Goal: Task Accomplishment & Management: Use online tool/utility

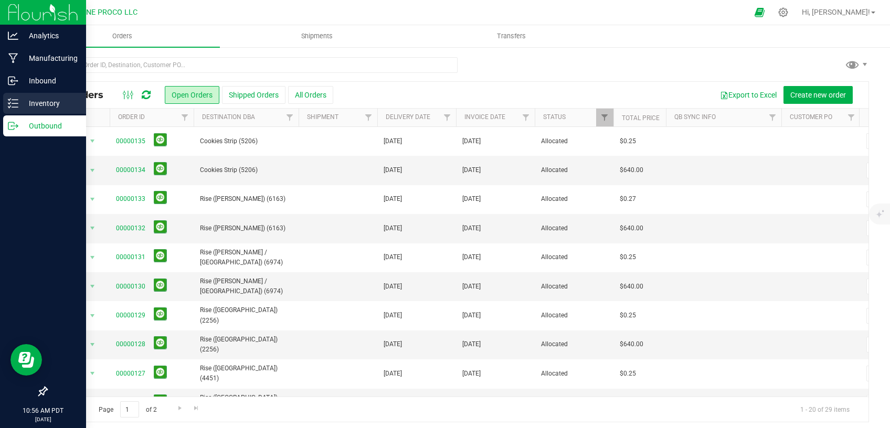
click at [34, 108] on p "Inventory" at bounding box center [49, 103] width 63 height 13
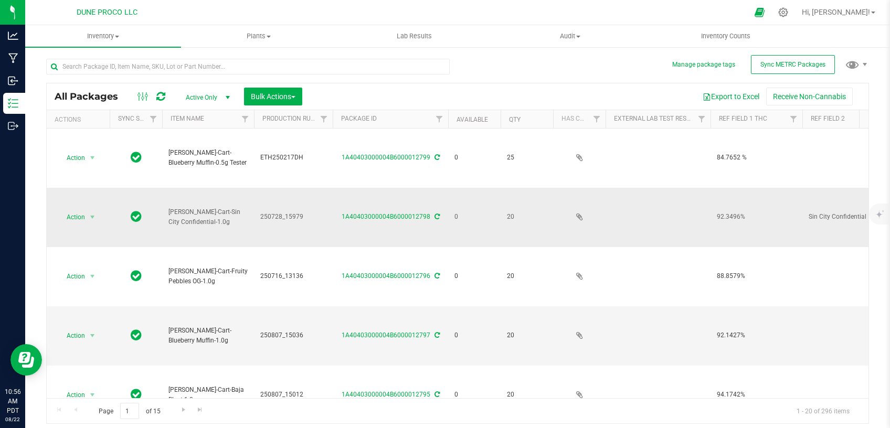
type input "[DATE]"
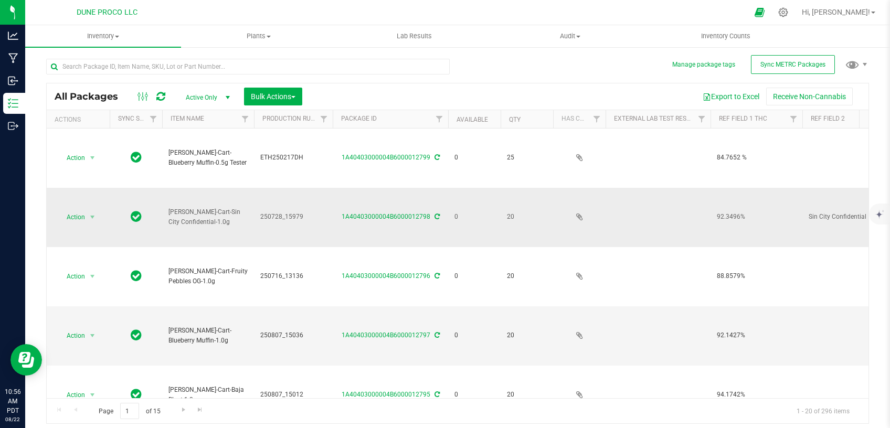
type input "[DATE]"
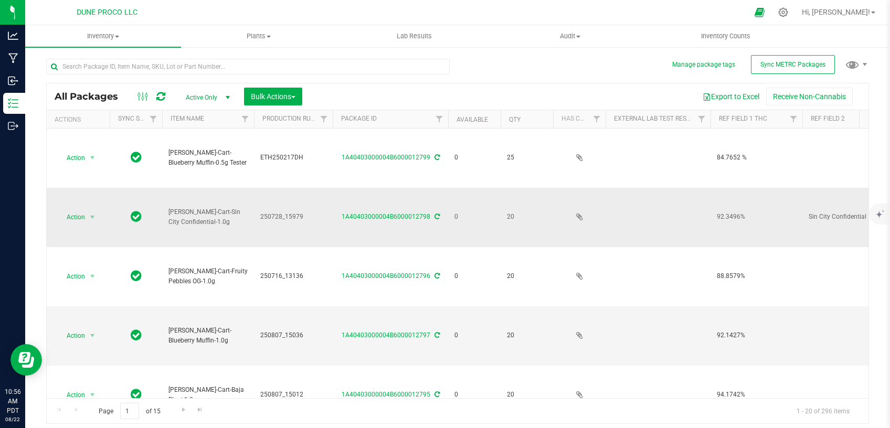
type input "[DATE]"
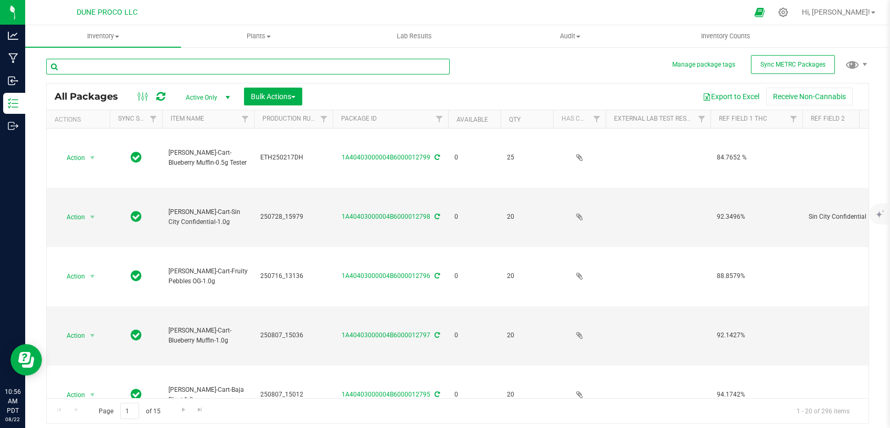
click at [213, 69] on input "text" at bounding box center [248, 67] width 404 height 16
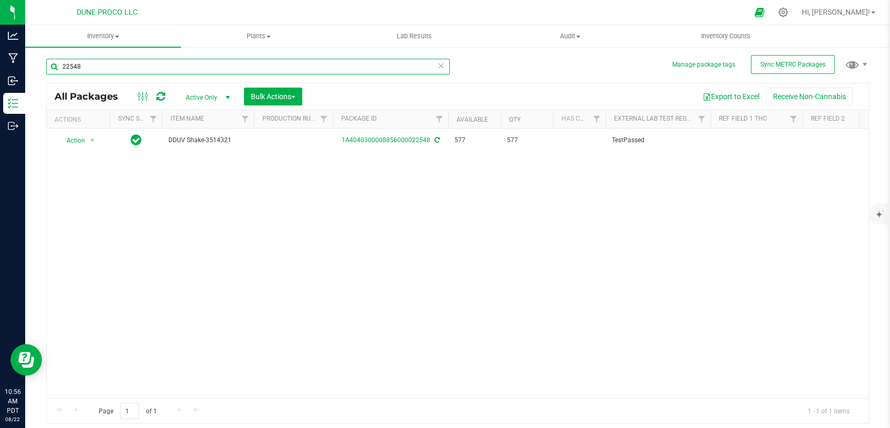
type input "22548"
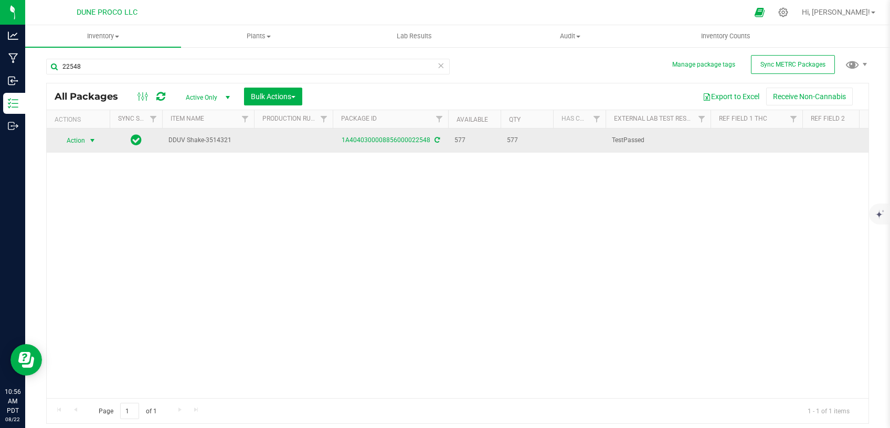
click at [86, 141] on span "Action" at bounding box center [71, 140] width 28 height 15
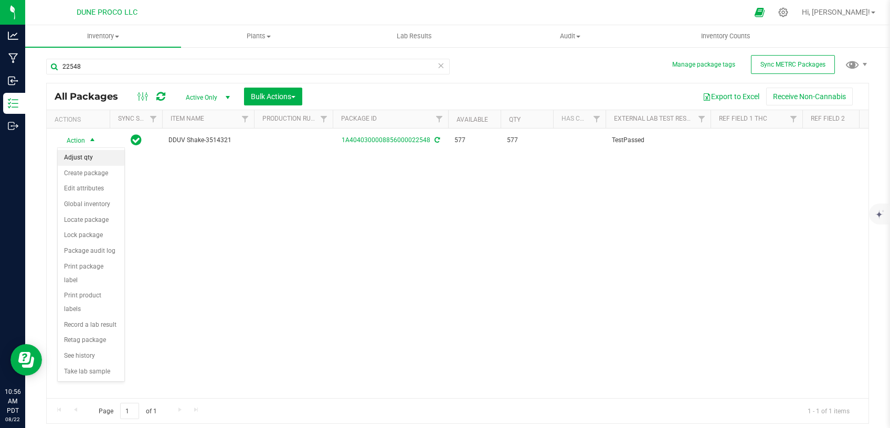
click at [98, 160] on li "Adjust qty" at bounding box center [91, 158] width 67 height 16
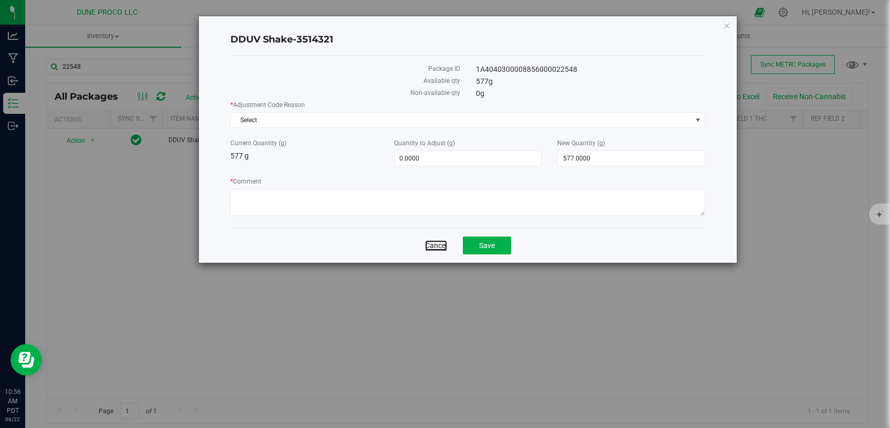
click at [439, 241] on link "Cancel" at bounding box center [436, 245] width 22 height 11
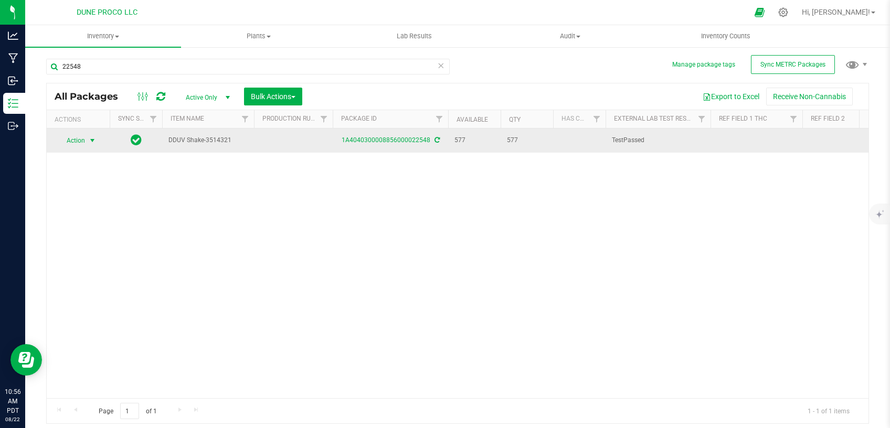
click at [95, 139] on span "select" at bounding box center [92, 141] width 8 height 8
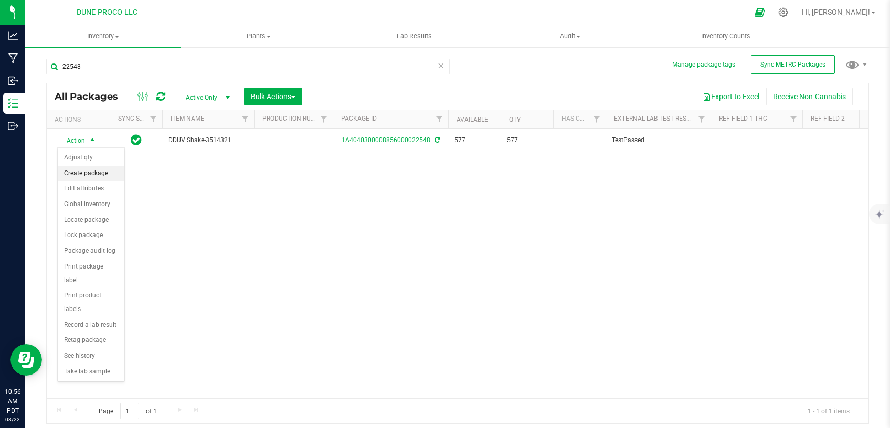
click at [86, 176] on li "Create package" at bounding box center [91, 174] width 67 height 16
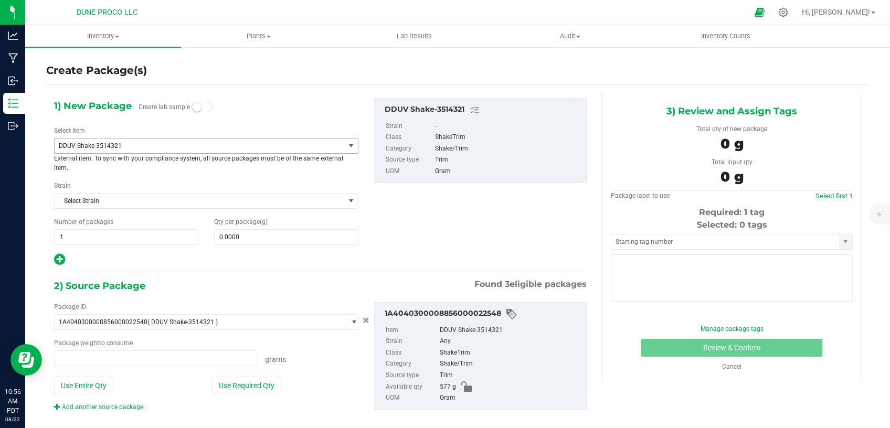
type input "0.0000 g"
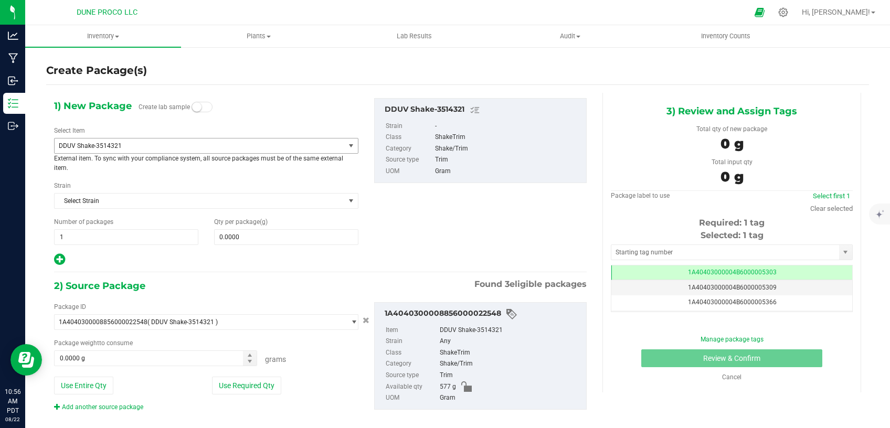
click at [171, 141] on span "DDUV Shake-3514321" at bounding box center [200, 146] width 290 height 15
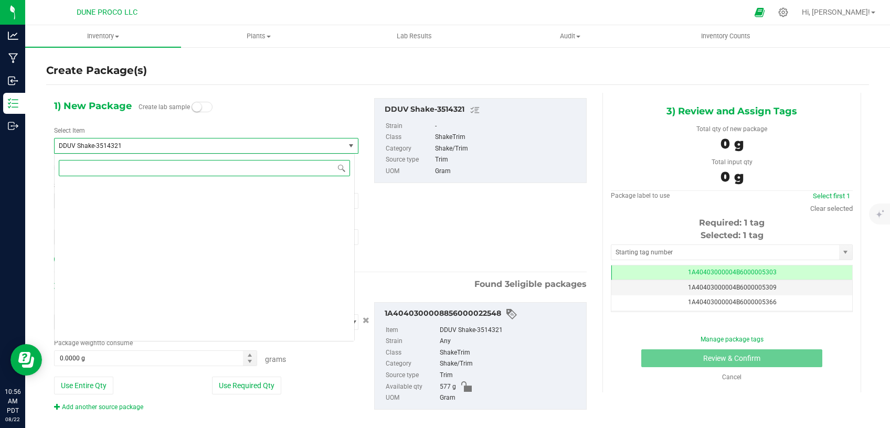
scroll to position [1235, 0]
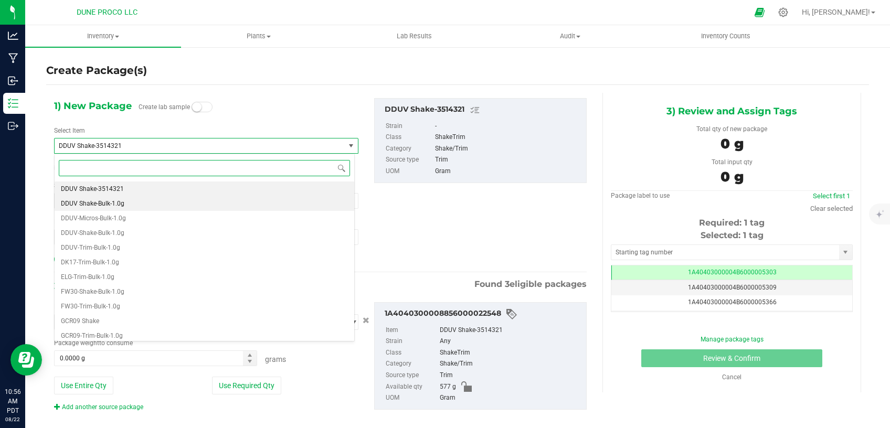
click at [149, 200] on li "DDUV Shake-Bulk-1.0g" at bounding box center [205, 203] width 300 height 15
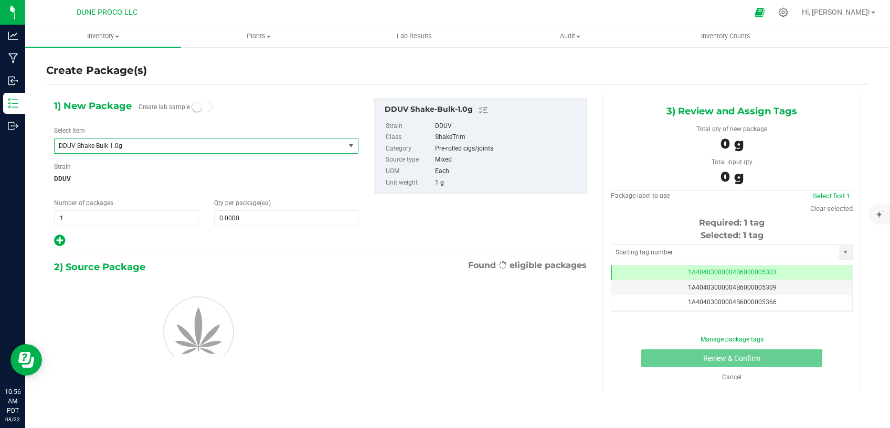
type input "0"
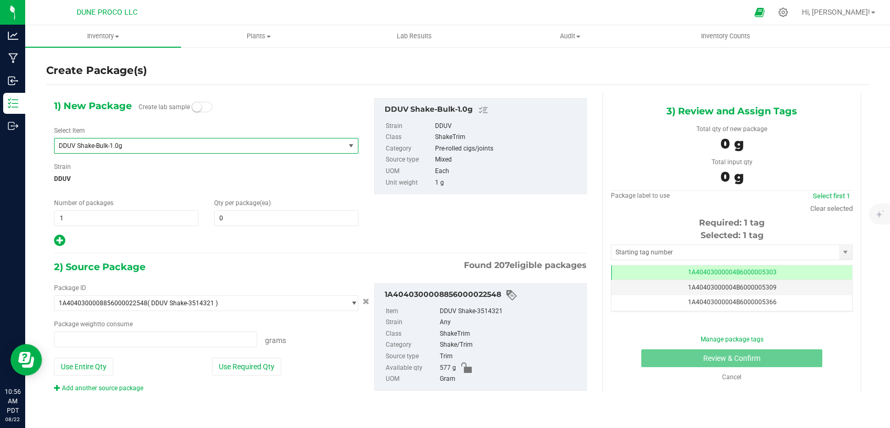
type input "0.0000 g"
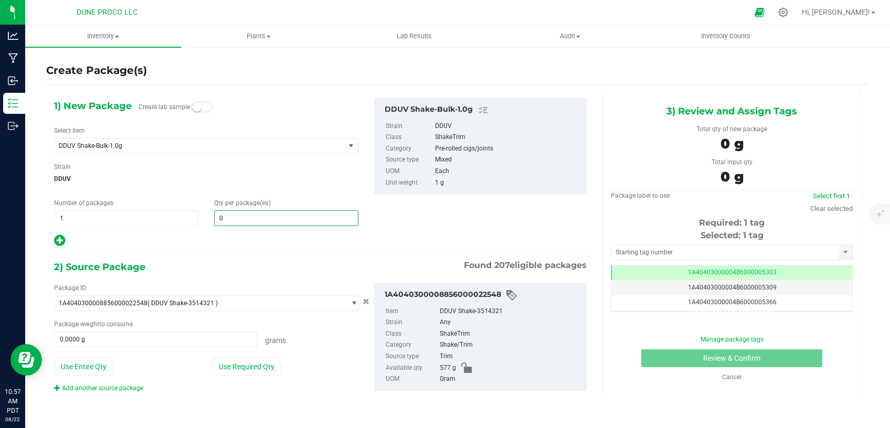
click at [259, 222] on span "0 0" at bounding box center [286, 219] width 144 height 16
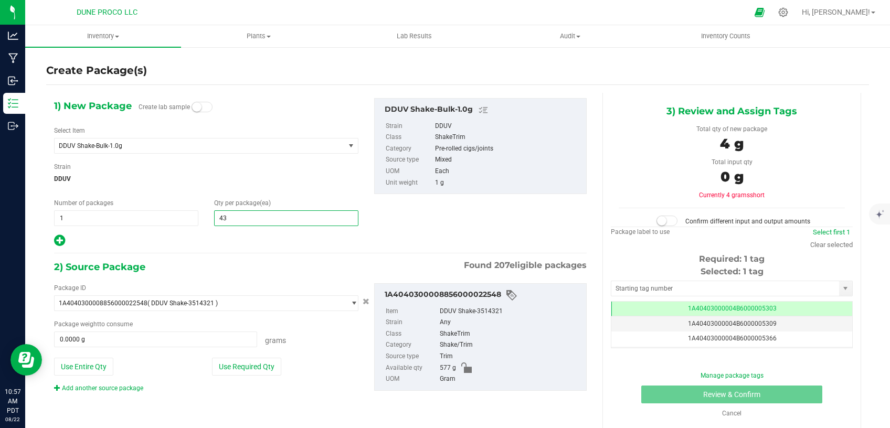
type input "434"
click at [222, 370] on button "Use Required Qty" at bounding box center [246, 367] width 69 height 18
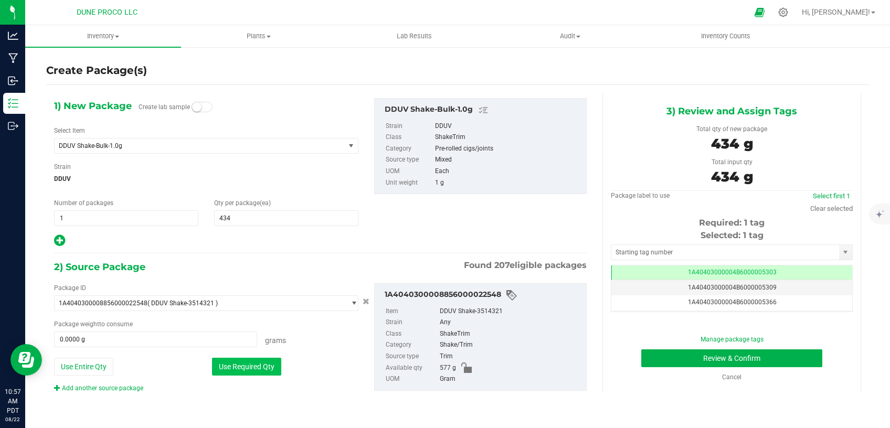
type input "434.0000 g"
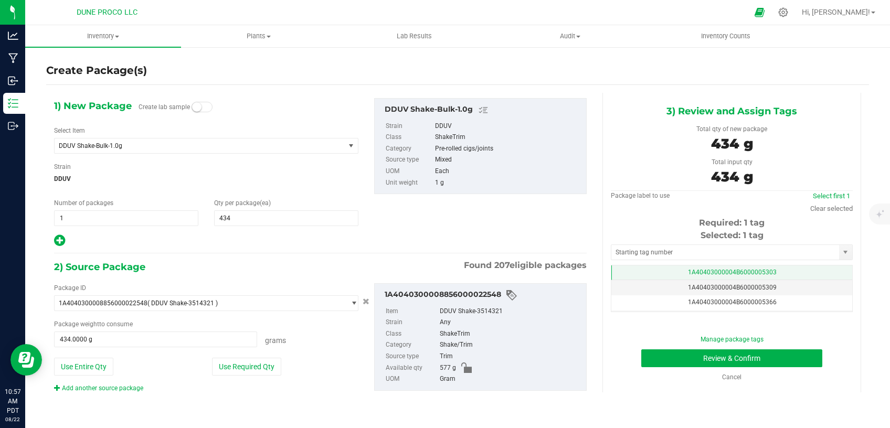
click at [654, 272] on td "1A40403000004B6000005303" at bounding box center [732, 273] width 241 height 15
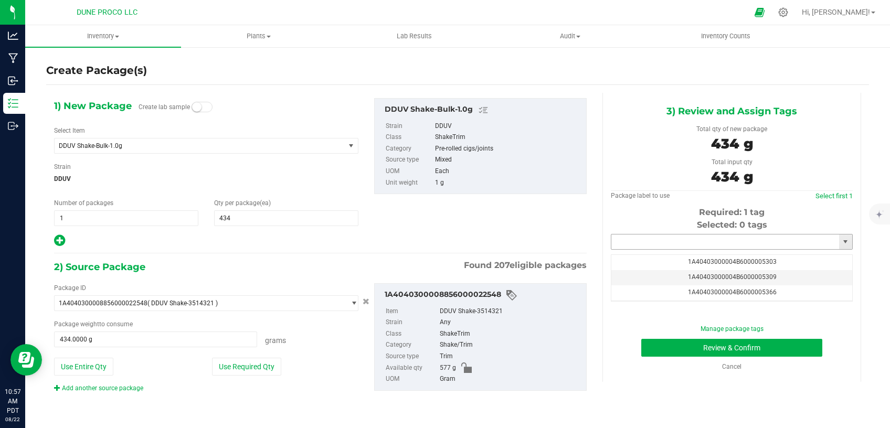
click at [654, 240] on input "text" at bounding box center [726, 242] width 228 height 15
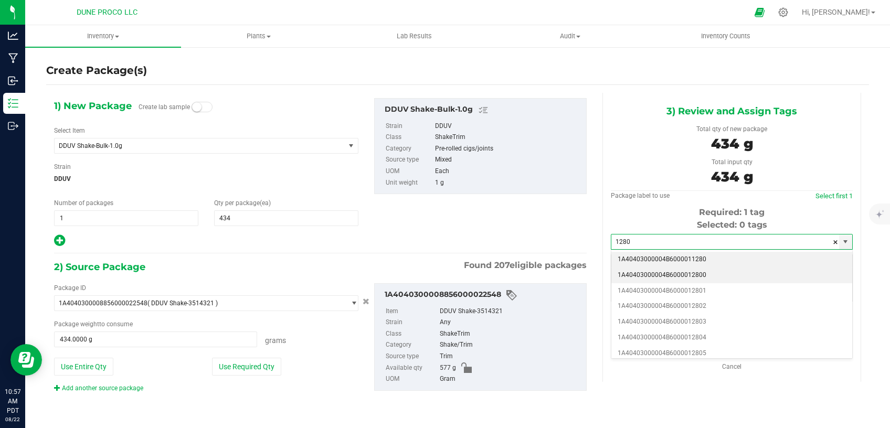
click at [670, 274] on li "1A40403000004B6000012800" at bounding box center [732, 276] width 241 height 16
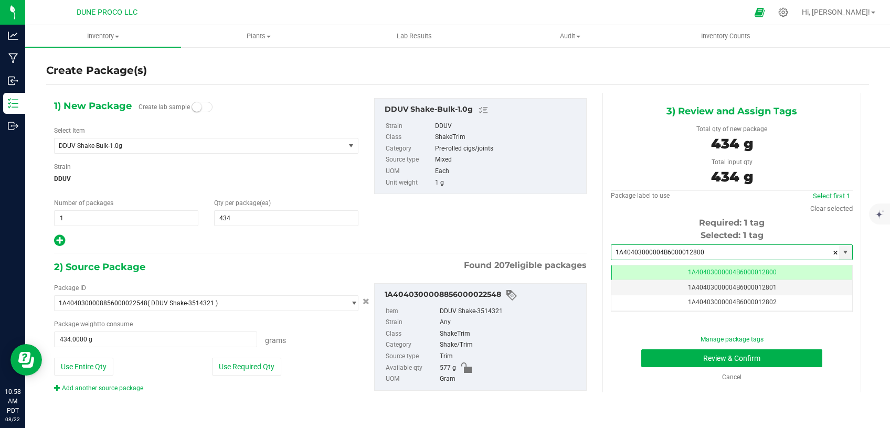
type input "1A40403000004B6000012800"
click at [665, 359] on button "Review & Confirm" at bounding box center [732, 359] width 181 height 18
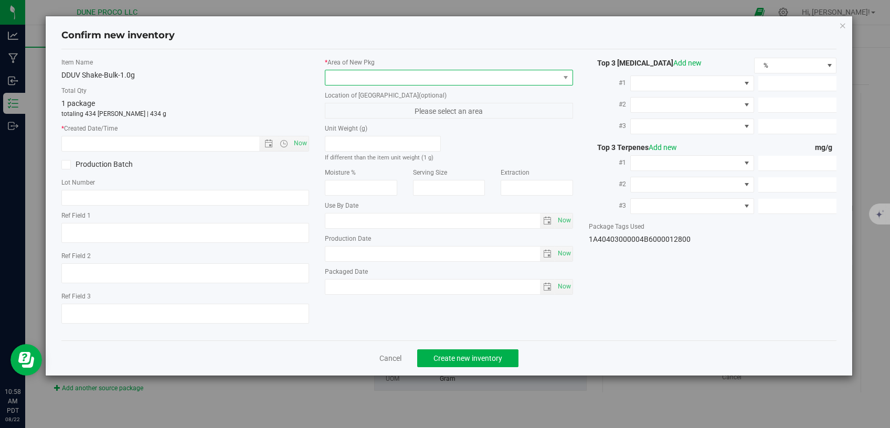
click at [454, 72] on span at bounding box center [443, 77] width 234 height 15
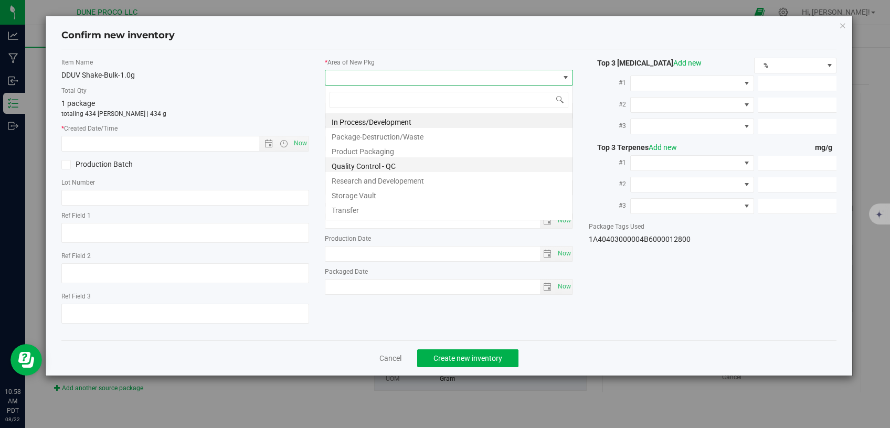
scroll to position [15, 248]
click at [374, 198] on li "Storage Vault" at bounding box center [449, 194] width 247 height 15
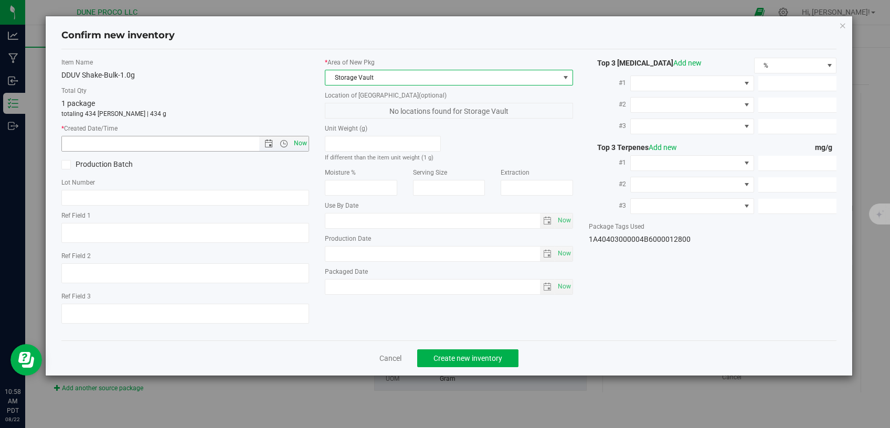
click at [300, 145] on span "Now" at bounding box center [301, 143] width 18 height 15
type input "[DATE] 10:58 AM"
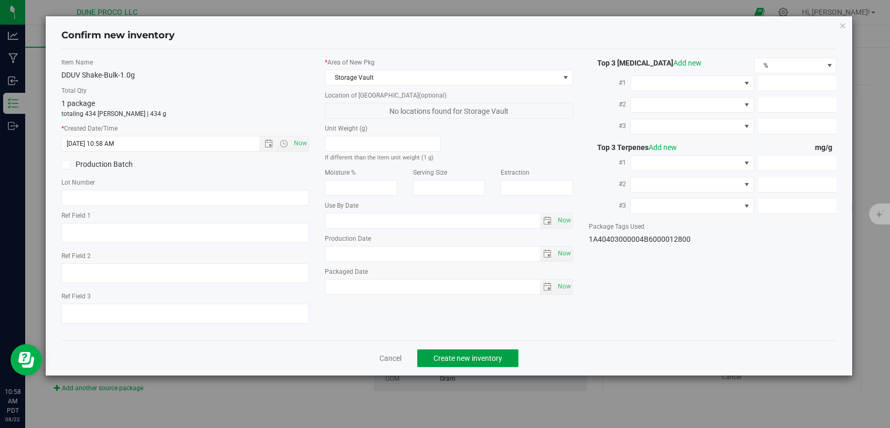
click at [483, 354] on span "Create new inventory" at bounding box center [468, 358] width 69 height 8
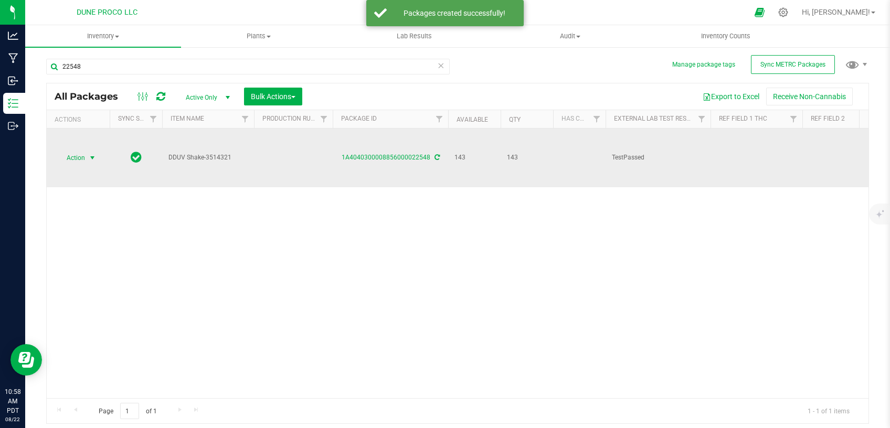
click at [97, 154] on span "select" at bounding box center [92, 158] width 8 height 8
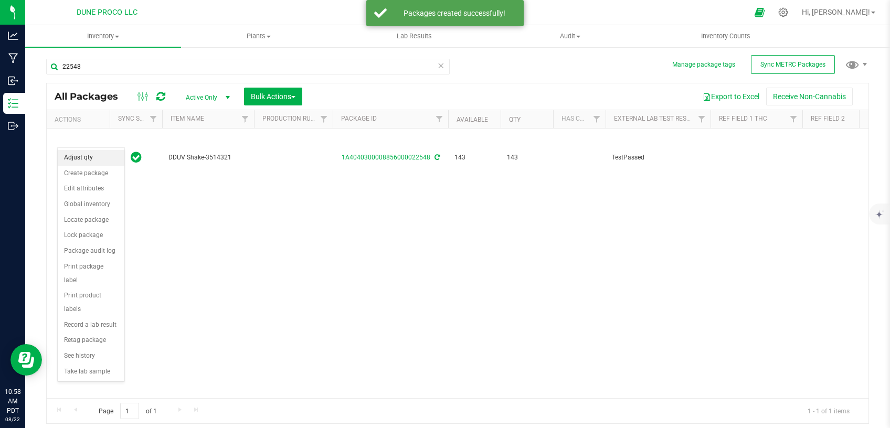
click at [96, 161] on li "Adjust qty" at bounding box center [91, 158] width 67 height 16
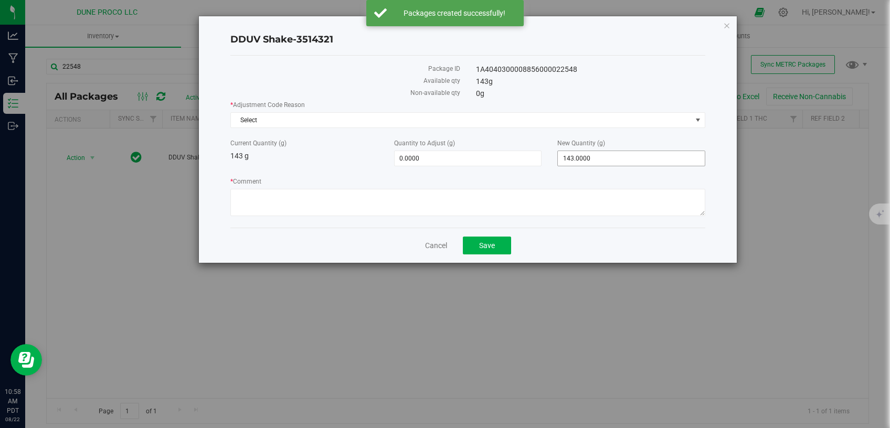
click at [572, 160] on span "143.0000 143" at bounding box center [632, 159] width 148 height 16
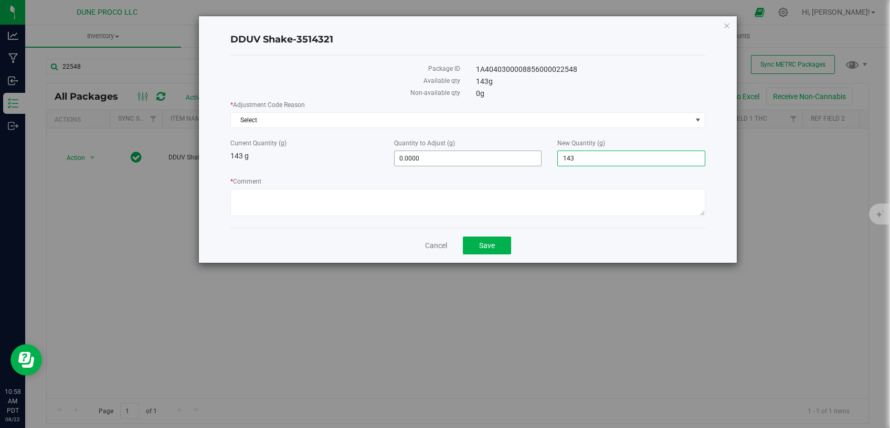
drag, startPoint x: 585, startPoint y: 159, endPoint x: 526, endPoint y: 161, distance: 59.4
click at [558, 163] on input "143" at bounding box center [631, 158] width 147 height 15
type input "0"
type input "-143.0000"
type input "0.0000"
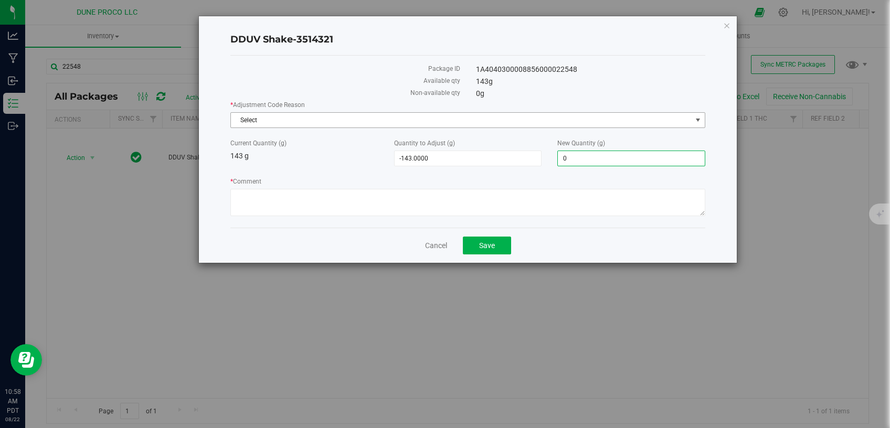
click at [458, 113] on span "Select" at bounding box center [461, 120] width 461 height 15
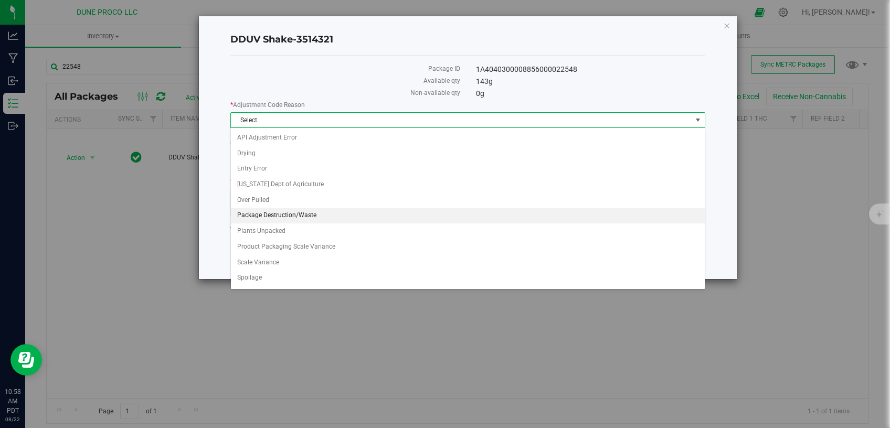
click at [315, 216] on li "Package Destruction/Waste" at bounding box center [468, 216] width 474 height 16
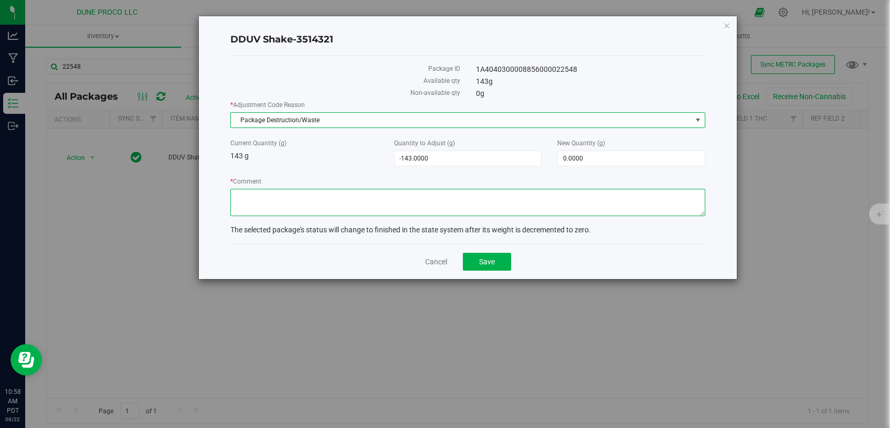
click at [320, 189] on textarea "* Comment" at bounding box center [467, 202] width 475 height 27
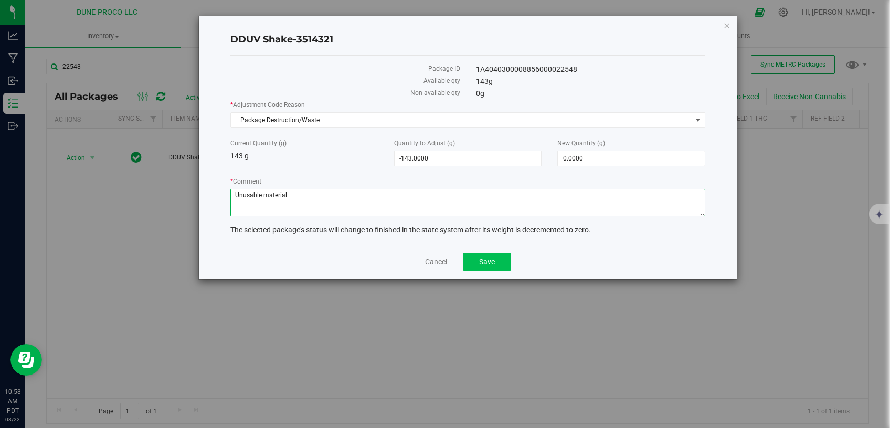
type textarea "Unusable material."
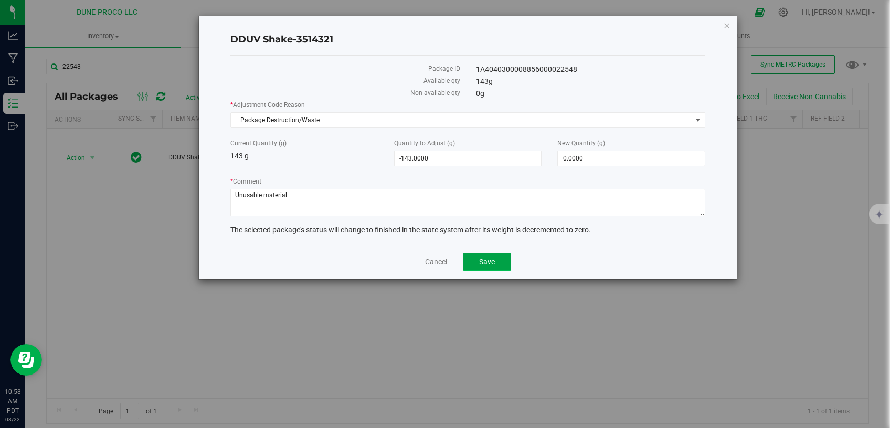
click at [475, 254] on button "Save" at bounding box center [487, 262] width 48 height 18
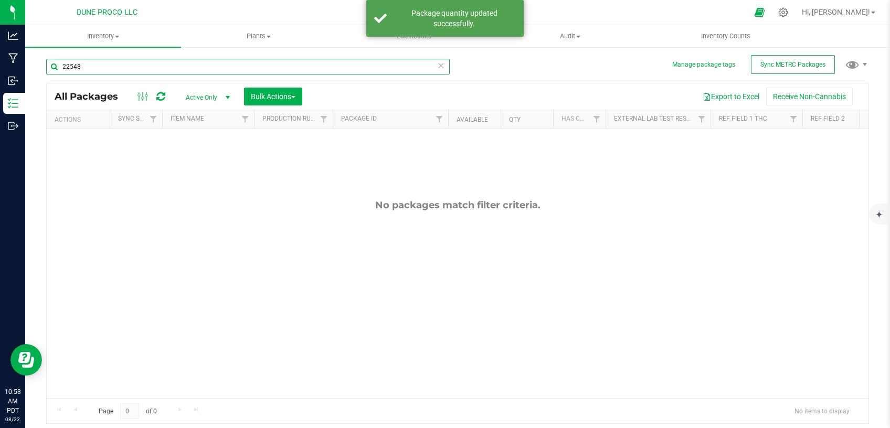
drag, startPoint x: 106, startPoint y: 66, endPoint x: 36, endPoint y: 62, distance: 69.4
click at [46, 62] on input "22548" at bounding box center [248, 67] width 404 height 16
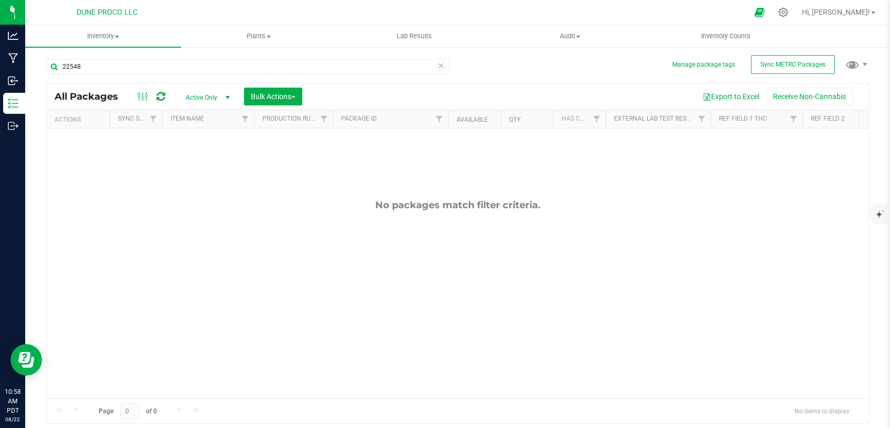
click at [122, 53] on div "22548" at bounding box center [252, 66] width 412 height 34
drag, startPoint x: 83, startPoint y: 66, endPoint x: 49, endPoint y: 67, distance: 34.1
click at [46, 66] on input "22548" at bounding box center [248, 67] width 404 height 16
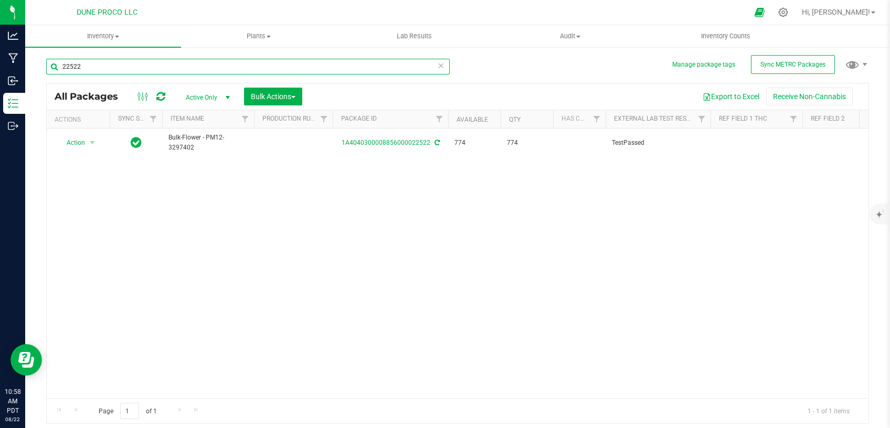
type input "22522"
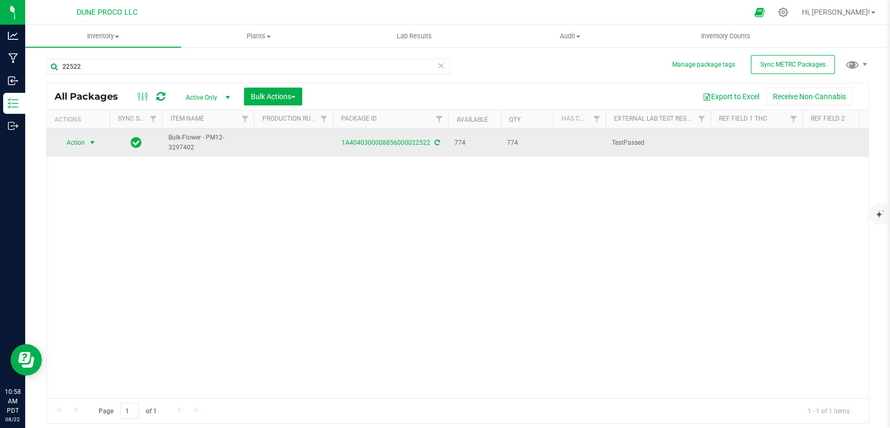
click at [89, 143] on span "select" at bounding box center [92, 143] width 8 height 8
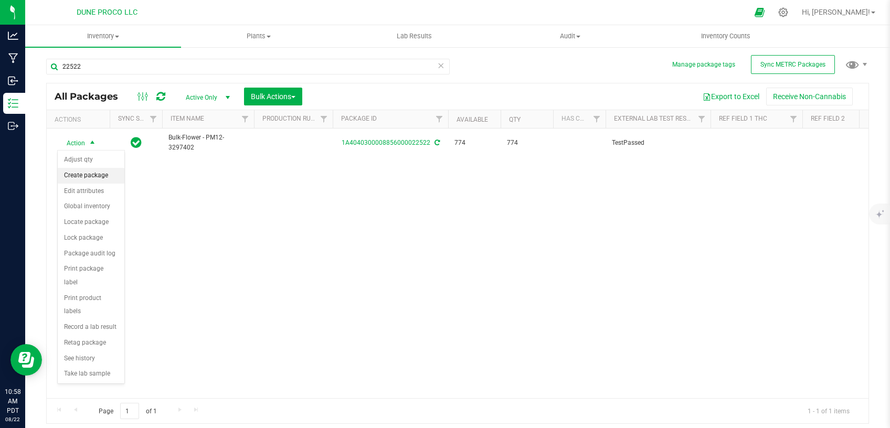
click at [96, 173] on li "Create package" at bounding box center [91, 176] width 67 height 16
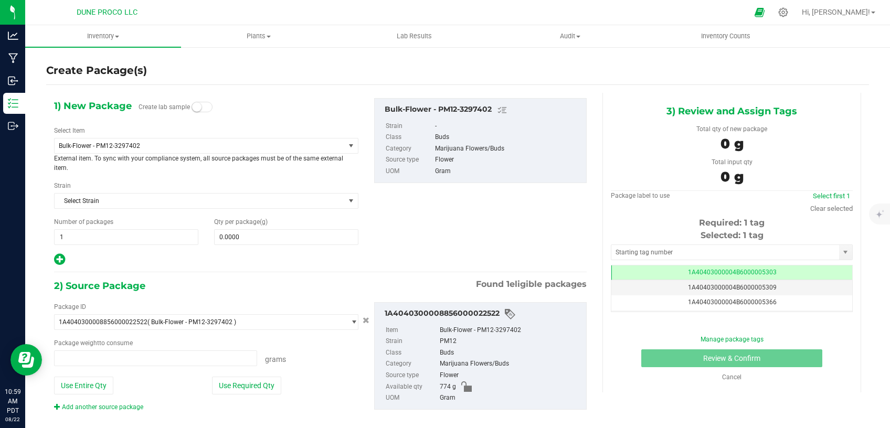
type input "0.0000 g"
click at [167, 143] on span "Bulk-Flower - PM12-3297402" at bounding box center [194, 145] width 270 height 7
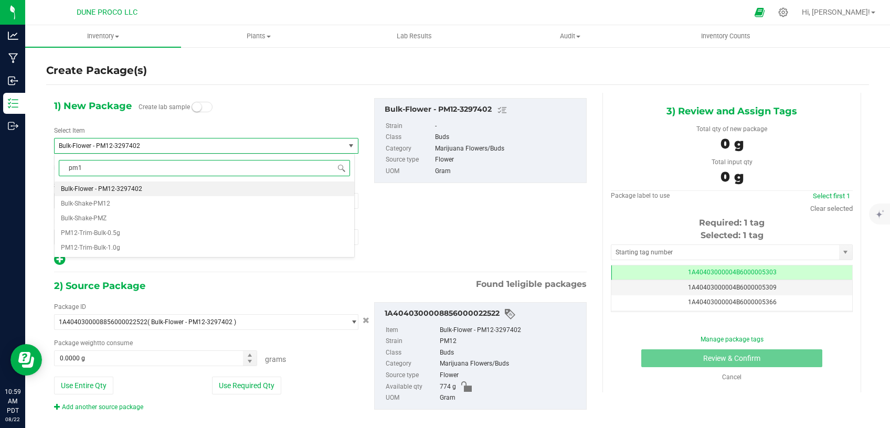
type input "pm12"
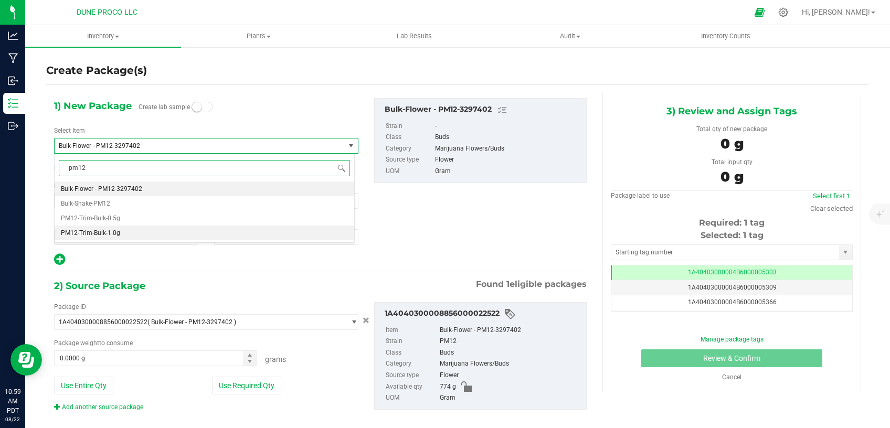
click at [122, 229] on li "PM12-Trim-Bulk-1.0g" at bounding box center [205, 233] width 300 height 15
type input "0"
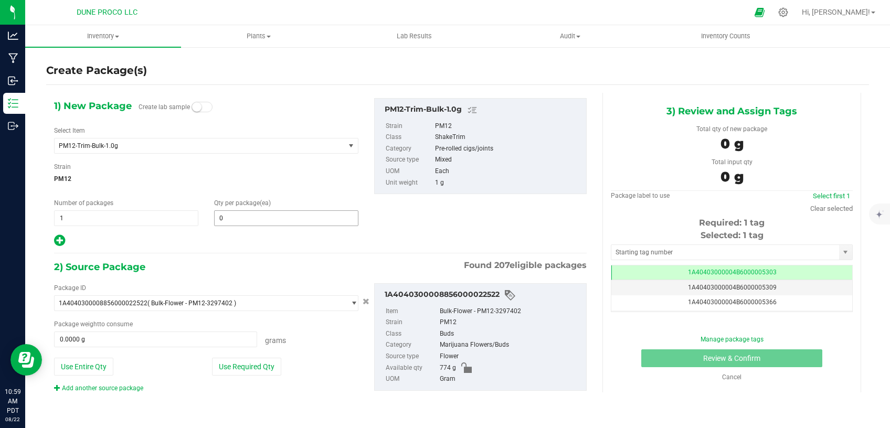
click at [236, 221] on span "0 0" at bounding box center [286, 219] width 144 height 16
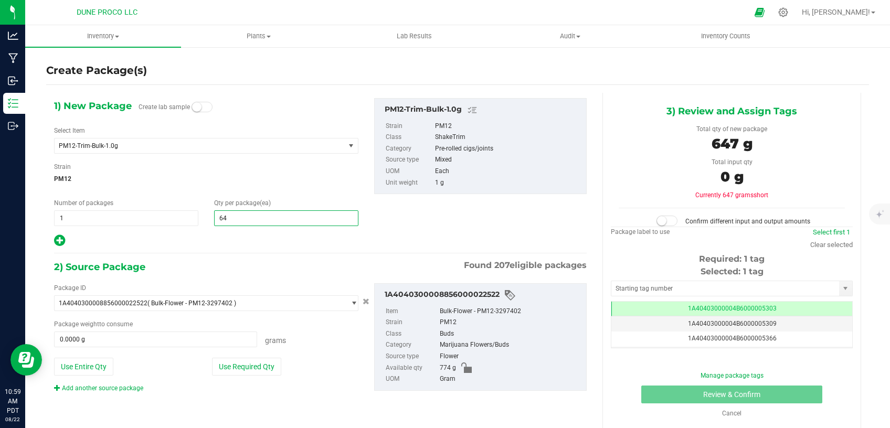
type input "647"
click at [246, 364] on button "Use Required Qty" at bounding box center [246, 367] width 69 height 18
type input "647.0000 g"
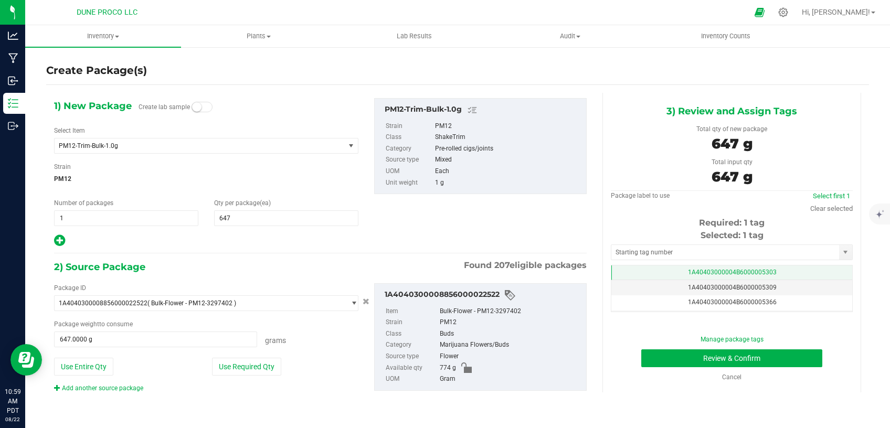
click at [655, 268] on td "1A40403000004B6000005303" at bounding box center [732, 273] width 241 height 15
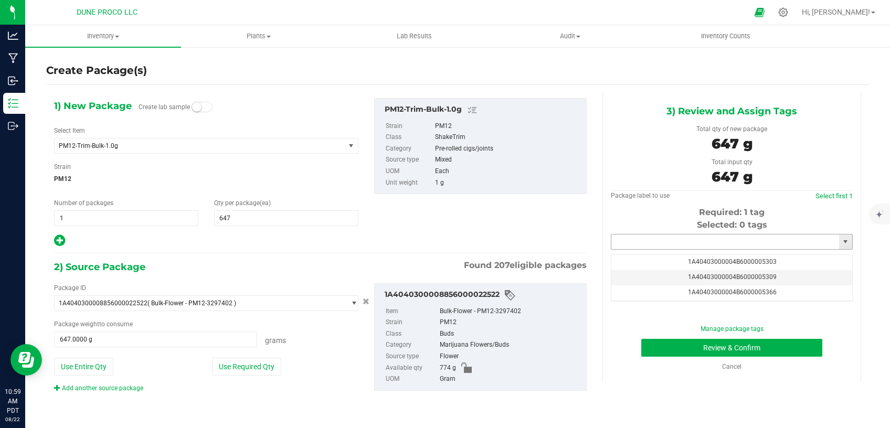
click at [654, 245] on input "text" at bounding box center [726, 242] width 228 height 15
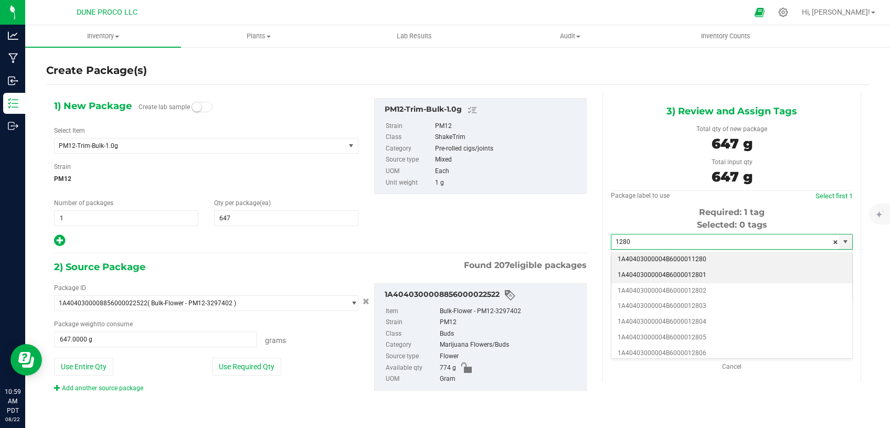
click at [701, 277] on li "1A40403000004B6000012801" at bounding box center [732, 276] width 241 height 16
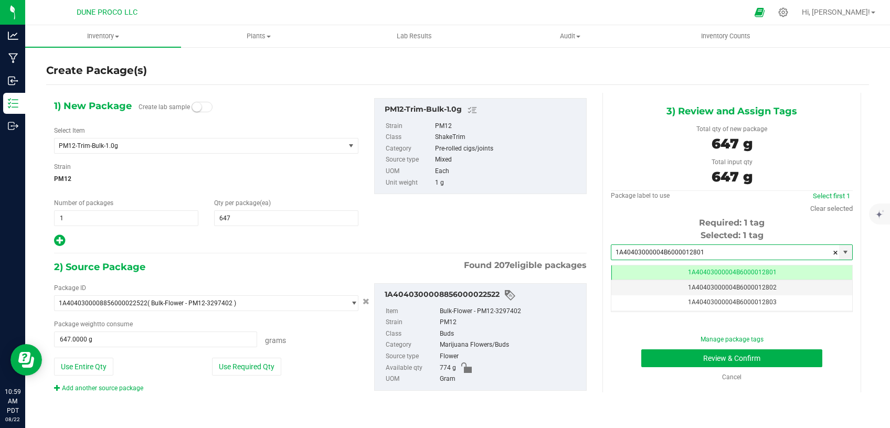
type input "1A40403000004B6000012801"
click at [650, 360] on button "Review & Confirm" at bounding box center [732, 359] width 181 height 18
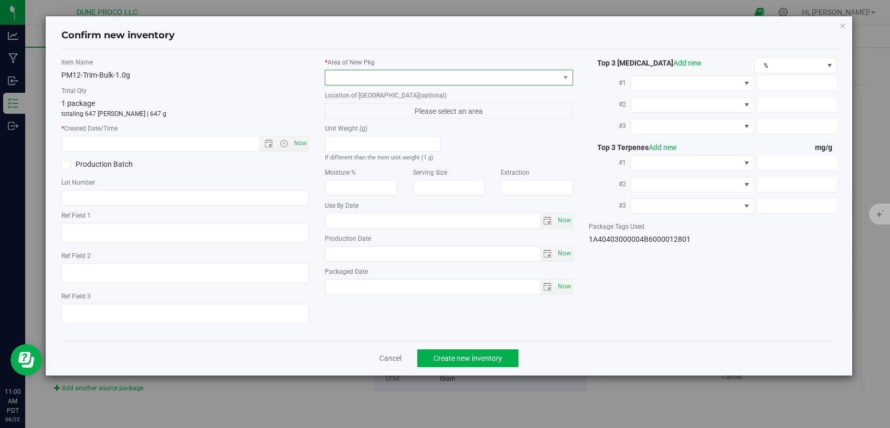
click at [390, 79] on span at bounding box center [443, 77] width 234 height 15
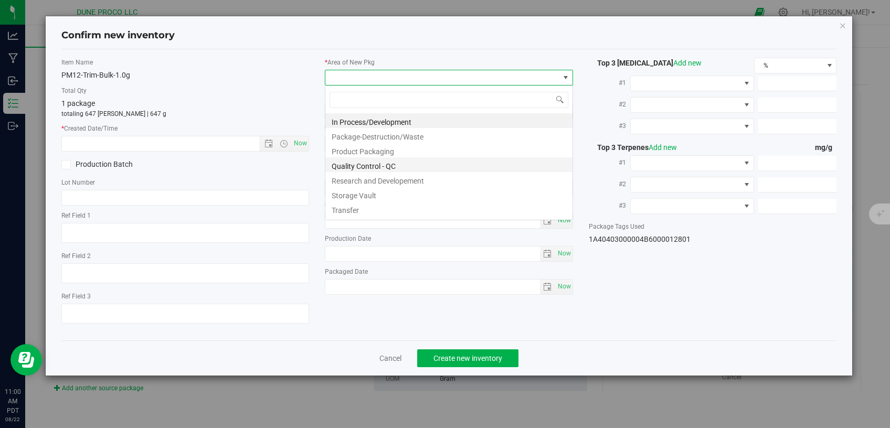
scroll to position [15, 248]
click at [389, 191] on li "Storage Vault" at bounding box center [449, 194] width 247 height 15
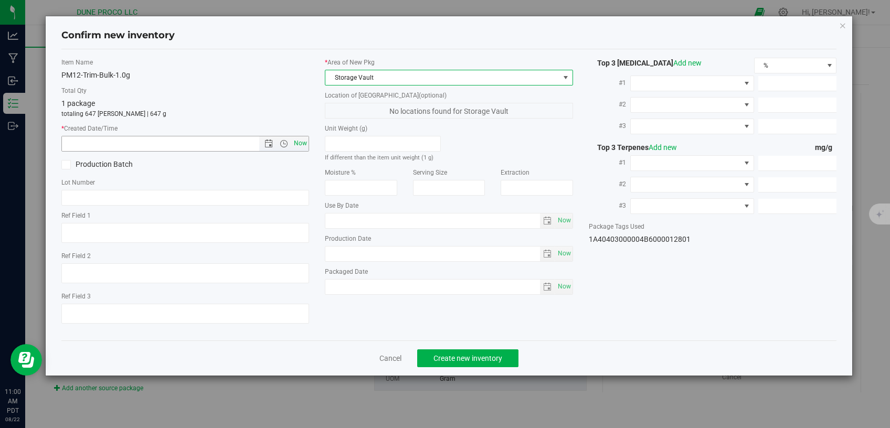
click at [304, 143] on span "Now" at bounding box center [301, 143] width 18 height 15
type input "[DATE] 11:00 AM"
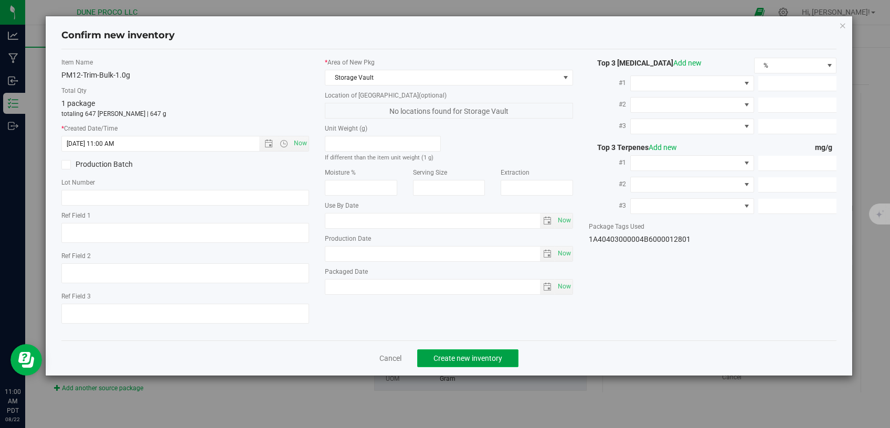
click at [508, 350] on button "Create new inventory" at bounding box center [467, 359] width 101 height 18
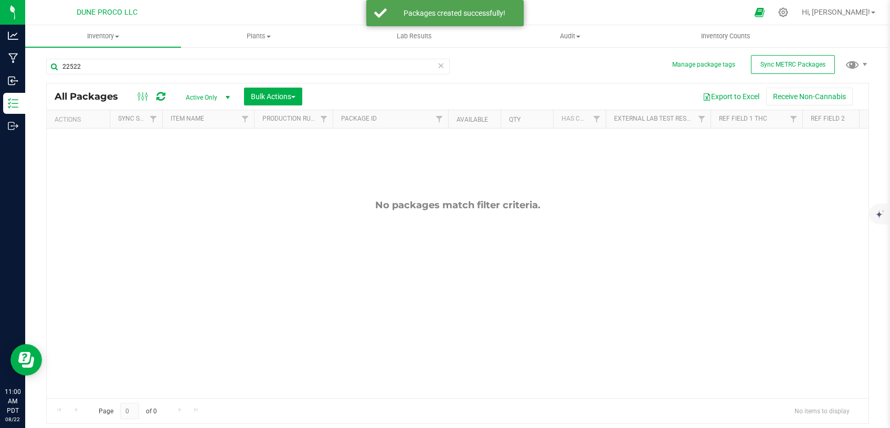
click at [227, 99] on span "select" at bounding box center [228, 97] width 8 height 8
click at [208, 155] on li "All" at bounding box center [205, 162] width 57 height 16
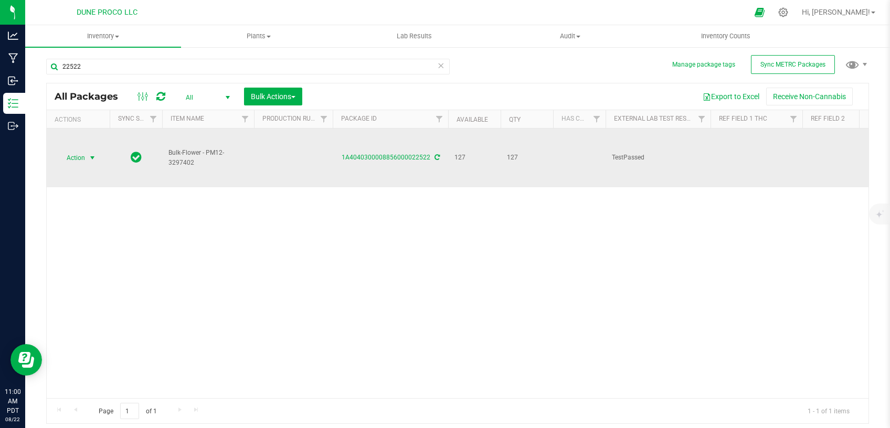
click at [89, 154] on span "select" at bounding box center [92, 158] width 8 height 8
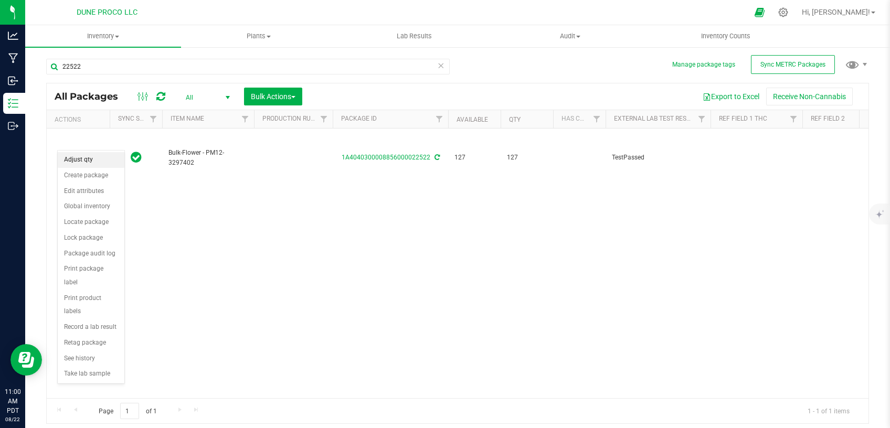
click at [98, 160] on li "Adjust qty" at bounding box center [91, 160] width 67 height 16
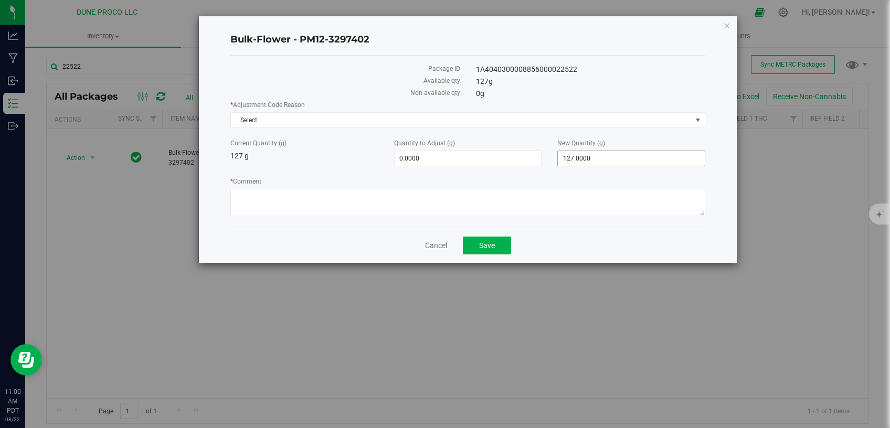
click at [585, 155] on span "127.0000 127" at bounding box center [632, 159] width 148 height 16
drag, startPoint x: 582, startPoint y: 160, endPoint x: 525, endPoint y: 149, distance: 58.3
click at [558, 161] on input "127" at bounding box center [631, 158] width 147 height 15
type input "0"
type input "-127.0000"
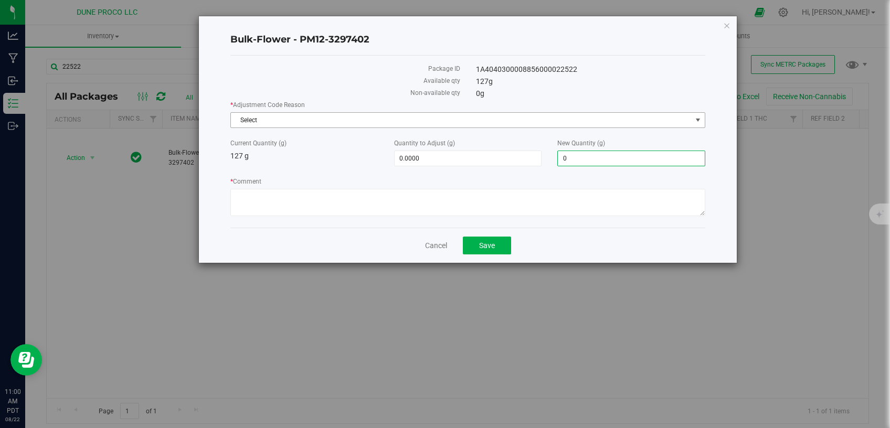
type input "0.0000"
click at [512, 116] on span "Select" at bounding box center [461, 120] width 461 height 15
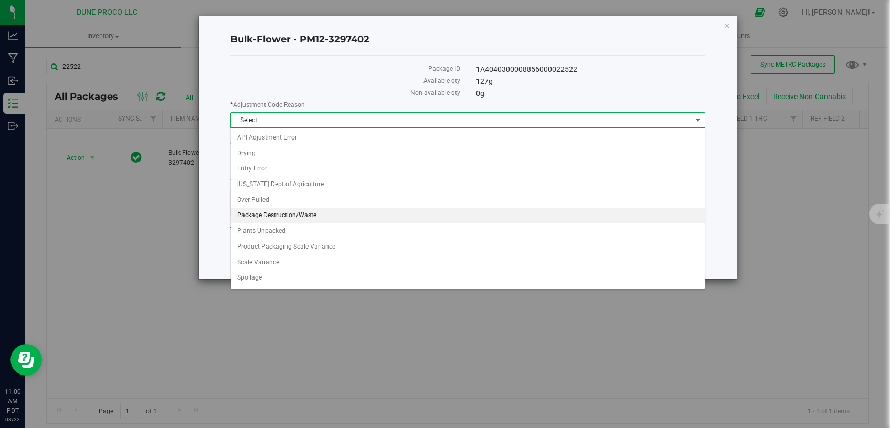
click at [366, 209] on li "Package Destruction/Waste" at bounding box center [468, 216] width 474 height 16
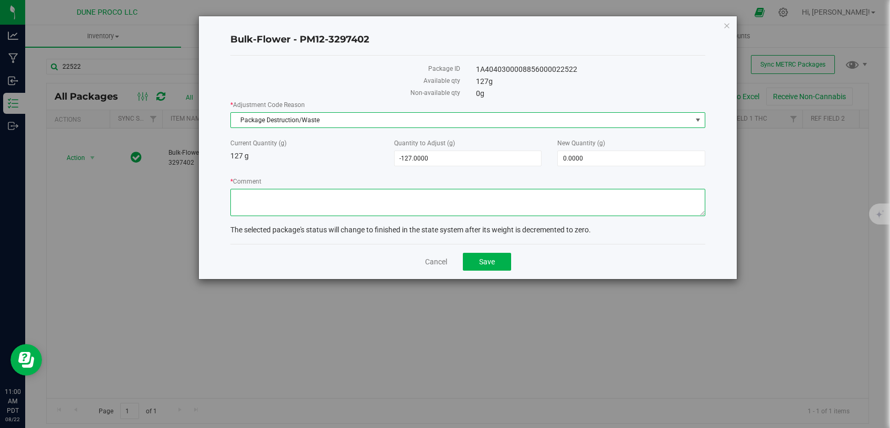
click at [345, 208] on textarea "* Comment" at bounding box center [467, 202] width 475 height 27
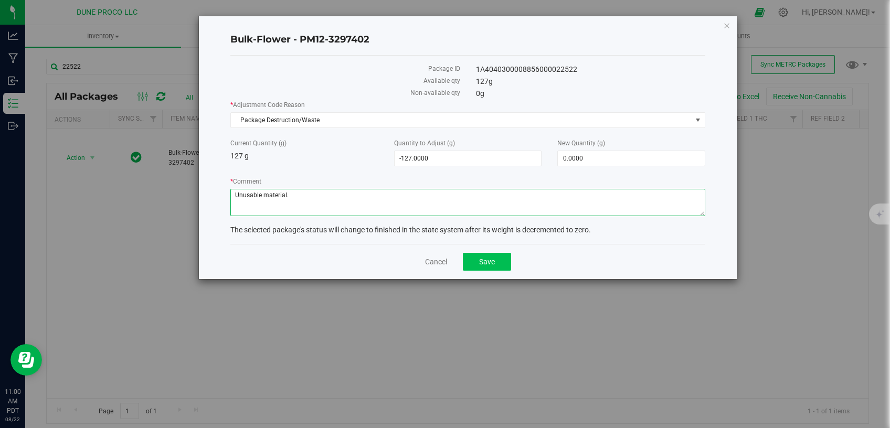
type textarea "Unusable material."
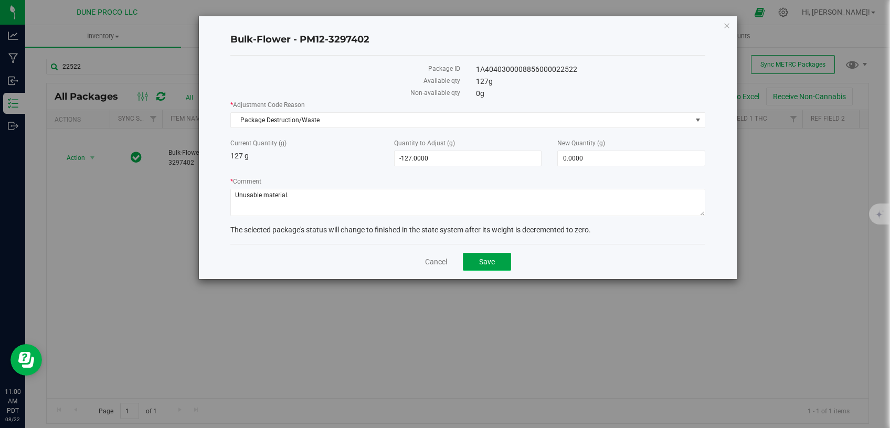
click at [478, 254] on button "Save" at bounding box center [487, 262] width 48 height 18
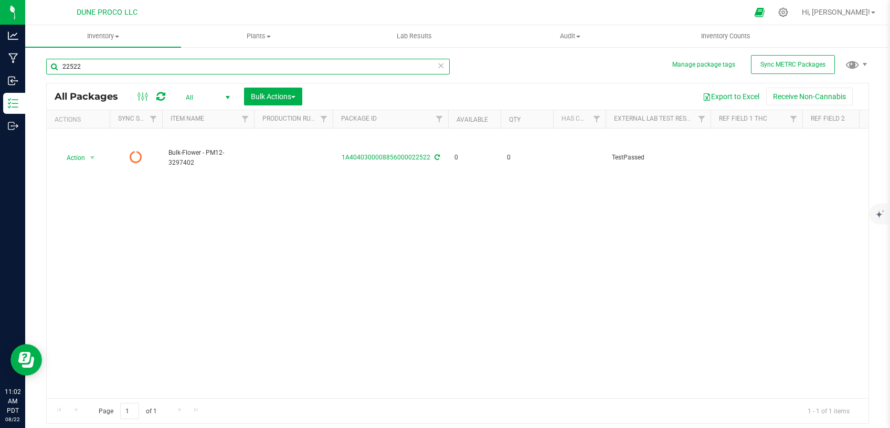
click at [90, 66] on input "22522" at bounding box center [248, 67] width 404 height 16
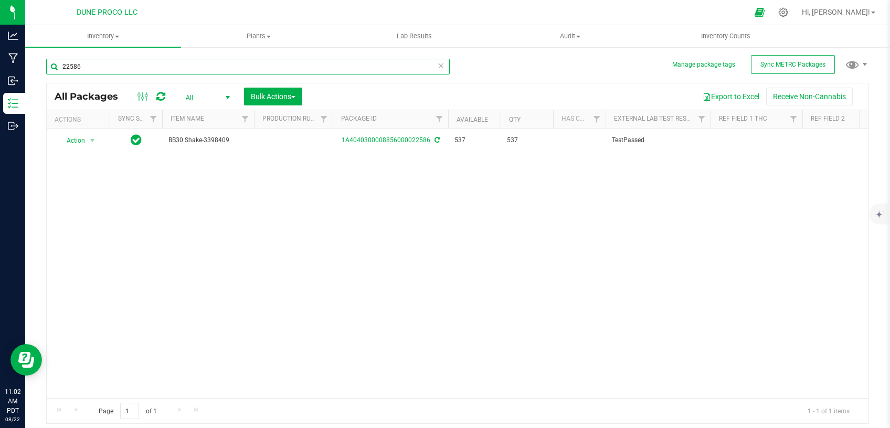
type input "22586"
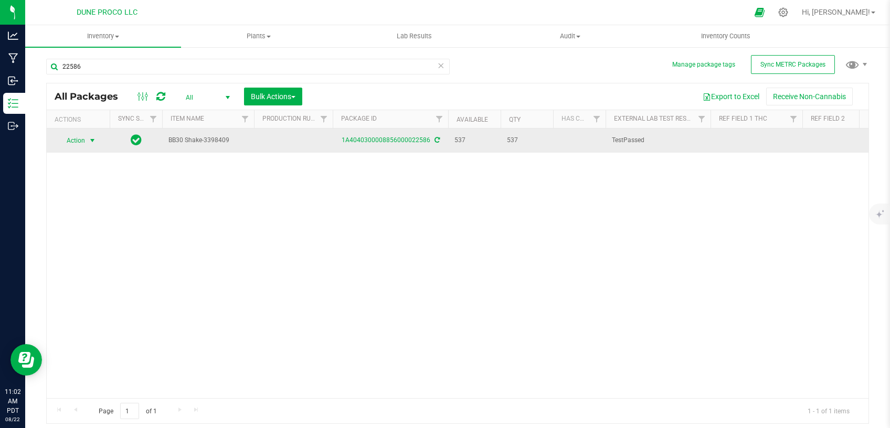
click at [86, 143] on span "Action" at bounding box center [78, 140] width 42 height 15
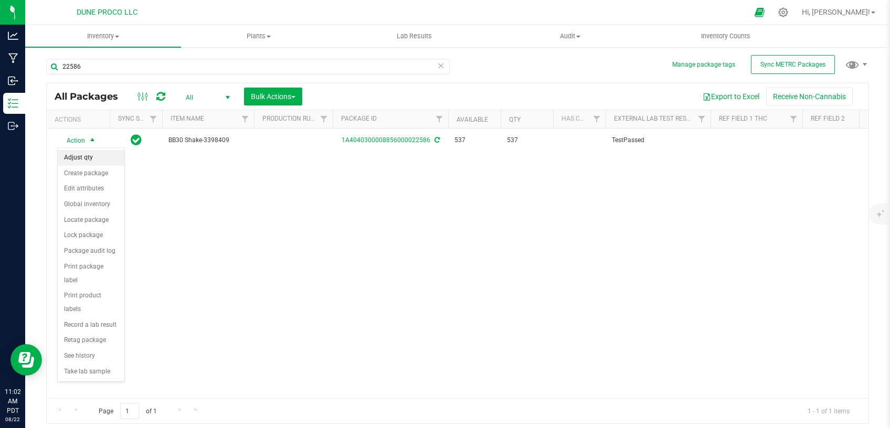
click at [101, 160] on li "Adjust qty" at bounding box center [91, 158] width 67 height 16
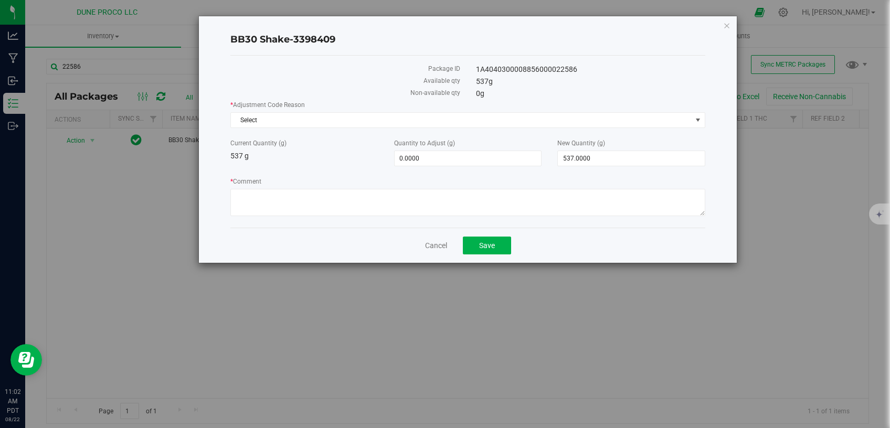
click at [724, 26] on div "BB30 Shake-3398409 Package ID 1A4040300008856000022586 Available qty 537 g Non-…" at bounding box center [468, 139] width 538 height 247
click at [729, 26] on icon "button" at bounding box center [727, 25] width 7 height 13
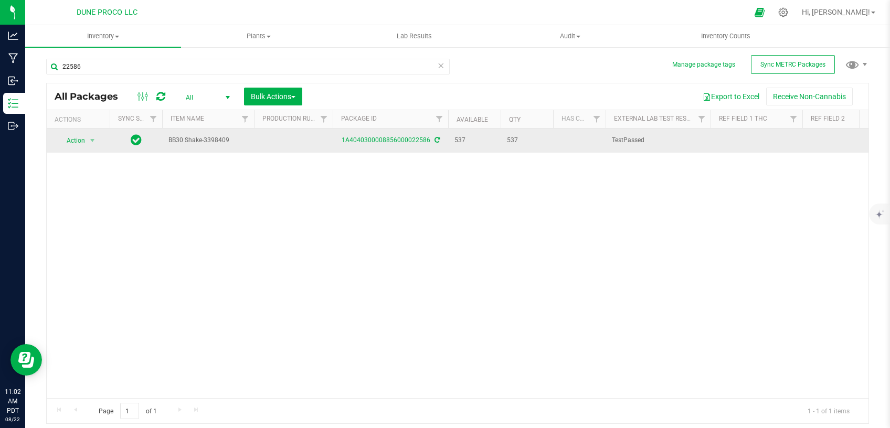
click at [99, 142] on div "Action Action Adjust qty Create package Edit attributes Global inventory Locate…" at bounding box center [78, 140] width 50 height 15
click at [97, 142] on span "select" at bounding box center [92, 140] width 13 height 15
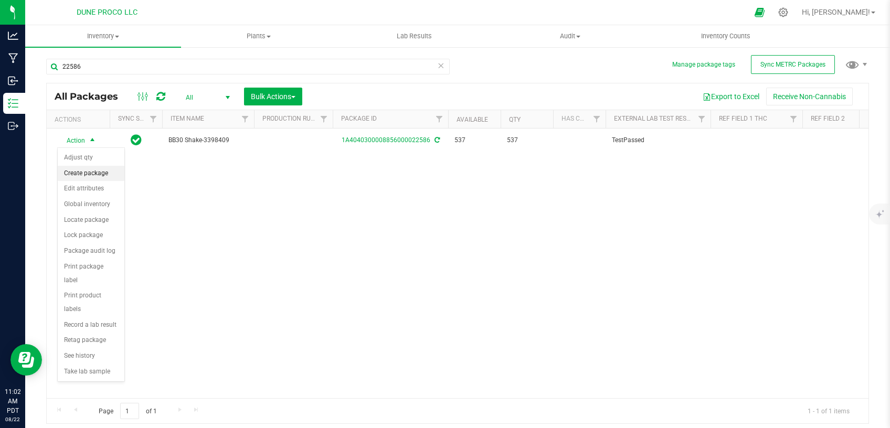
click at [102, 179] on li "Create package" at bounding box center [91, 174] width 67 height 16
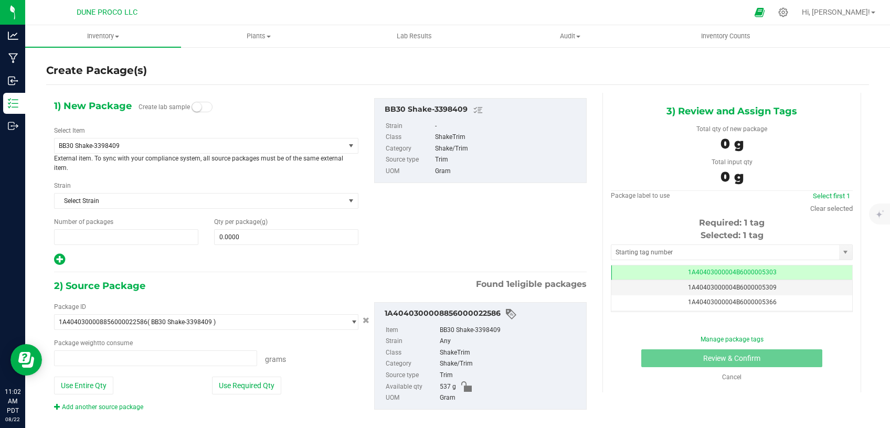
type input "1"
type input "0.0000 g"
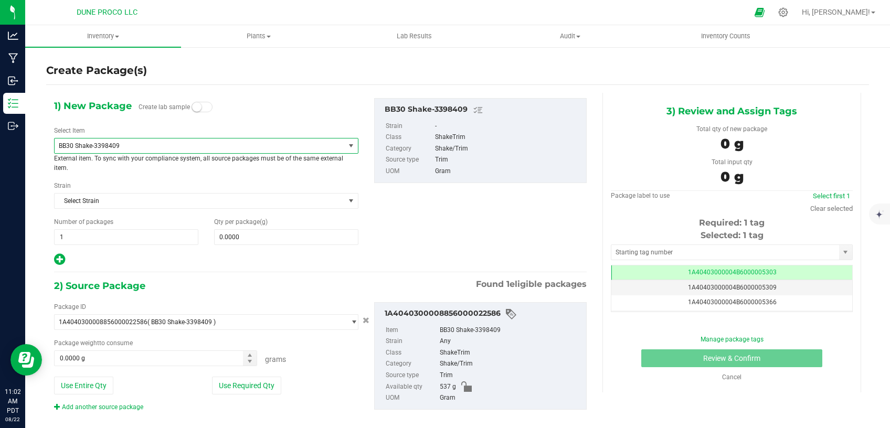
click at [222, 142] on span "BB30 Shake-3398409" at bounding box center [194, 145] width 270 height 7
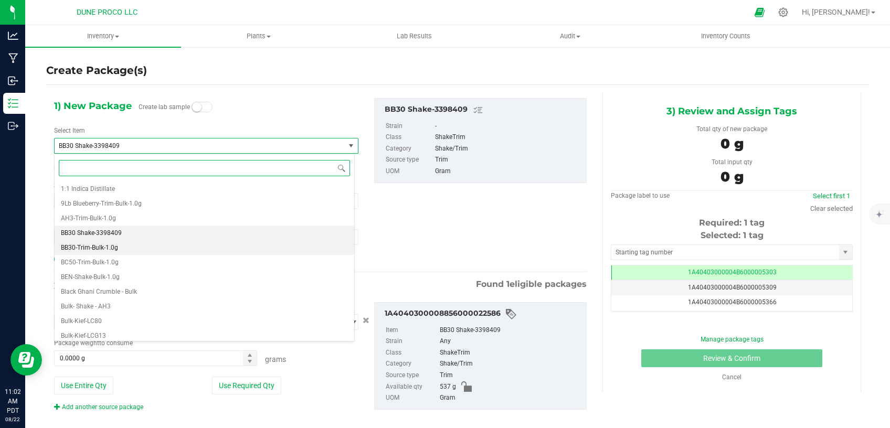
click at [195, 248] on li "BB30-Trim-Bulk-1.0g" at bounding box center [205, 247] width 300 height 15
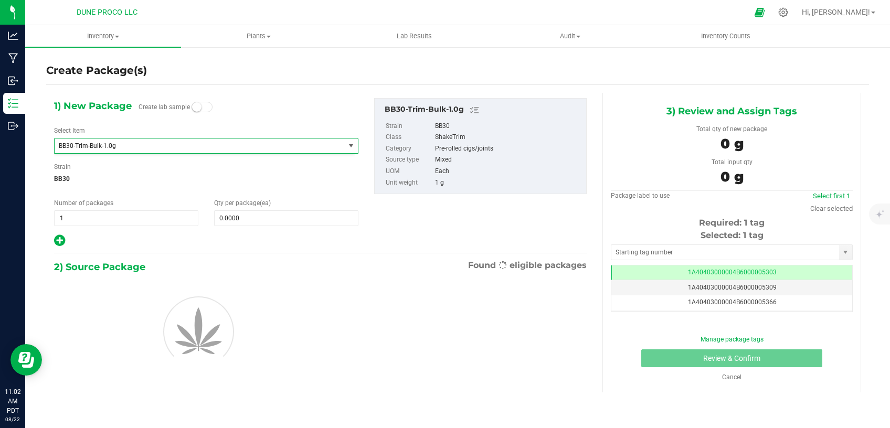
type input "0"
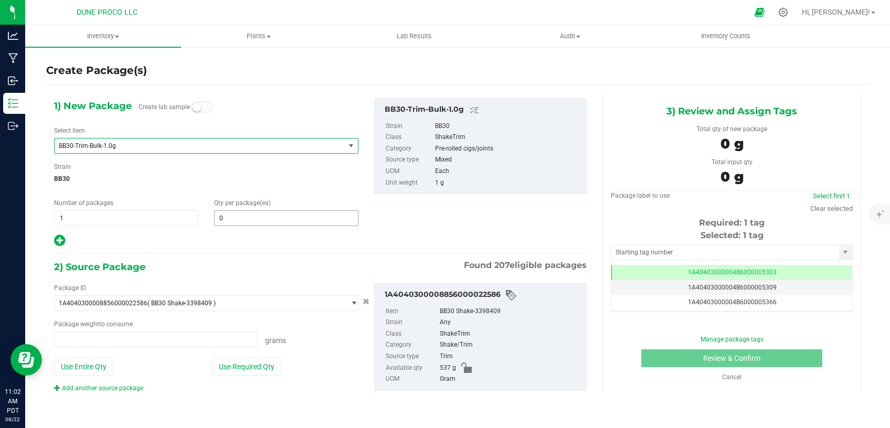
type input "0.0000 g"
click at [264, 218] on span "0 0" at bounding box center [286, 219] width 144 height 16
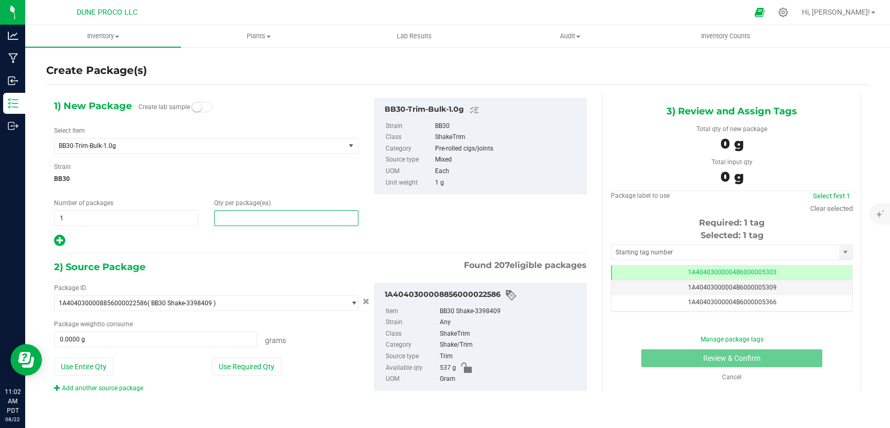
type input "0"
click at [253, 221] on span at bounding box center [286, 219] width 144 height 16
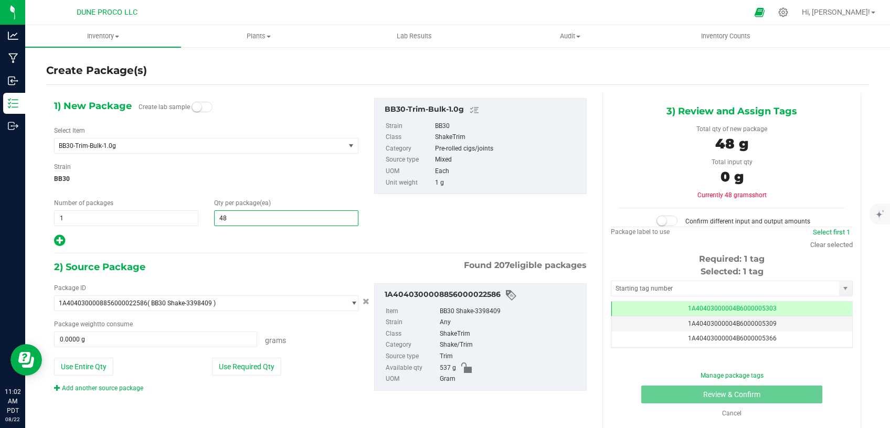
type input "483"
click at [237, 365] on button "Use Required Qty" at bounding box center [246, 367] width 69 height 18
type input "483.0000 g"
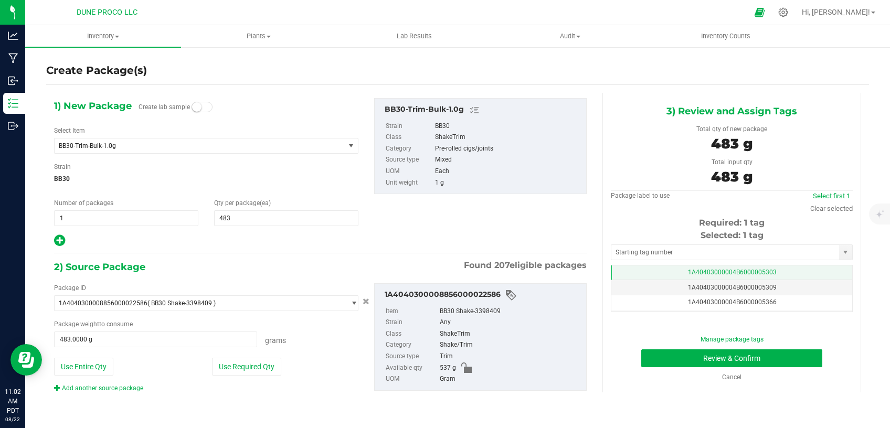
click at [634, 274] on td "1A40403000004B6000005303" at bounding box center [732, 273] width 241 height 15
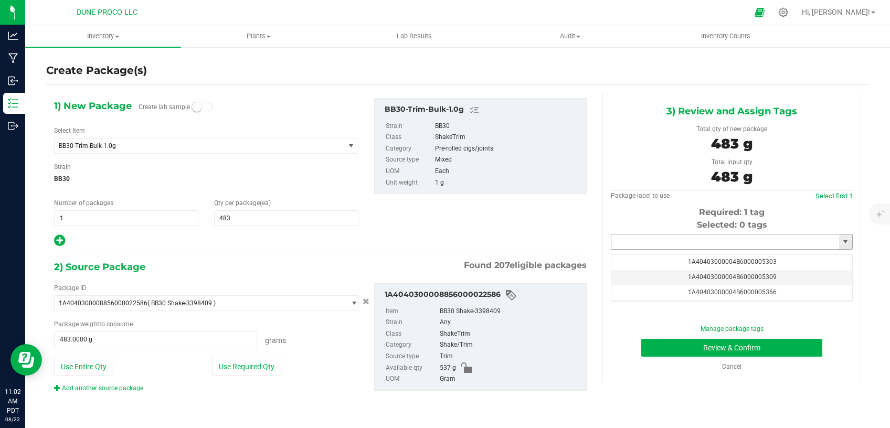
click at [641, 244] on input "text" at bounding box center [726, 242] width 228 height 15
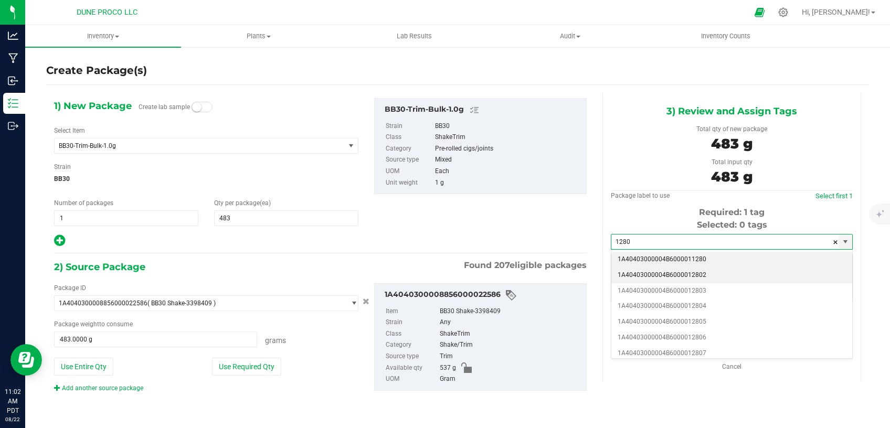
click at [645, 274] on li "1A40403000004B6000012802" at bounding box center [732, 276] width 241 height 16
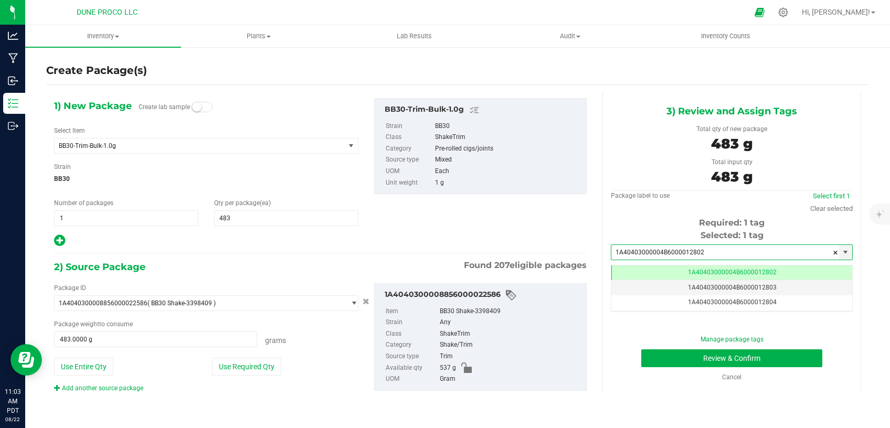
type input "1A40403000004B6000012802"
click at [680, 356] on button "Review & Confirm" at bounding box center [732, 359] width 181 height 18
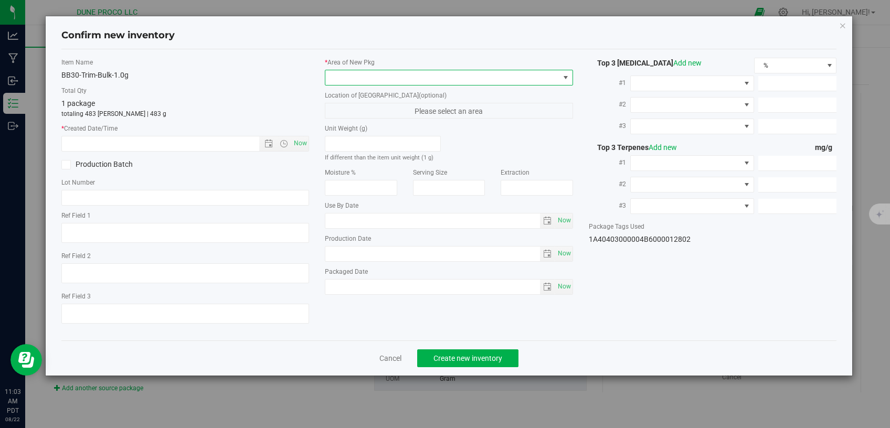
click at [456, 73] on span at bounding box center [443, 77] width 234 height 15
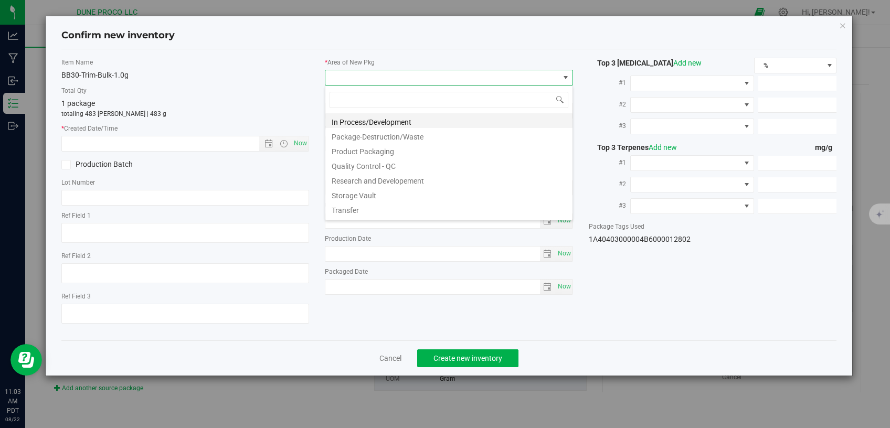
scroll to position [15, 248]
click at [387, 194] on li "Storage Vault" at bounding box center [449, 194] width 247 height 15
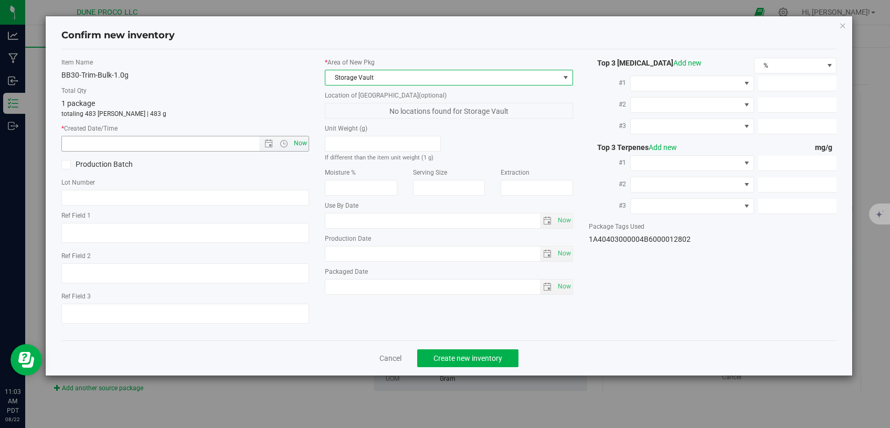
click at [306, 144] on span "Now" at bounding box center [301, 143] width 18 height 15
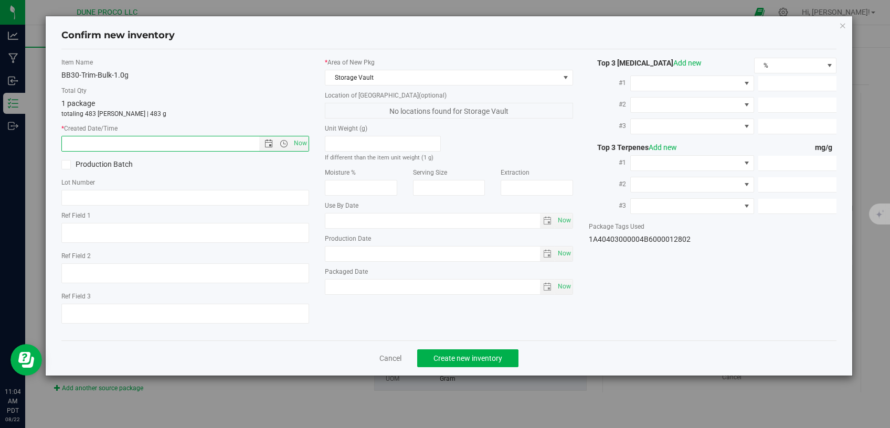
type input "[DATE] 11:04 AM"
click at [469, 354] on span "Create new inventory" at bounding box center [468, 358] width 69 height 8
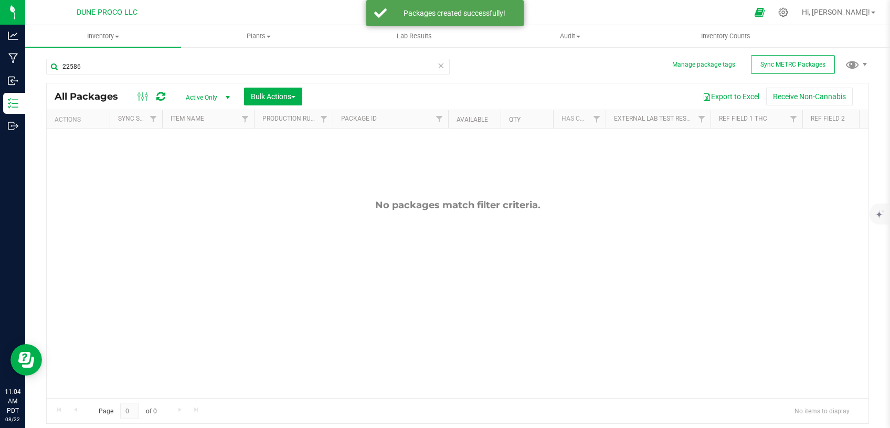
click at [196, 96] on span "Active Only" at bounding box center [206, 97] width 58 height 15
click at [203, 157] on li "All" at bounding box center [205, 162] width 57 height 16
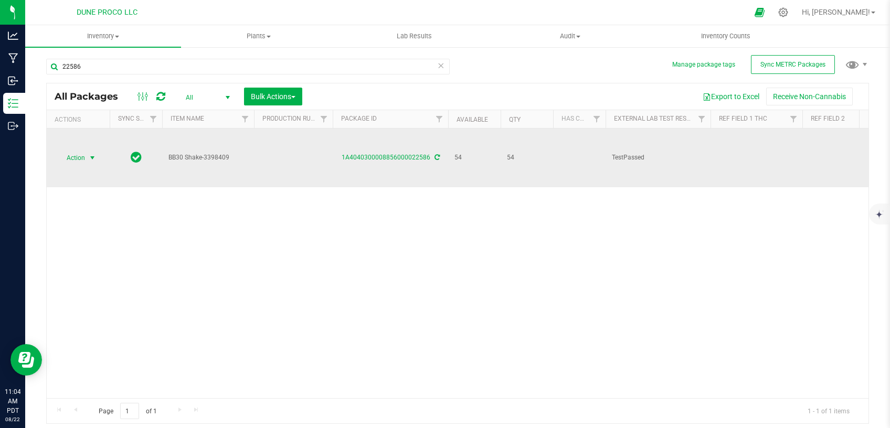
click at [91, 154] on span "select" at bounding box center [92, 158] width 8 height 8
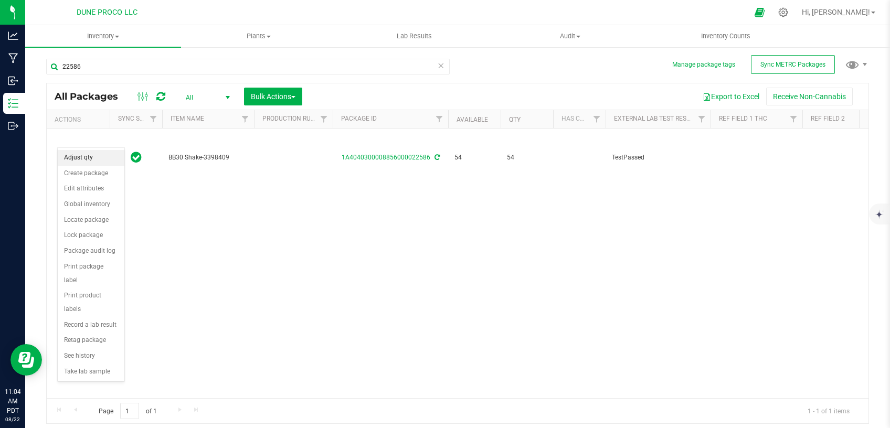
click at [101, 159] on li "Adjust qty" at bounding box center [91, 158] width 67 height 16
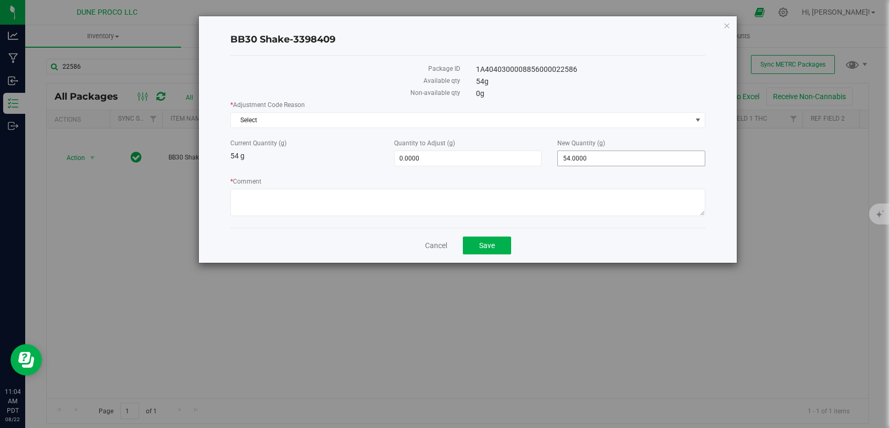
click at [569, 161] on span "54.0000 54" at bounding box center [632, 159] width 148 height 16
drag, startPoint x: 590, startPoint y: 158, endPoint x: 549, endPoint y: 157, distance: 41.5
click at [558, 158] on input "54" at bounding box center [631, 158] width 147 height 15
type input "0"
type input "-54.0000"
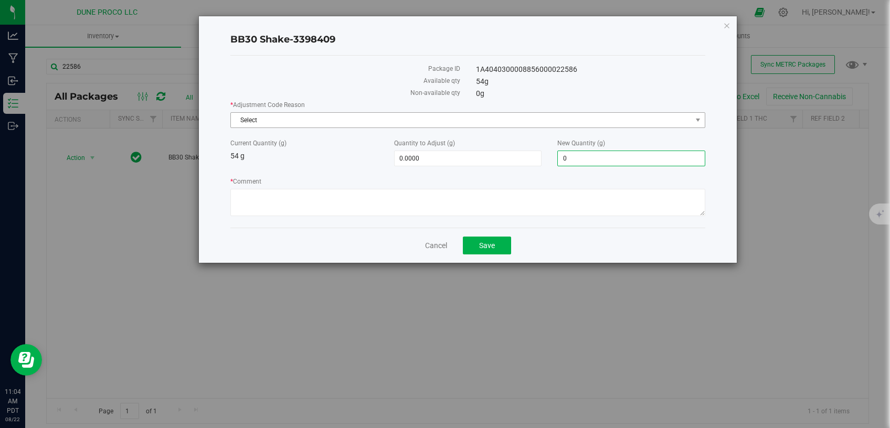
type input "0.0000"
click at [411, 121] on span "Select" at bounding box center [461, 120] width 461 height 15
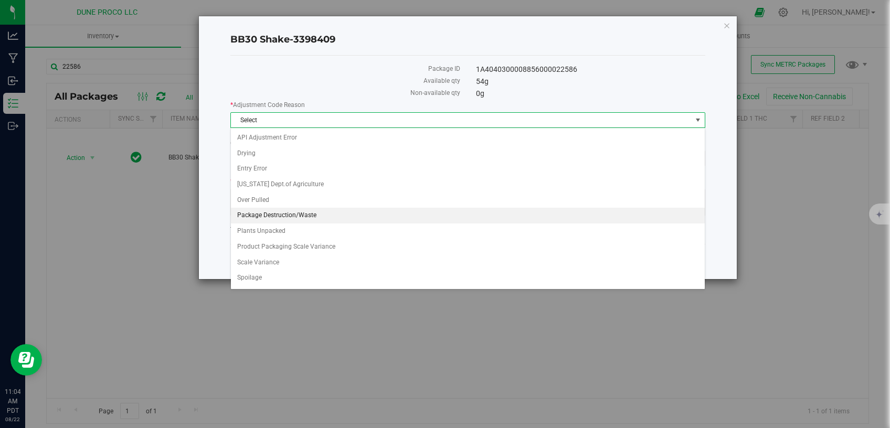
click at [309, 213] on li "Package Destruction/Waste" at bounding box center [468, 216] width 474 height 16
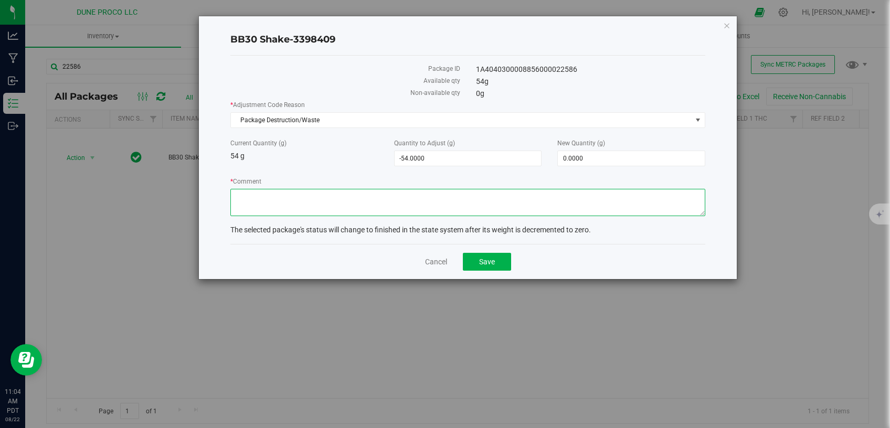
click at [347, 194] on textarea "* Comment" at bounding box center [467, 202] width 475 height 27
type textarea "u"
type textarea "Unusable material."
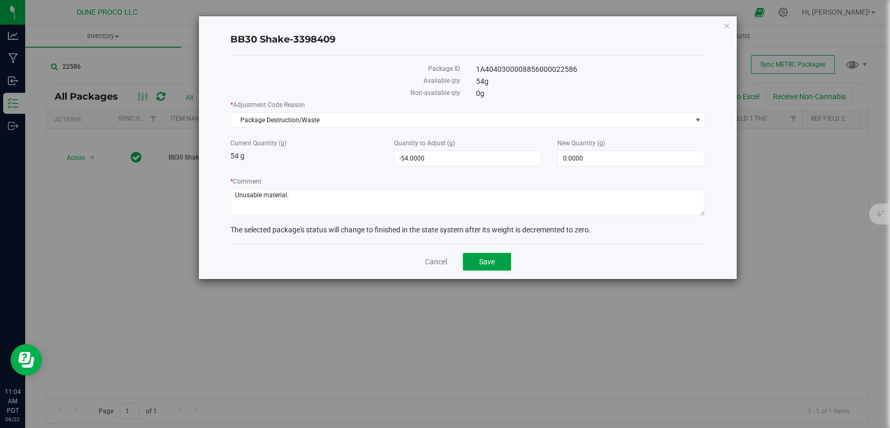
click at [489, 258] on span "Save" at bounding box center [487, 262] width 16 height 8
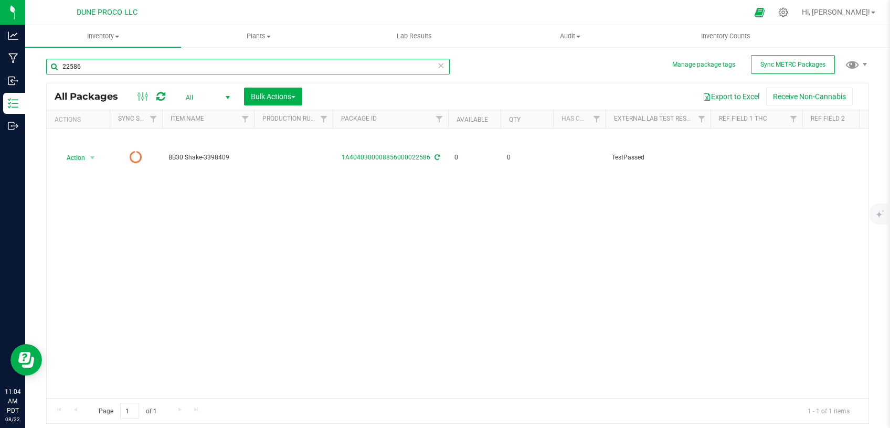
click at [100, 65] on input "22586" at bounding box center [248, 67] width 404 height 16
type input "22524"
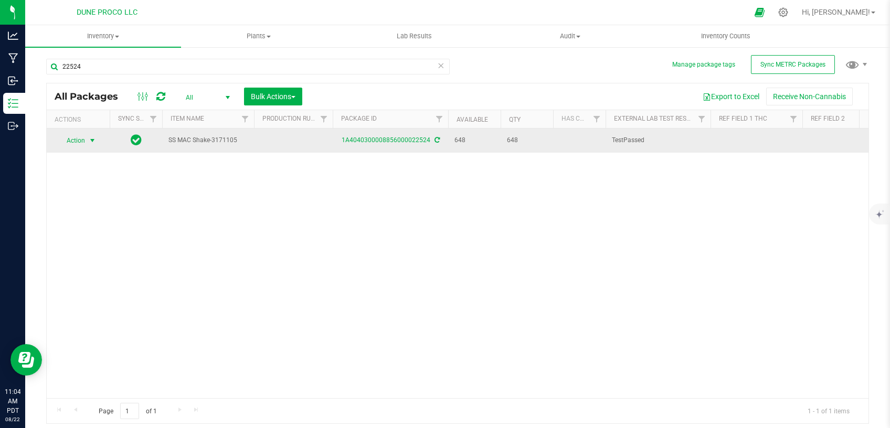
click at [75, 141] on span "Action" at bounding box center [71, 140] width 28 height 15
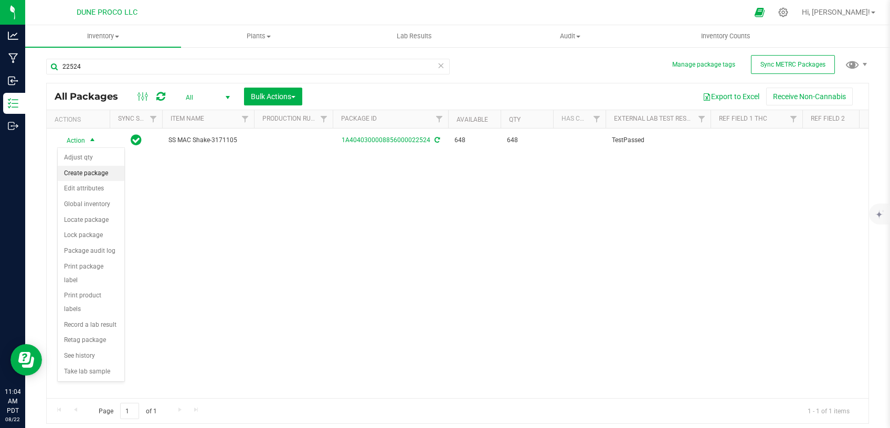
click at [102, 177] on li "Create package" at bounding box center [91, 174] width 67 height 16
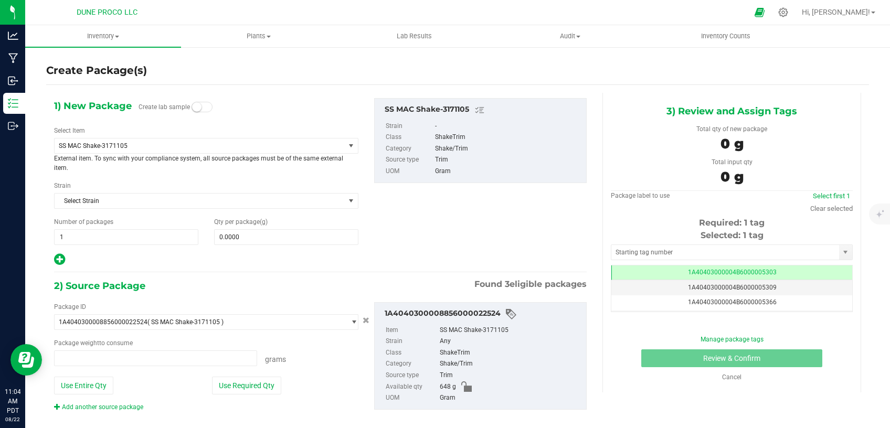
type input "0.0000 g"
click at [257, 146] on span "SS MAC Shake-3171105" at bounding box center [194, 145] width 270 height 7
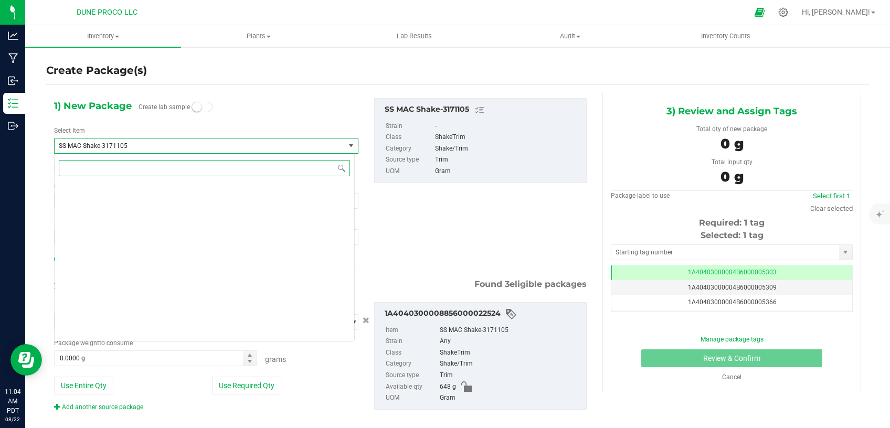
scroll to position [3915, 0]
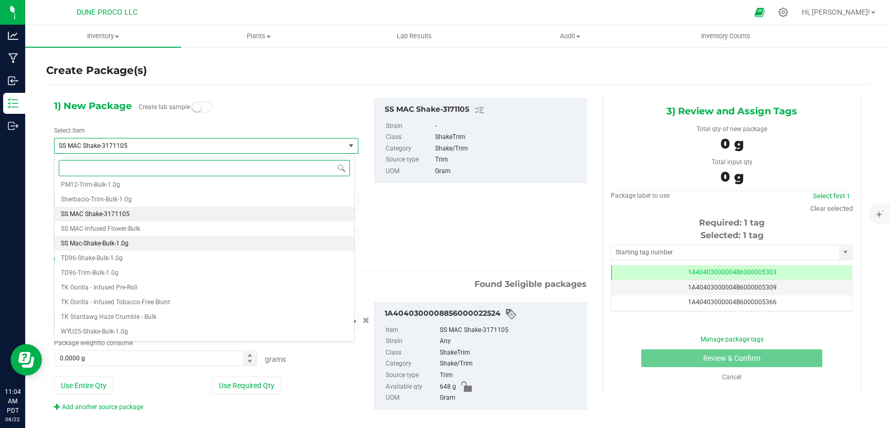
click at [135, 240] on li "SS Mac-Shake-Bulk-1.0g" at bounding box center [205, 243] width 300 height 15
type input "0"
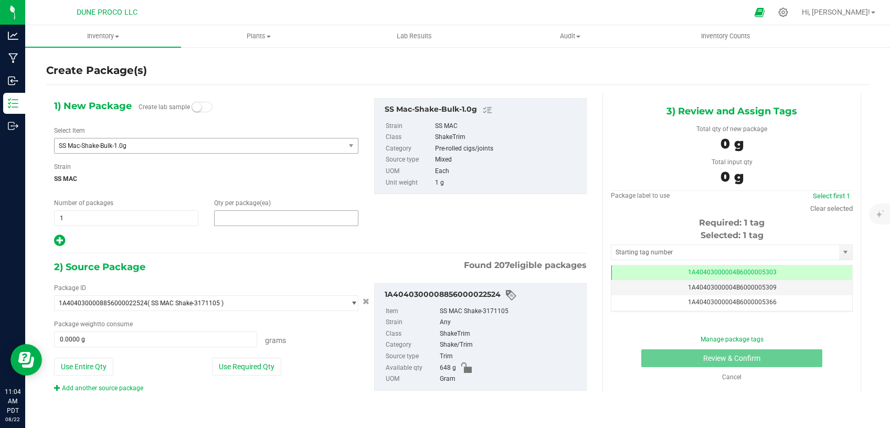
click at [258, 218] on span at bounding box center [286, 219] width 144 height 16
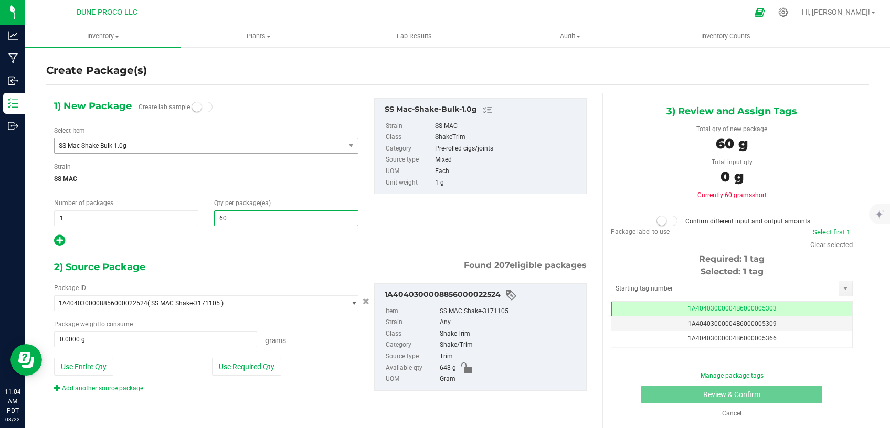
type input "609"
click at [236, 366] on button "Use Required Qty" at bounding box center [246, 367] width 69 height 18
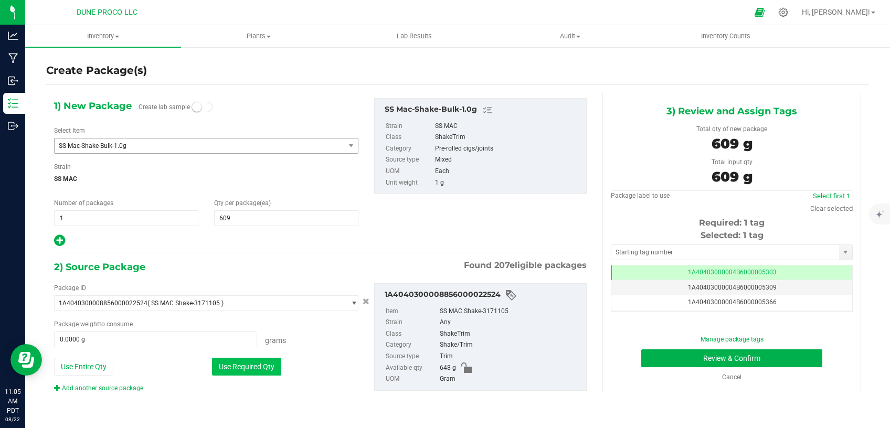
type input "609.0000 g"
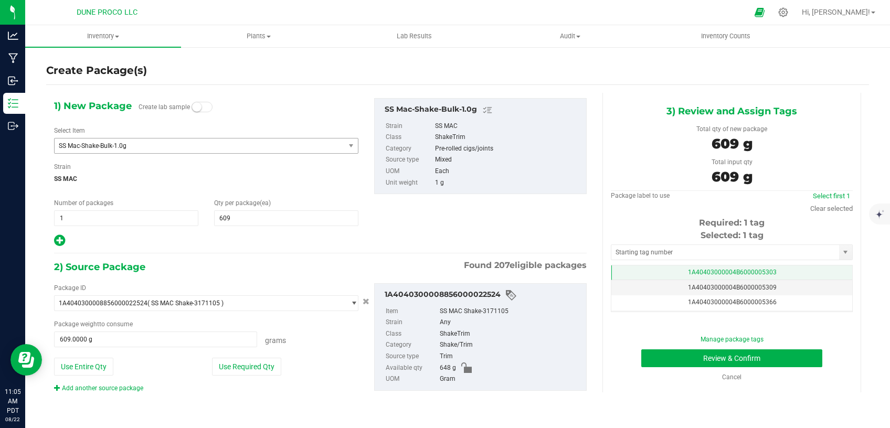
click at [650, 271] on td "1A40403000004B6000005303" at bounding box center [732, 273] width 241 height 15
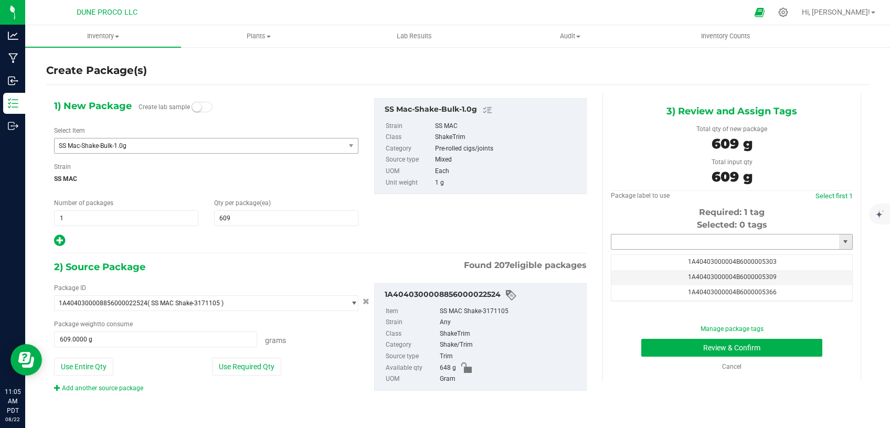
click at [649, 245] on input "text" at bounding box center [726, 242] width 228 height 15
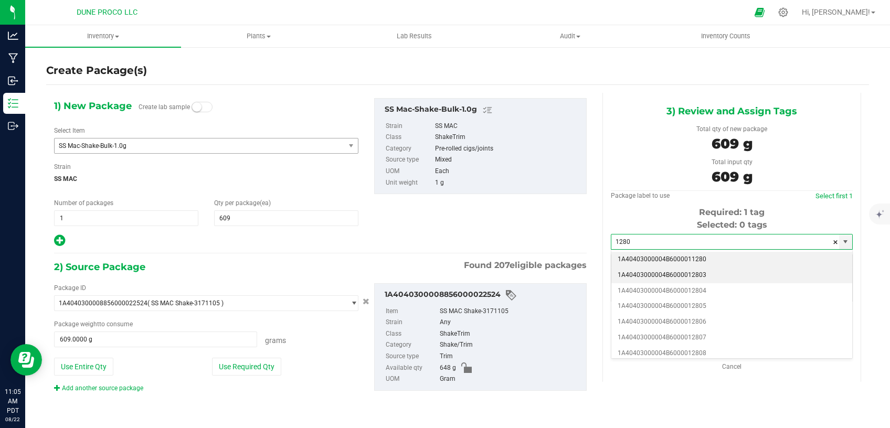
click at [731, 274] on li "1A40403000004B6000012803" at bounding box center [732, 276] width 241 height 16
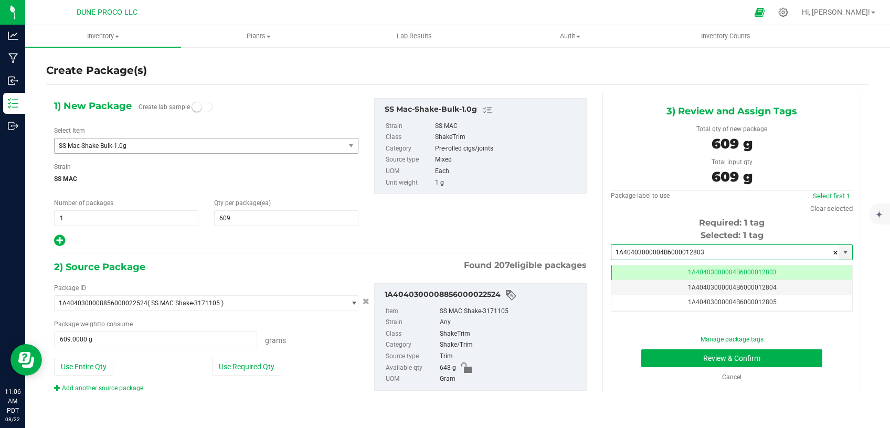
type input "1A40403000004B6000012803"
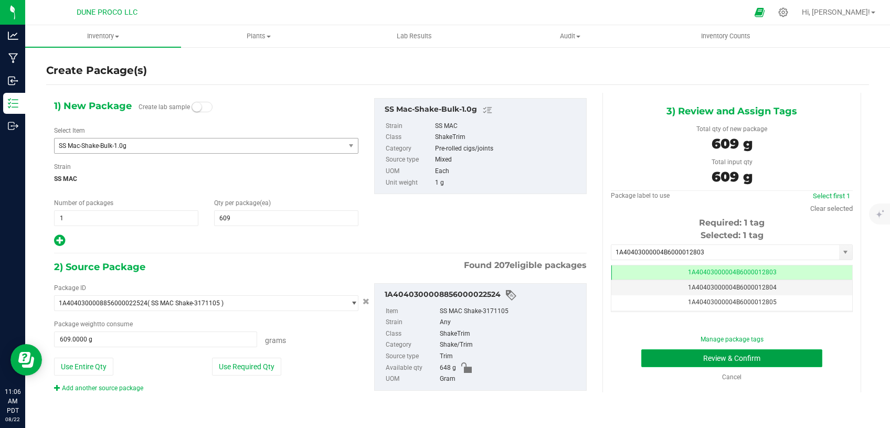
click at [664, 357] on button "Review & Confirm" at bounding box center [732, 359] width 181 height 18
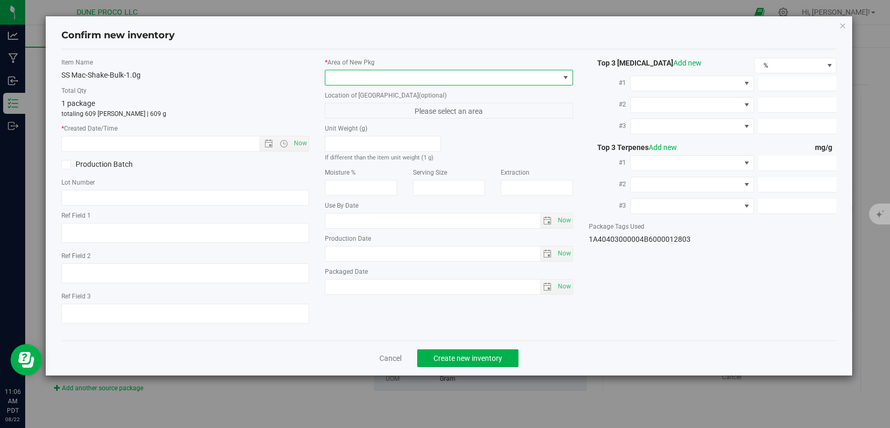
click at [372, 78] on span at bounding box center [443, 77] width 234 height 15
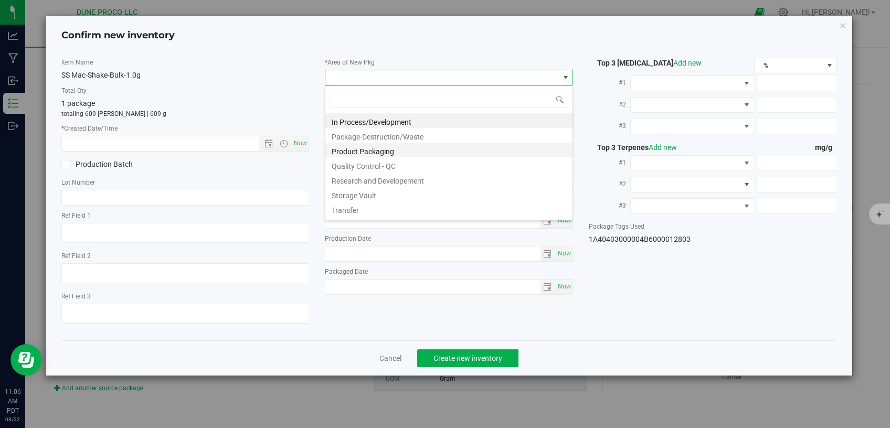
scroll to position [15, 248]
drag, startPoint x: 405, startPoint y: 193, endPoint x: 312, endPoint y: 163, distance: 97.1
click at [404, 193] on li "Storage Vault" at bounding box center [449, 194] width 247 height 15
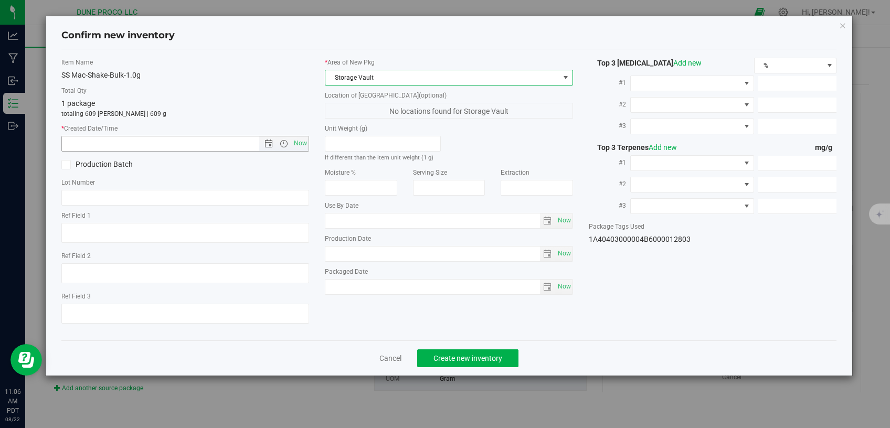
click at [304, 145] on span "Now" at bounding box center [301, 143] width 18 height 15
type input "[DATE] 11:06 AM"
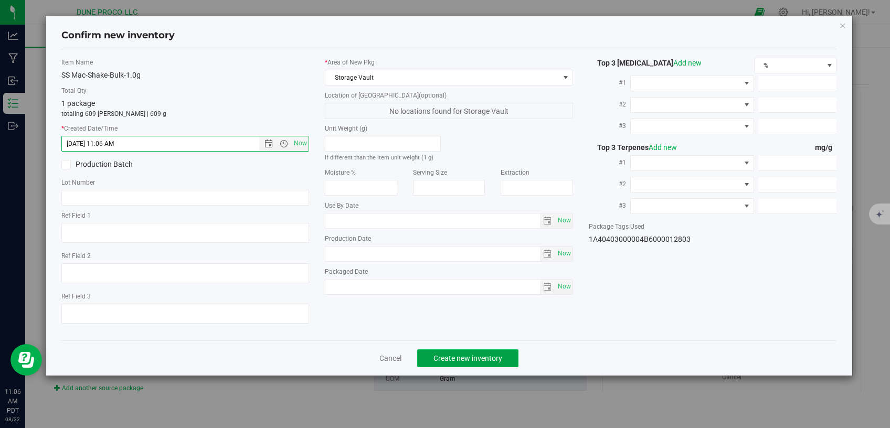
click at [510, 350] on button "Create new inventory" at bounding box center [467, 359] width 101 height 18
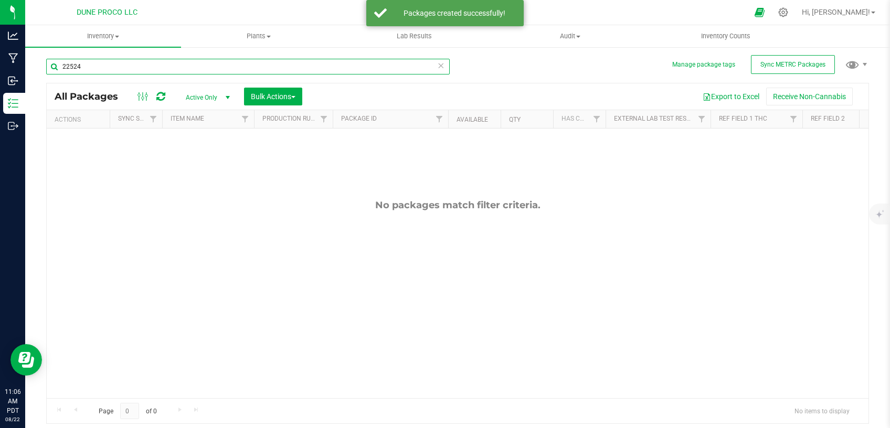
click at [111, 67] on input "22524" at bounding box center [248, 67] width 404 height 16
click at [200, 97] on span "Active Only" at bounding box center [206, 97] width 58 height 15
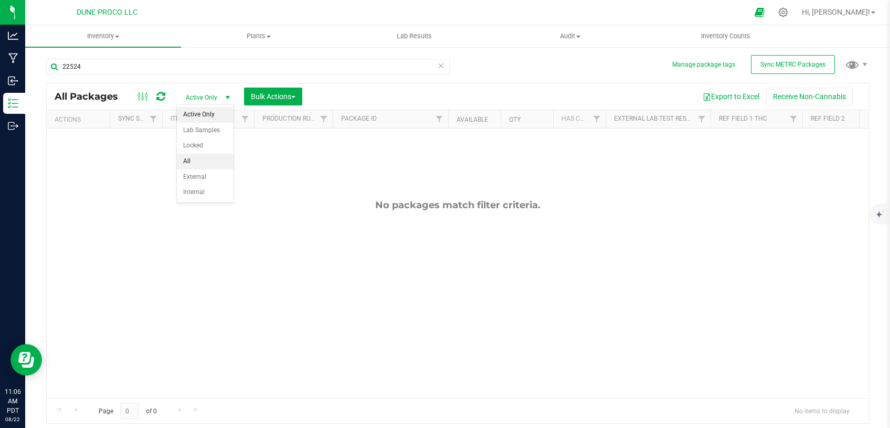
click at [201, 162] on li "All" at bounding box center [205, 162] width 57 height 16
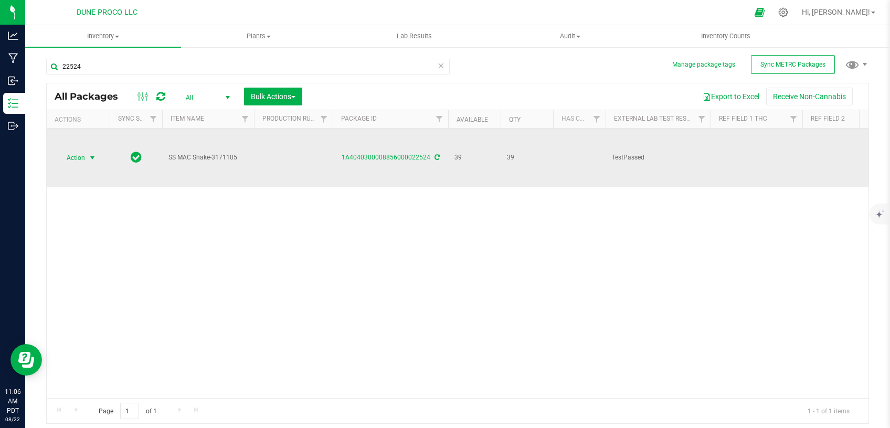
click at [93, 154] on span "select" at bounding box center [92, 158] width 8 height 8
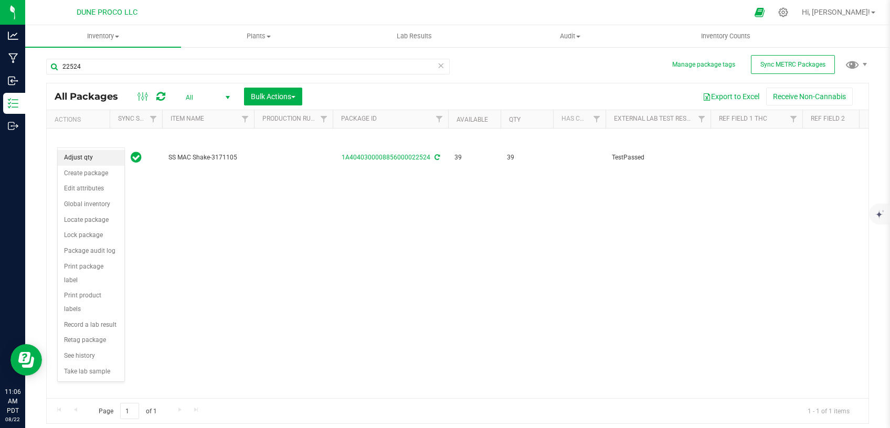
click at [101, 161] on li "Adjust qty" at bounding box center [91, 158] width 67 height 16
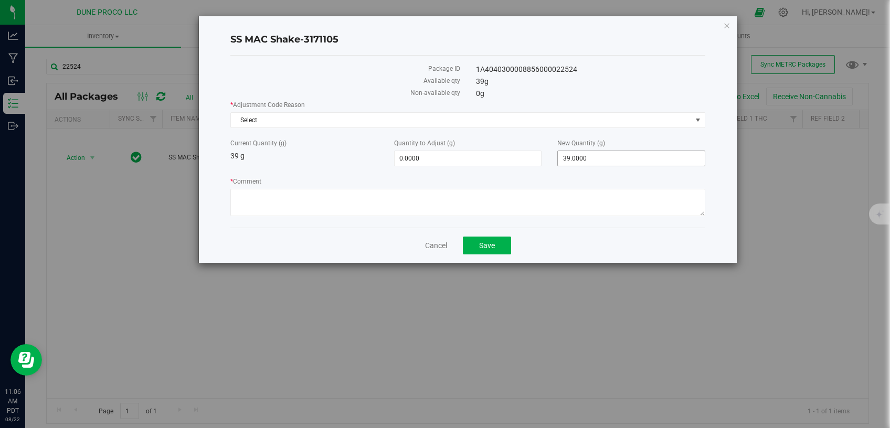
click at [584, 161] on span "39.0000 39" at bounding box center [632, 159] width 148 height 16
drag, startPoint x: 595, startPoint y: 158, endPoint x: 531, endPoint y: 162, distance: 64.2
click at [558, 161] on input "39" at bounding box center [631, 158] width 147 height 15
type input "0"
type input "-39.0000"
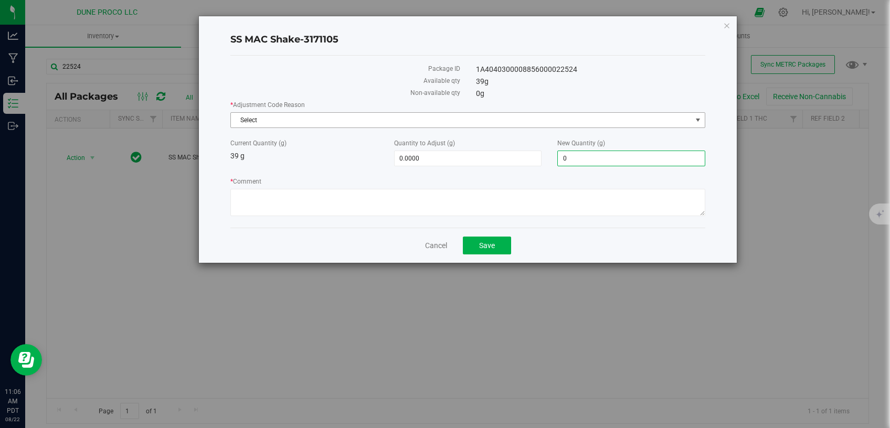
type input "0.0000"
click at [496, 119] on span "Select" at bounding box center [461, 120] width 461 height 15
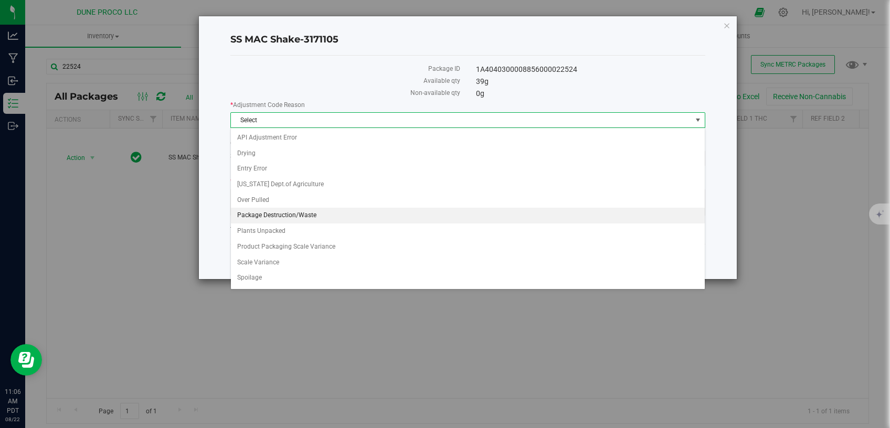
click at [333, 215] on li "Package Destruction/Waste" at bounding box center [468, 216] width 474 height 16
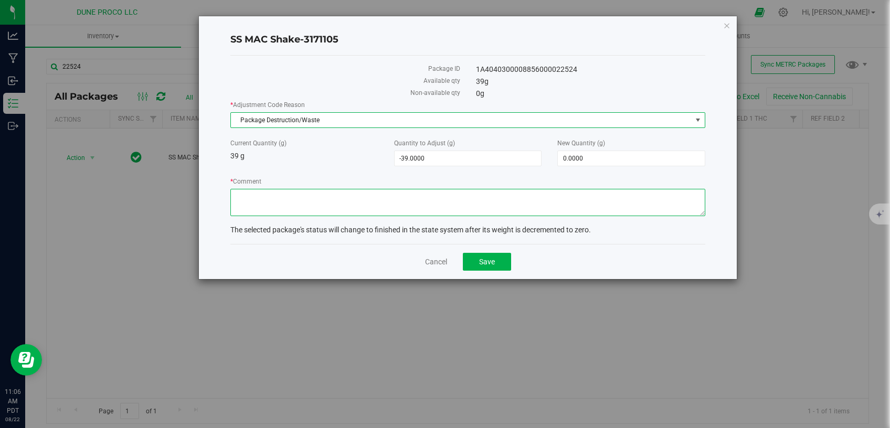
click at [352, 203] on textarea "* Comment" at bounding box center [467, 202] width 475 height 27
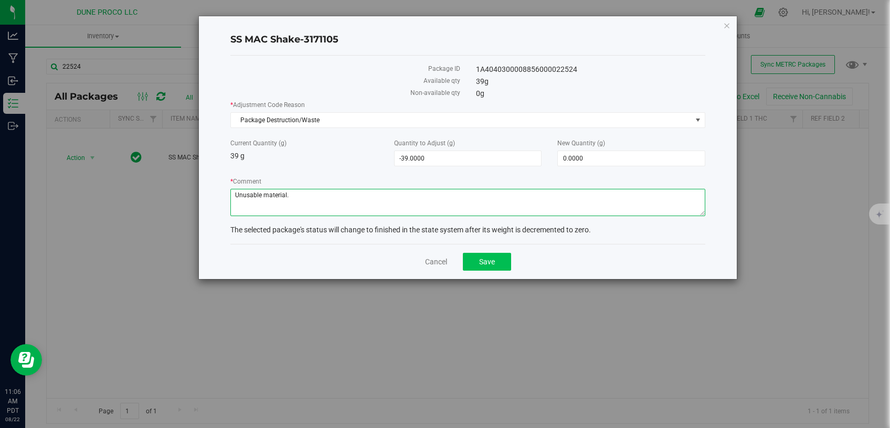
type textarea "Unusable material."
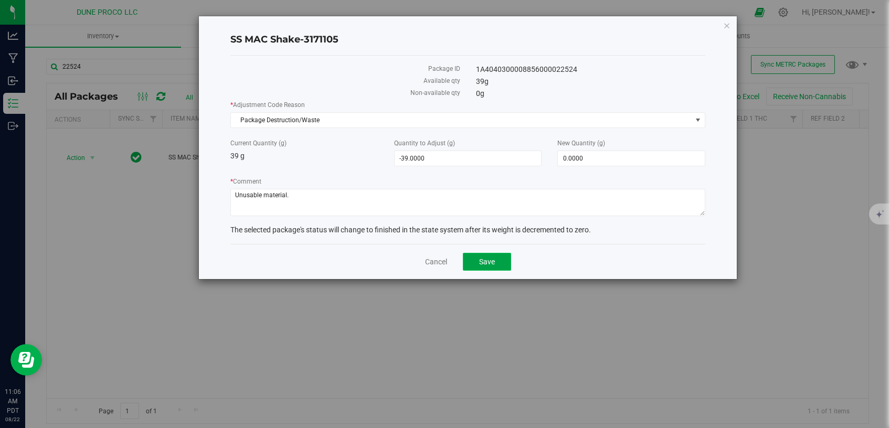
click at [507, 253] on button "Save" at bounding box center [487, 262] width 48 height 18
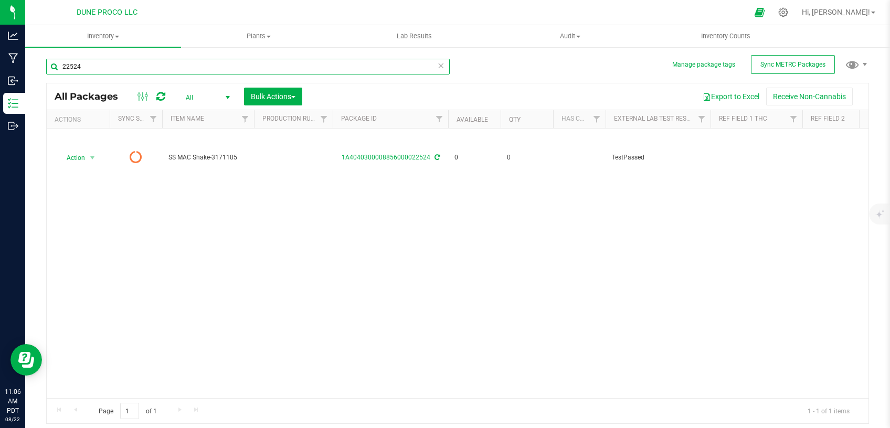
click at [87, 66] on input "22524" at bounding box center [248, 67] width 404 height 16
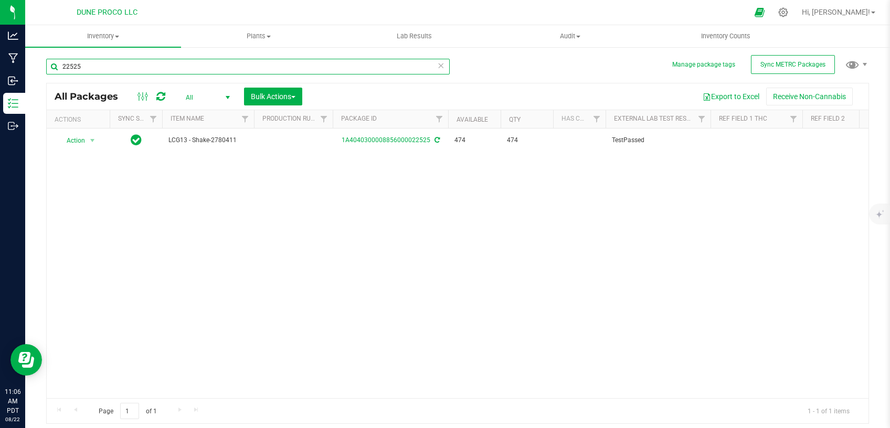
type input "22525"
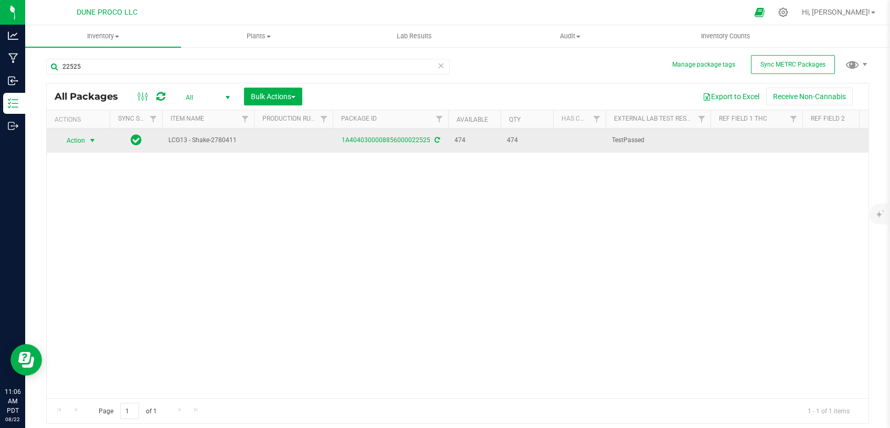
click at [80, 142] on span "Action" at bounding box center [71, 140] width 28 height 15
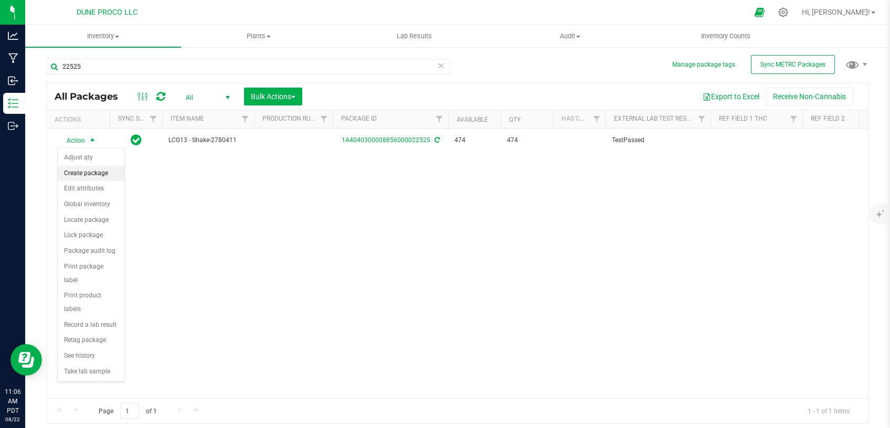
click at [104, 177] on li "Create package" at bounding box center [91, 174] width 67 height 16
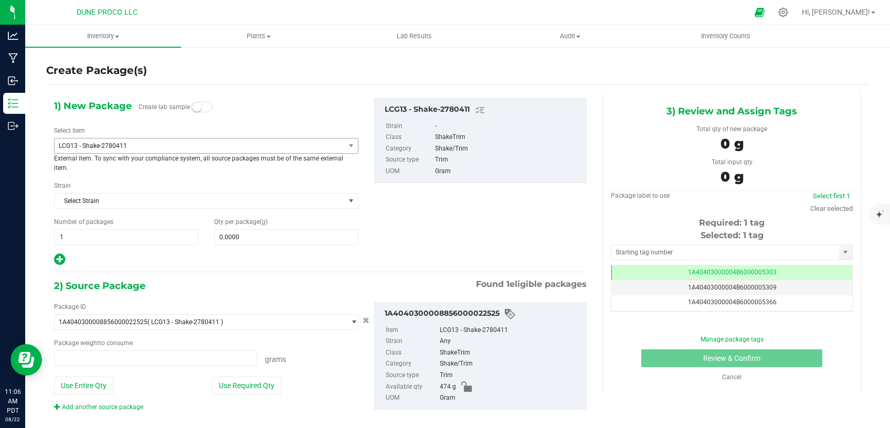
type input "0.0000 g"
click at [196, 146] on span "LCG13 - Shake-2780411" at bounding box center [194, 145] width 270 height 7
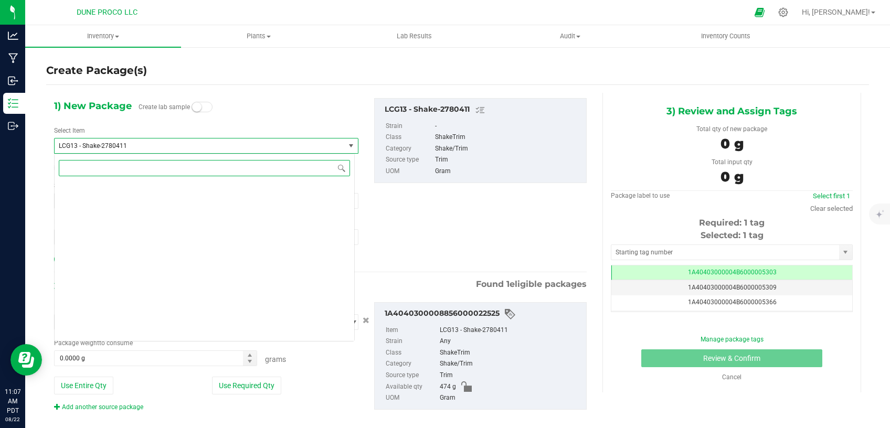
scroll to position [3101, 0]
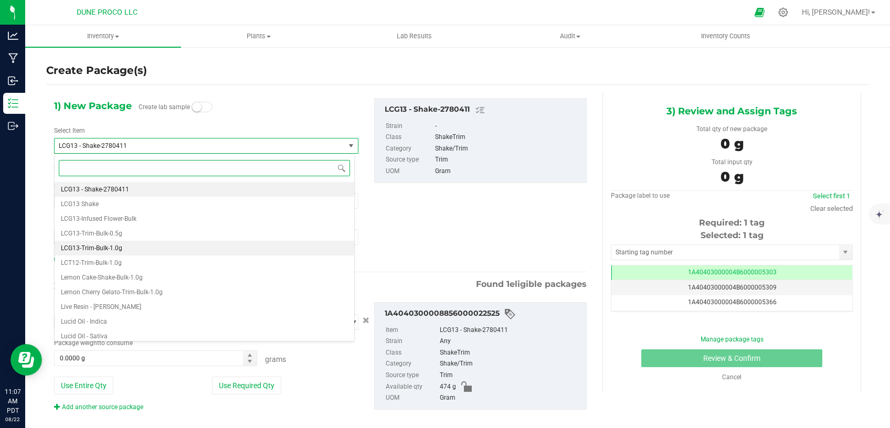
click at [137, 245] on li "LCG13-Trim-Bulk-1.0g" at bounding box center [205, 248] width 300 height 15
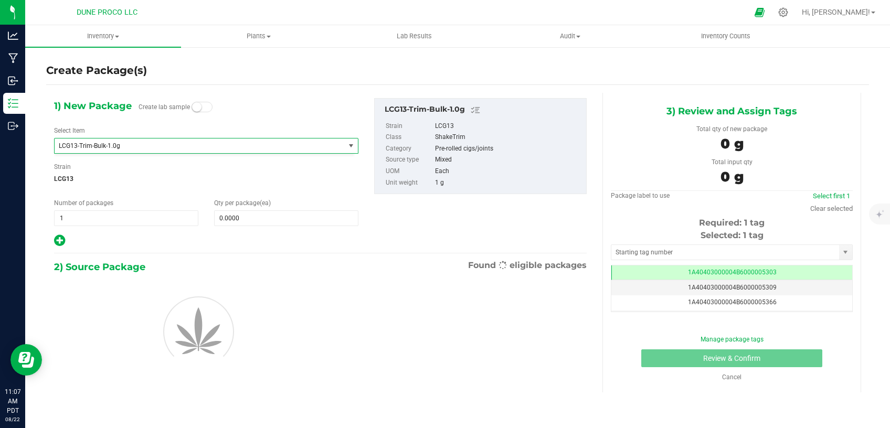
type input "0"
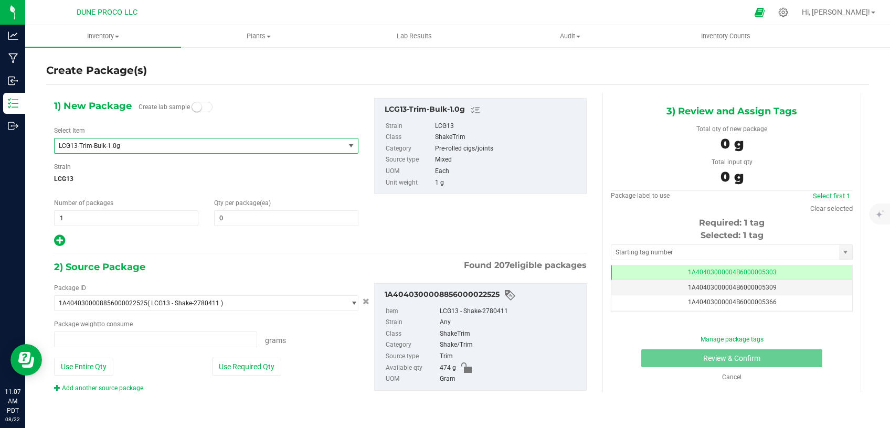
type input "0.0000 g"
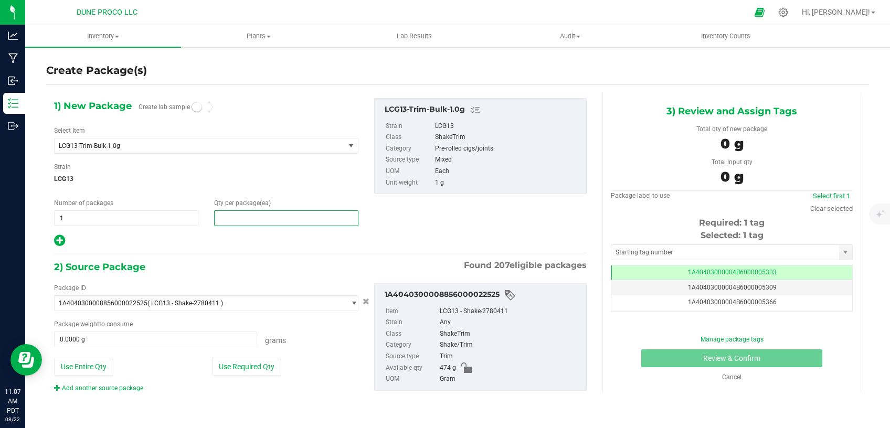
click at [239, 222] on span at bounding box center [286, 219] width 144 height 16
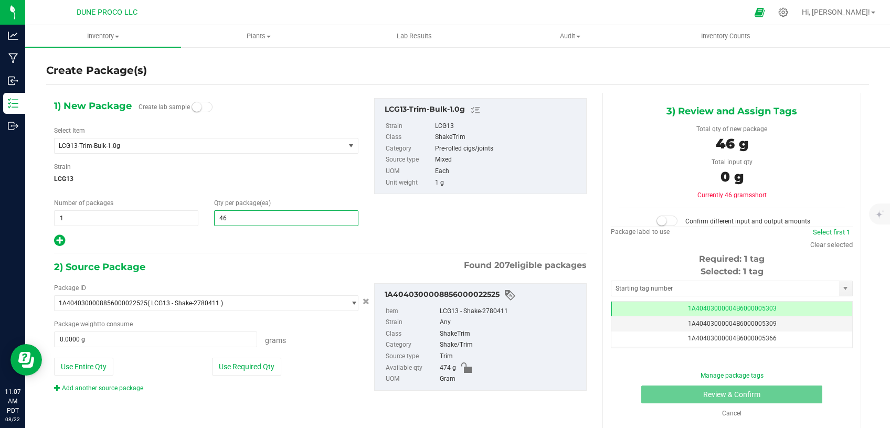
type input "465"
click at [250, 364] on button "Use Required Qty" at bounding box center [246, 367] width 69 height 18
type input "465.0000 g"
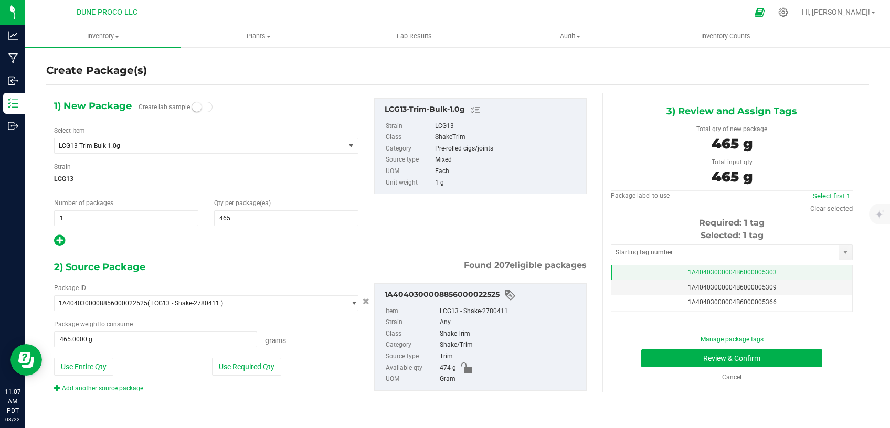
click at [637, 269] on td "1A40403000004B6000005303" at bounding box center [732, 273] width 241 height 15
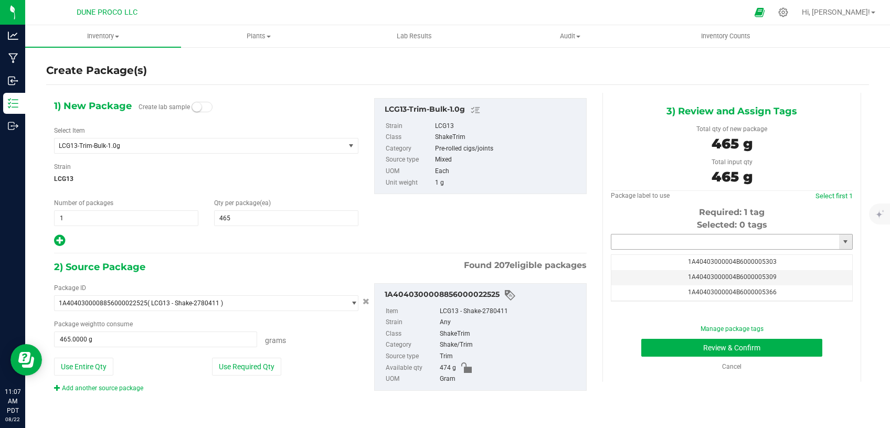
click at [651, 248] on input "text" at bounding box center [726, 242] width 228 height 15
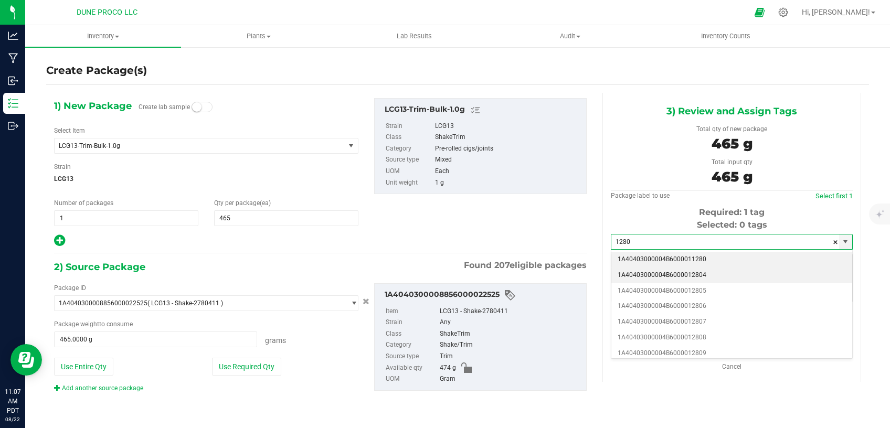
click at [659, 272] on li "1A40403000004B6000012804" at bounding box center [732, 276] width 241 height 16
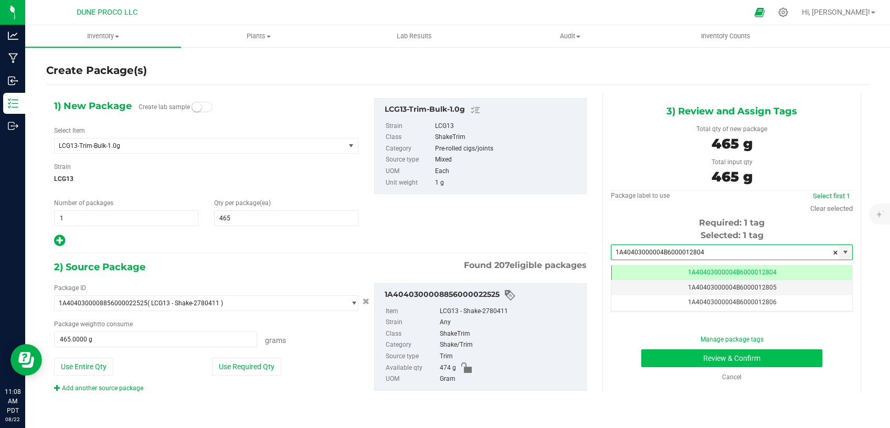
type input "1A40403000004B6000012804"
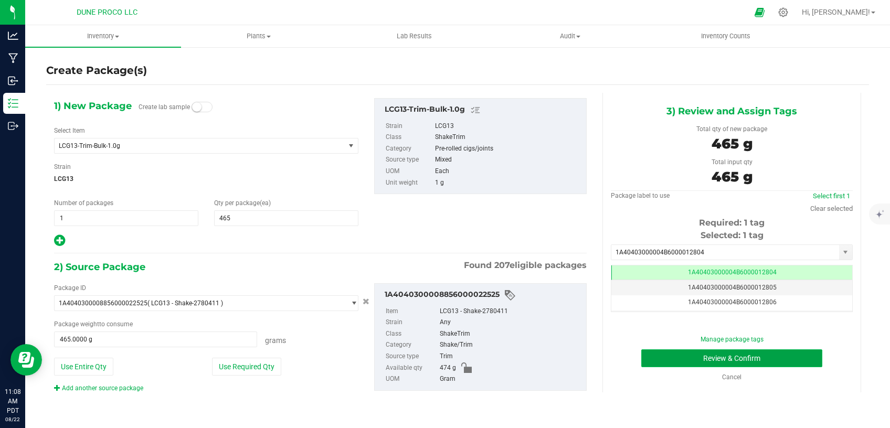
click at [689, 353] on button "Review & Confirm" at bounding box center [732, 359] width 181 height 18
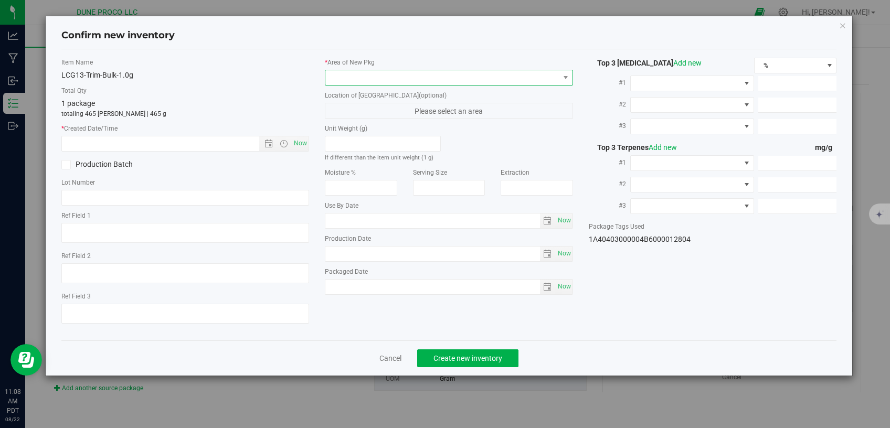
click at [433, 77] on span at bounding box center [443, 77] width 234 height 15
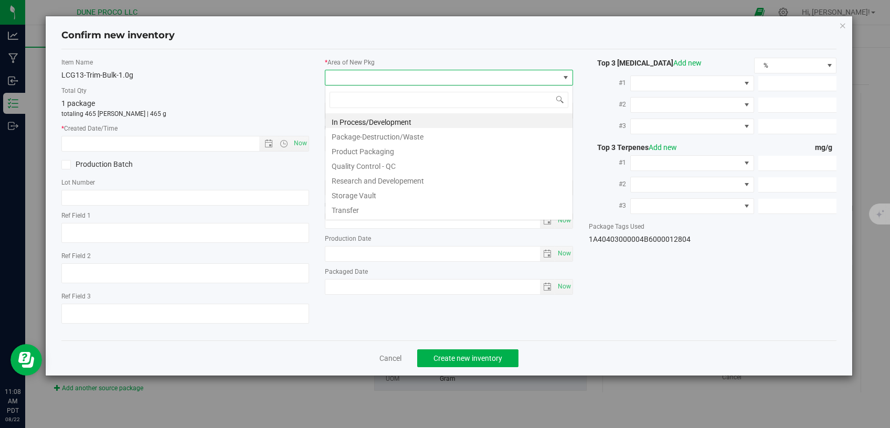
scroll to position [15, 248]
click at [384, 193] on li "Storage Vault" at bounding box center [449, 194] width 247 height 15
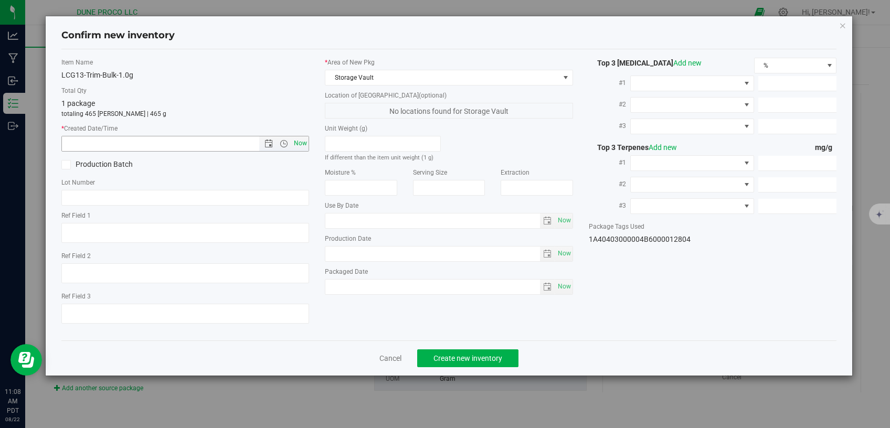
click at [302, 142] on span "Now" at bounding box center [301, 143] width 18 height 15
type input "[DATE] 11:08 AM"
click at [477, 354] on span "Create new inventory" at bounding box center [468, 358] width 69 height 8
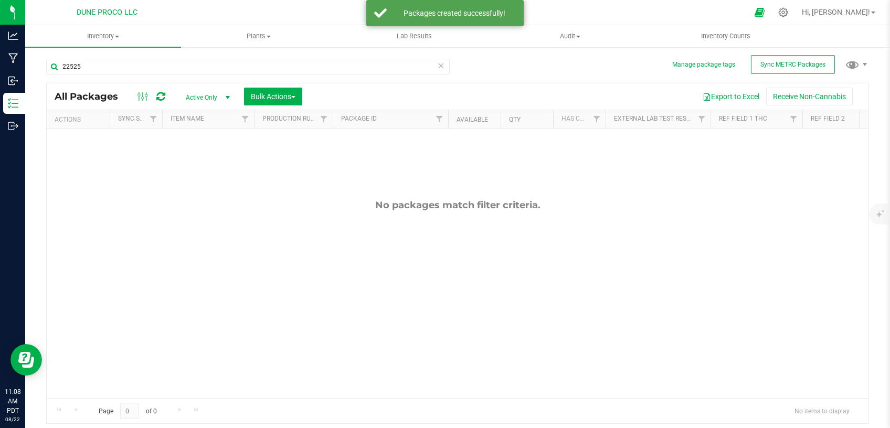
click at [212, 95] on span "Active Only" at bounding box center [206, 97] width 58 height 15
click at [209, 159] on li "All" at bounding box center [205, 162] width 57 height 16
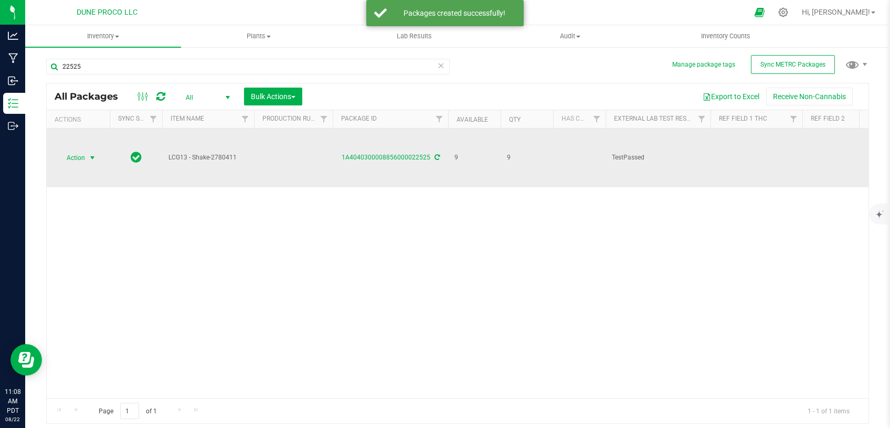
click at [93, 154] on span "select" at bounding box center [92, 158] width 8 height 8
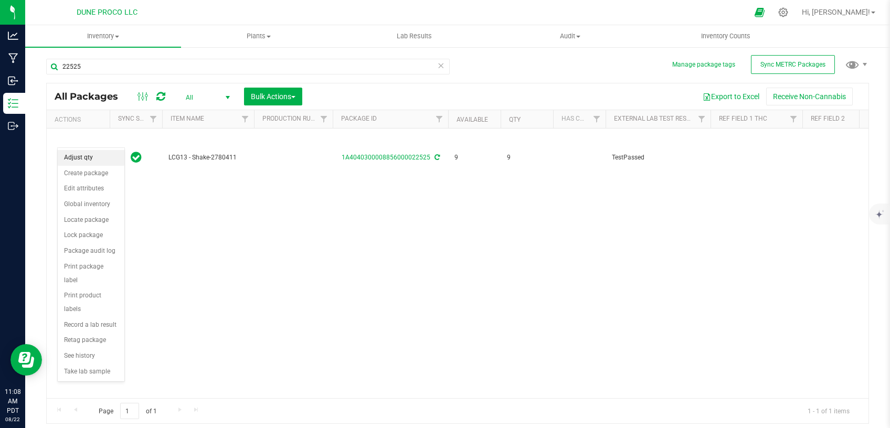
click at [91, 158] on li "Adjust qty" at bounding box center [91, 158] width 67 height 16
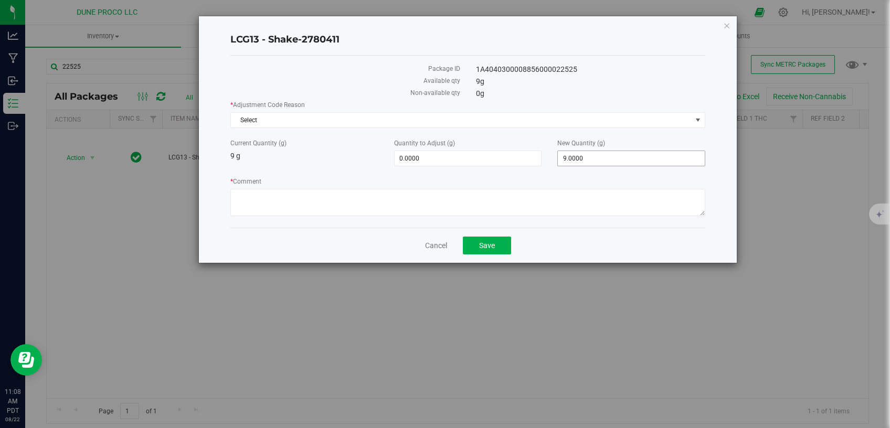
click at [618, 156] on span "9.0000 9" at bounding box center [632, 159] width 148 height 16
drag, startPoint x: 618, startPoint y: 156, endPoint x: 512, endPoint y: 160, distance: 105.6
click at [558, 160] on input "9" at bounding box center [631, 158] width 147 height 15
type input "0"
type input "-9.0000"
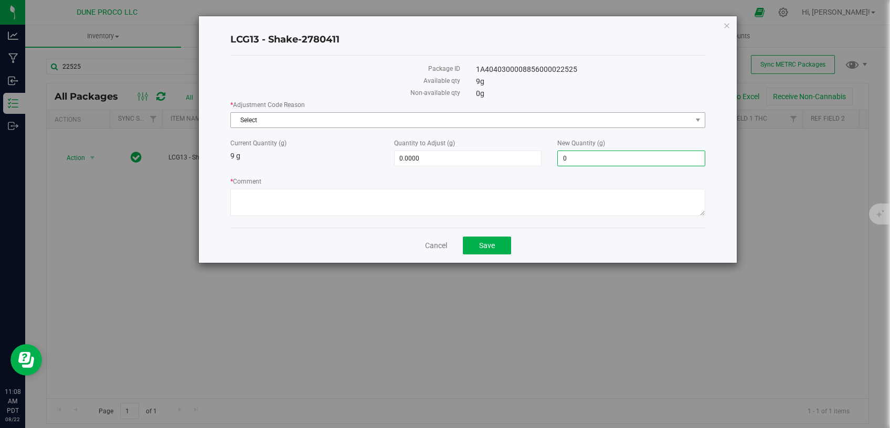
type input "0.0000"
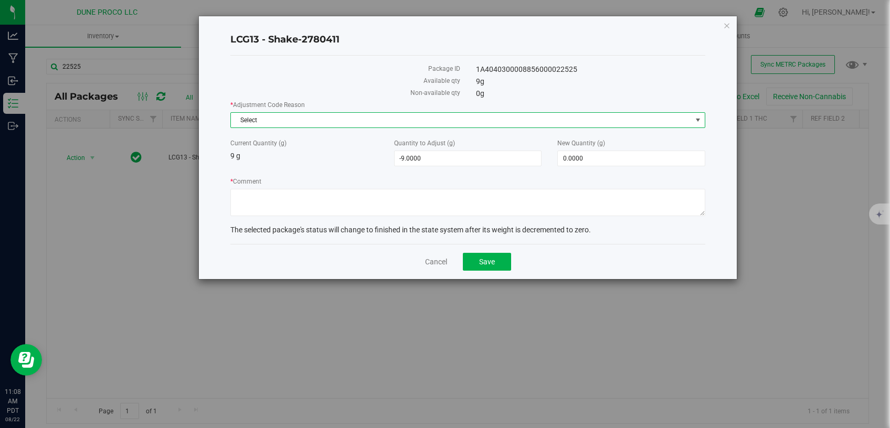
click at [519, 123] on span "Select" at bounding box center [461, 120] width 461 height 15
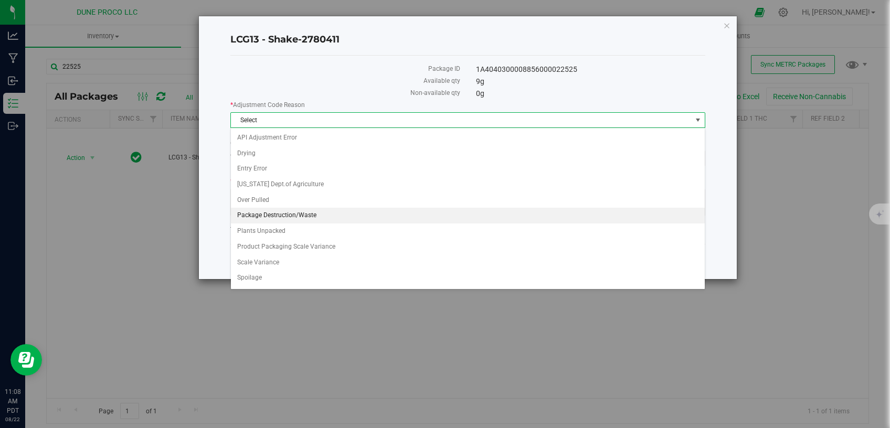
click at [328, 214] on li "Package Destruction/Waste" at bounding box center [468, 216] width 474 height 16
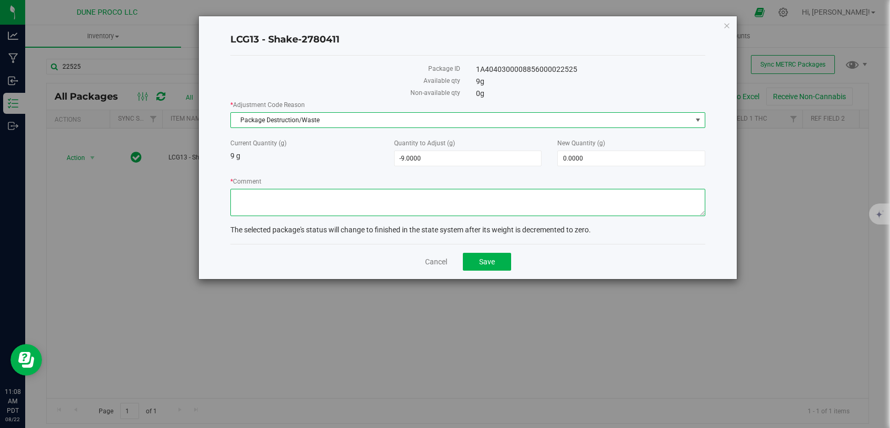
click at [408, 208] on textarea "* Comment" at bounding box center [467, 202] width 475 height 27
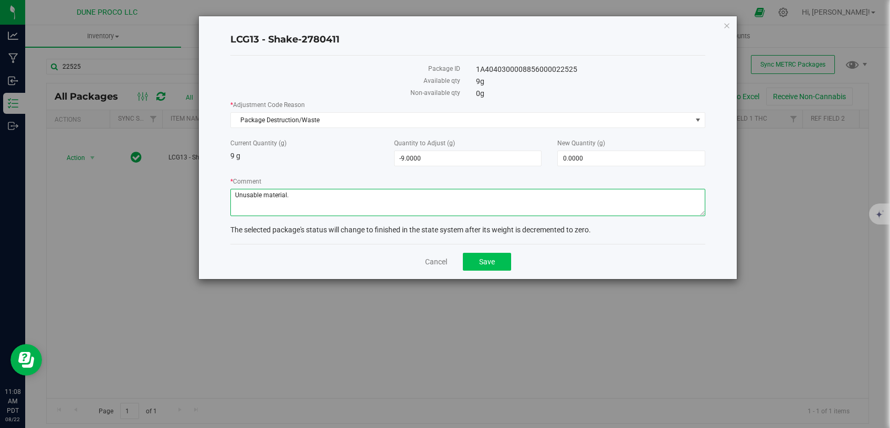
type textarea "Unusable material."
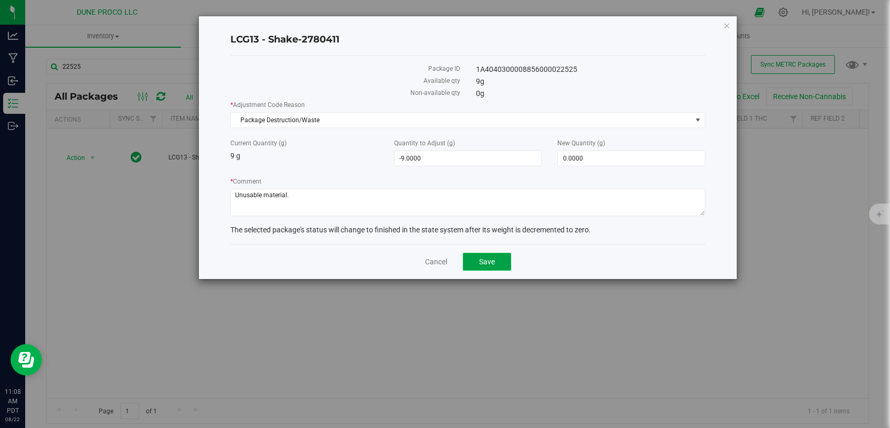
click at [479, 253] on button "Save" at bounding box center [487, 262] width 48 height 18
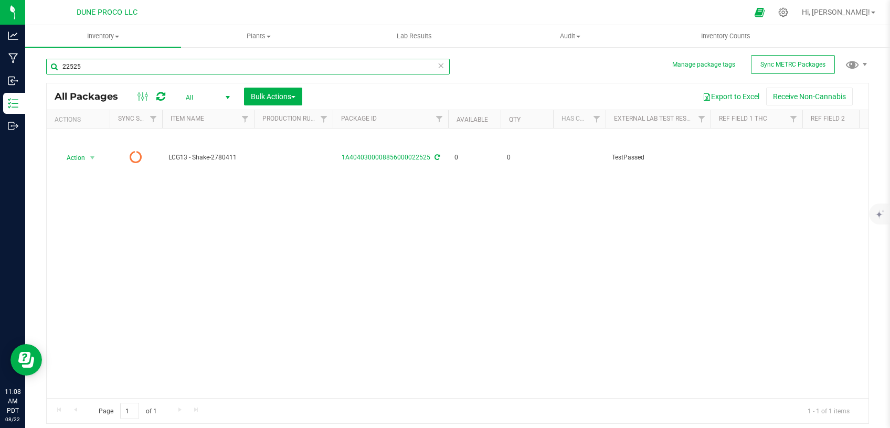
click at [132, 70] on input "22525" at bounding box center [248, 67] width 404 height 16
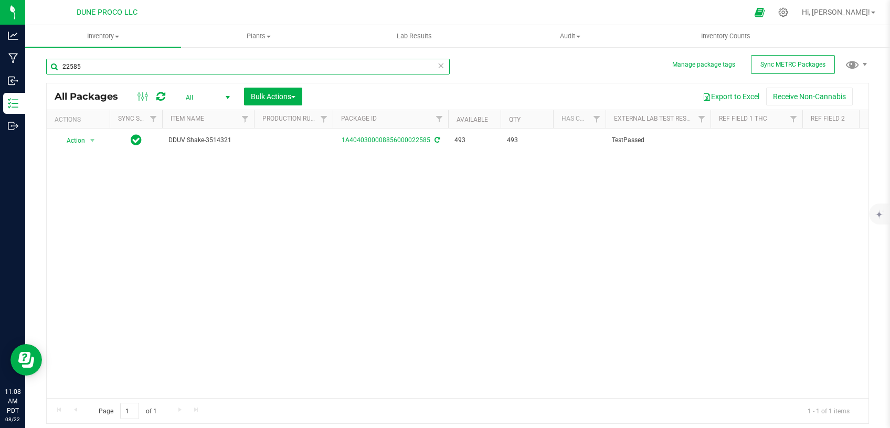
type input "22585"
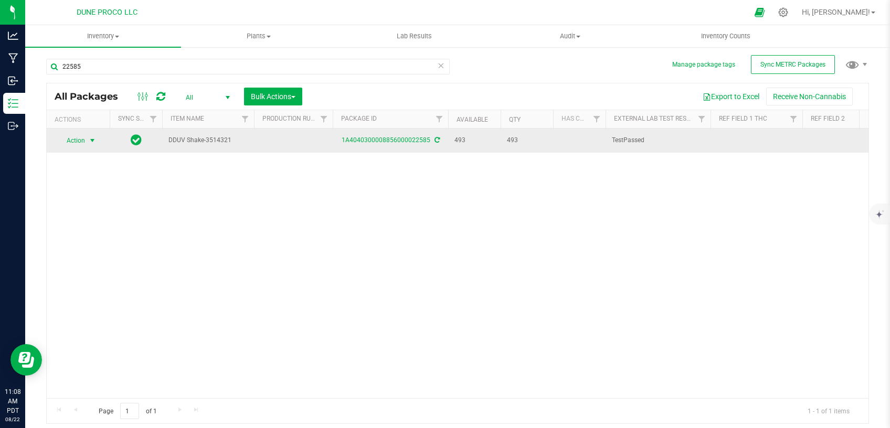
click at [84, 143] on span "Action" at bounding box center [71, 140] width 28 height 15
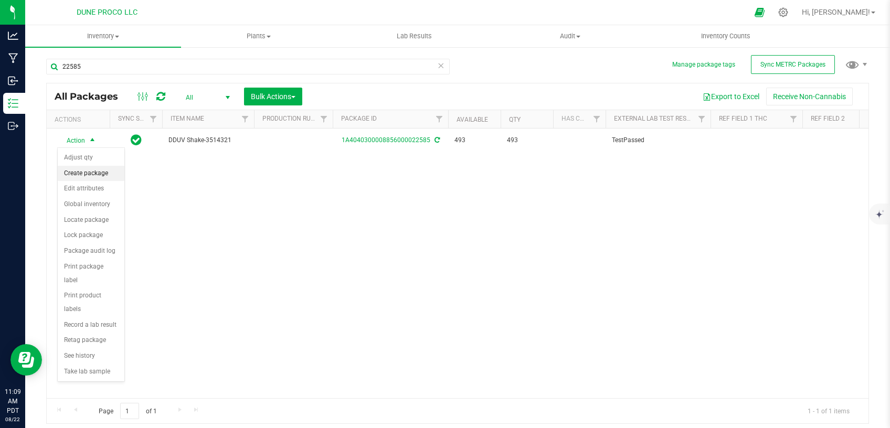
click at [93, 174] on li "Create package" at bounding box center [91, 174] width 67 height 16
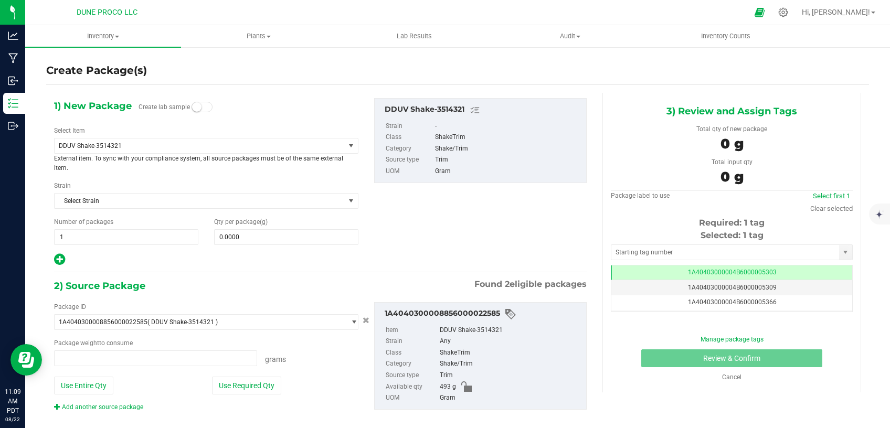
type input "0.0000 g"
click at [221, 146] on span "DDUV Shake-3514321" at bounding box center [194, 145] width 270 height 7
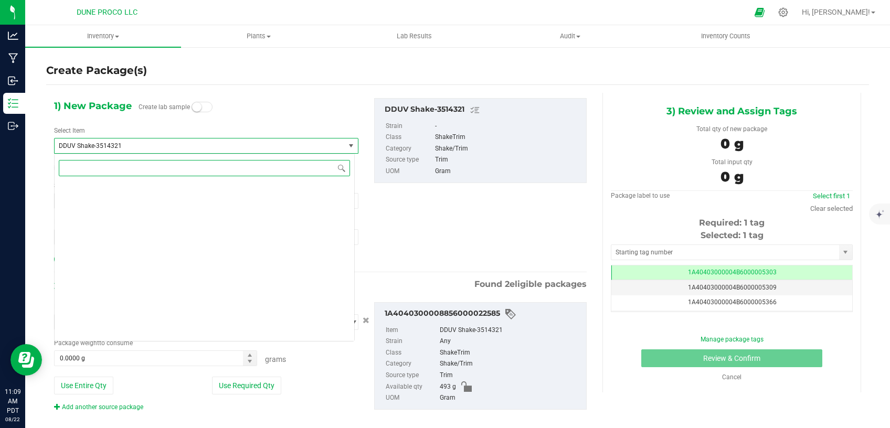
scroll to position [1235, 0]
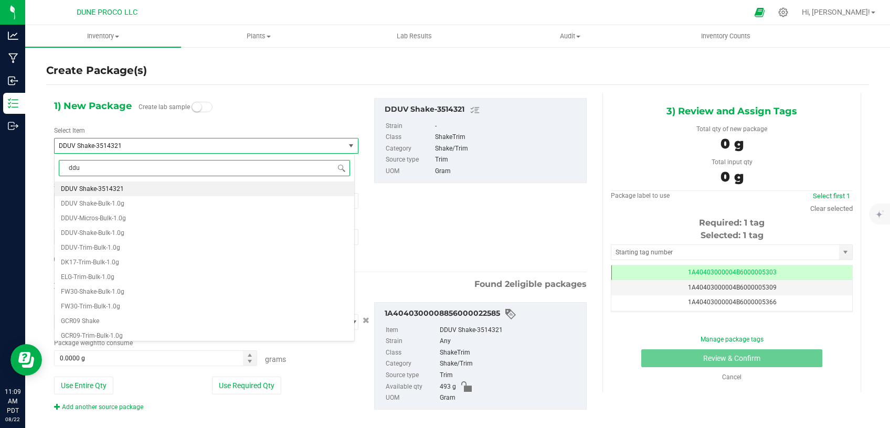
type input "dduv"
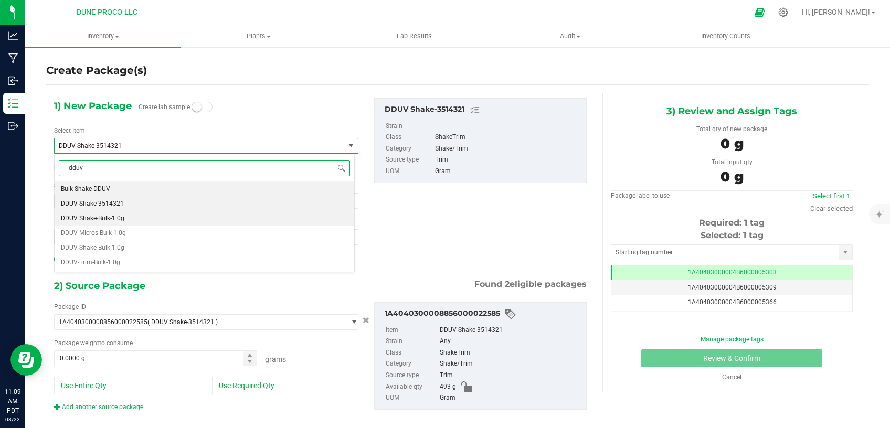
click at [161, 216] on li "DDUV Shake-Bulk-1.0g" at bounding box center [205, 218] width 300 height 15
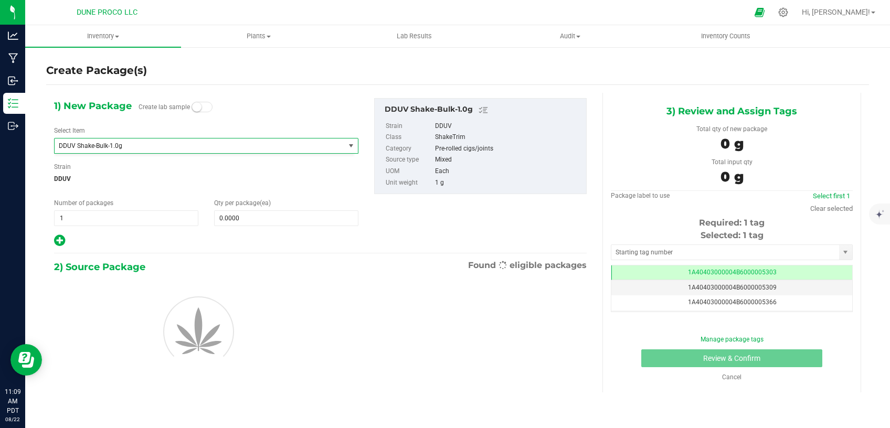
type input "0"
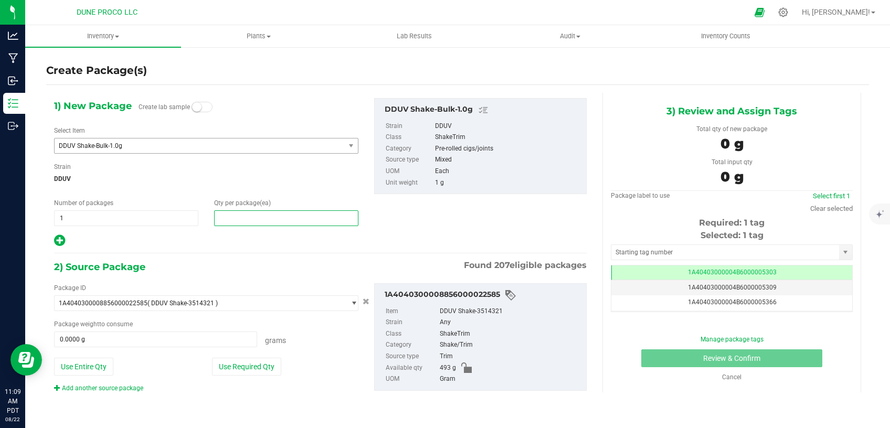
click at [230, 213] on span at bounding box center [286, 219] width 144 height 16
type input "0"
click at [247, 228] on div "1) New Package Create lab sample Select Item DDUV Shake-Bulk-1.0g Bulk-Shake-YW…" at bounding box center [206, 173] width 320 height 150
click at [247, 223] on span at bounding box center [286, 219] width 144 height 16
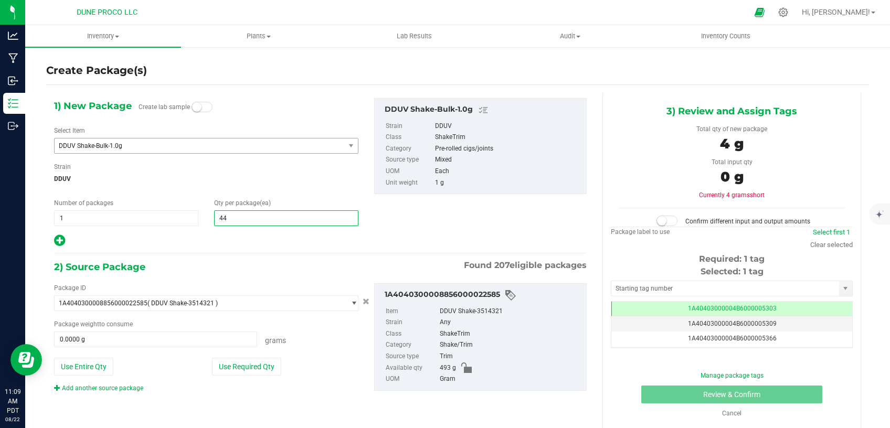
type input "449"
click at [249, 371] on button "Use Required Qty" at bounding box center [246, 367] width 69 height 18
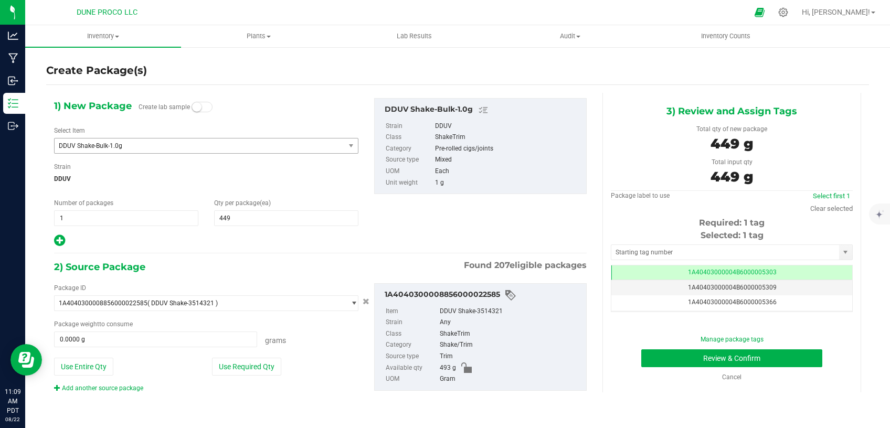
type input "449.0000 g"
click at [696, 269] on span "1A40403000004B6000005303" at bounding box center [732, 272] width 89 height 7
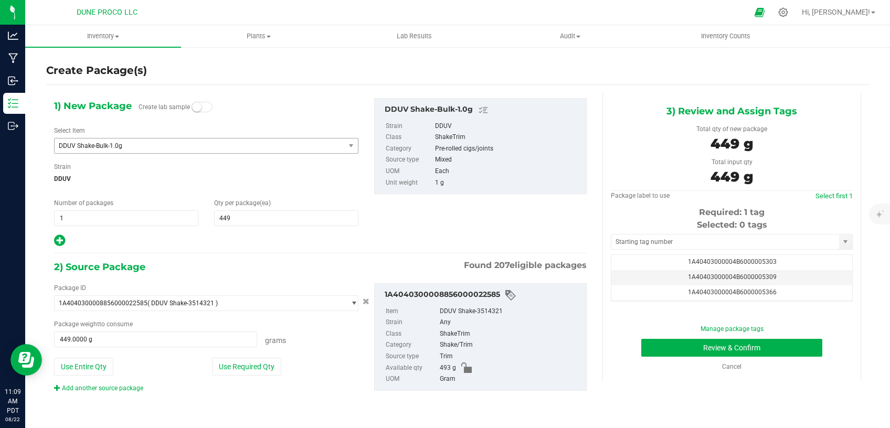
click at [686, 231] on div "Selected: 0 tags" at bounding box center [732, 225] width 242 height 13
click at [685, 242] on input "text" at bounding box center [726, 242] width 228 height 15
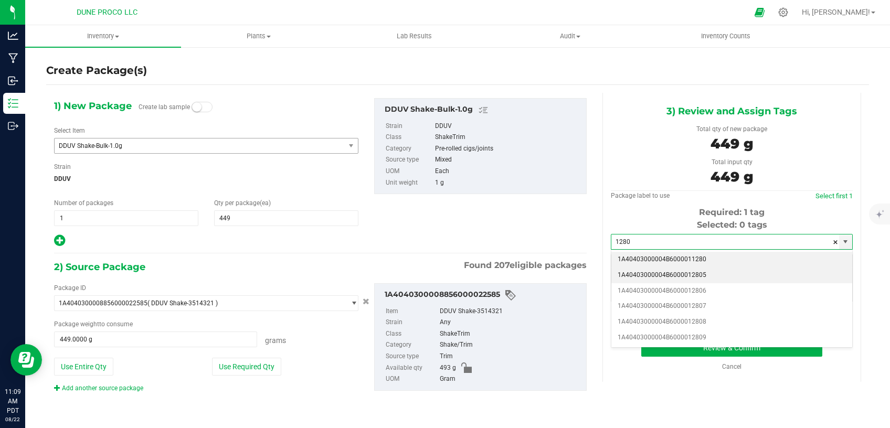
click at [689, 272] on li "1A40403000004B6000012805" at bounding box center [732, 276] width 241 height 16
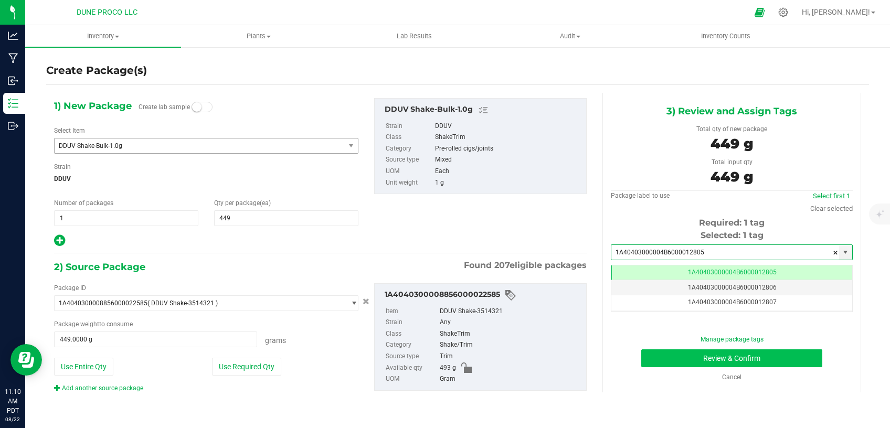
type input "1A40403000004B6000012805"
click at [669, 363] on button "Review & Confirm" at bounding box center [732, 359] width 181 height 18
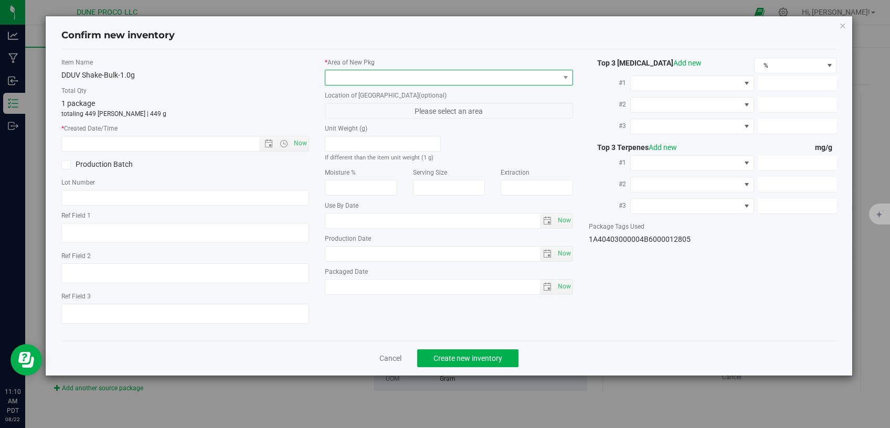
click at [409, 78] on span at bounding box center [443, 77] width 234 height 15
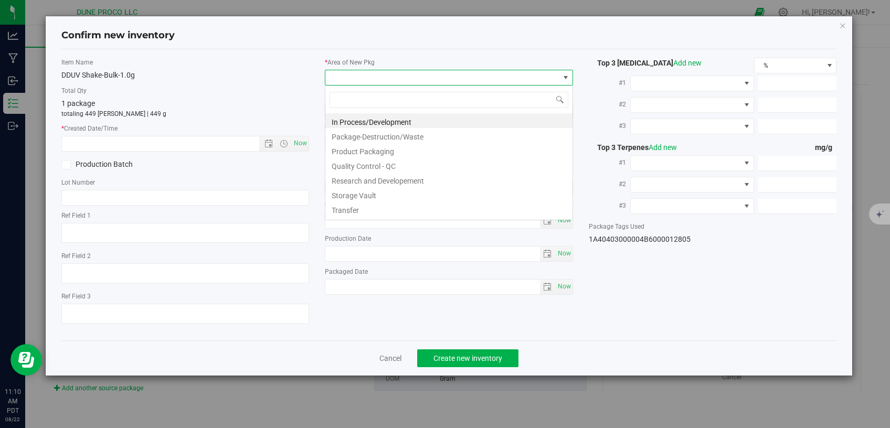
scroll to position [15, 248]
click at [377, 197] on li "Storage Vault" at bounding box center [449, 194] width 247 height 15
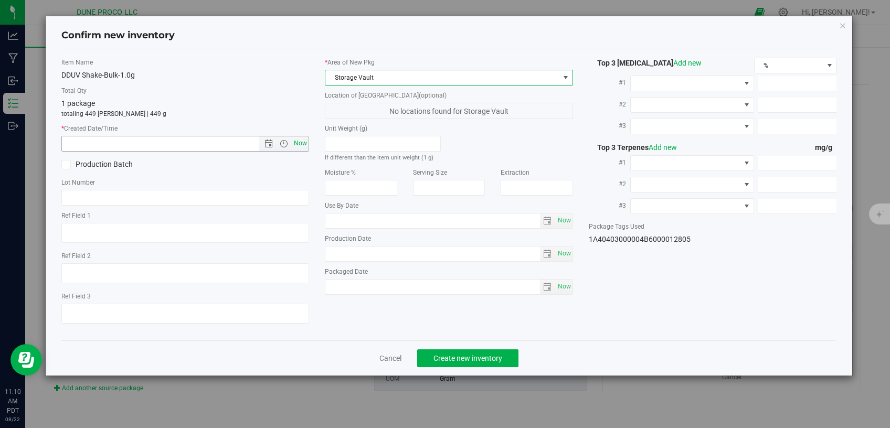
click at [303, 137] on span "Now" at bounding box center [301, 143] width 18 height 15
type input "[DATE] 11:10 AM"
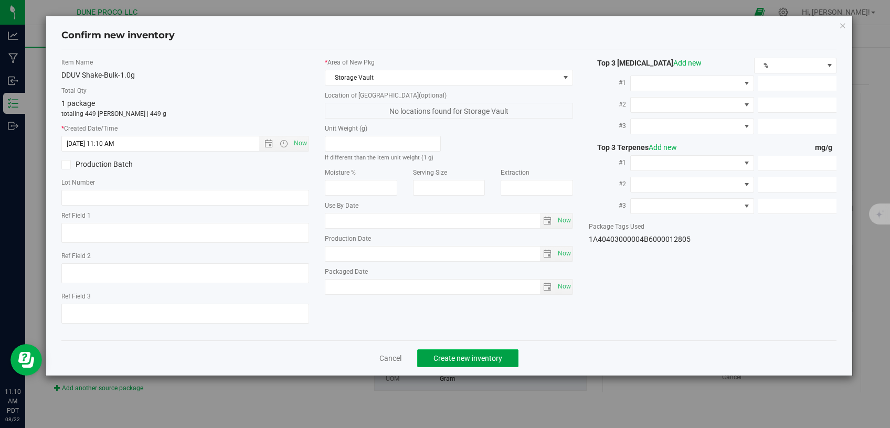
click at [506, 350] on button "Create new inventory" at bounding box center [467, 359] width 101 height 18
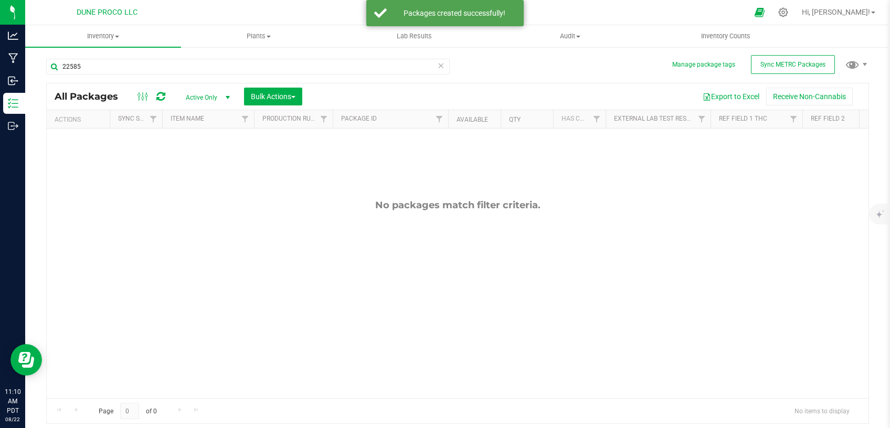
click at [195, 96] on span "Active Only" at bounding box center [206, 97] width 58 height 15
click at [197, 160] on li "All" at bounding box center [205, 162] width 57 height 16
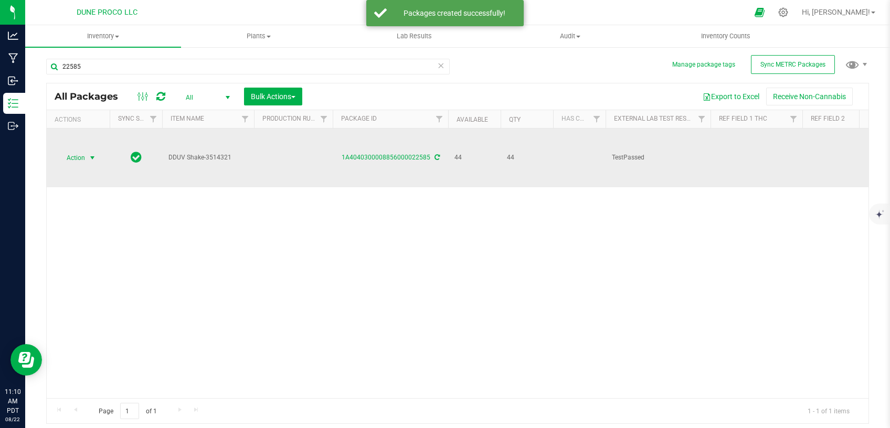
click at [89, 154] on span "select" at bounding box center [92, 158] width 8 height 8
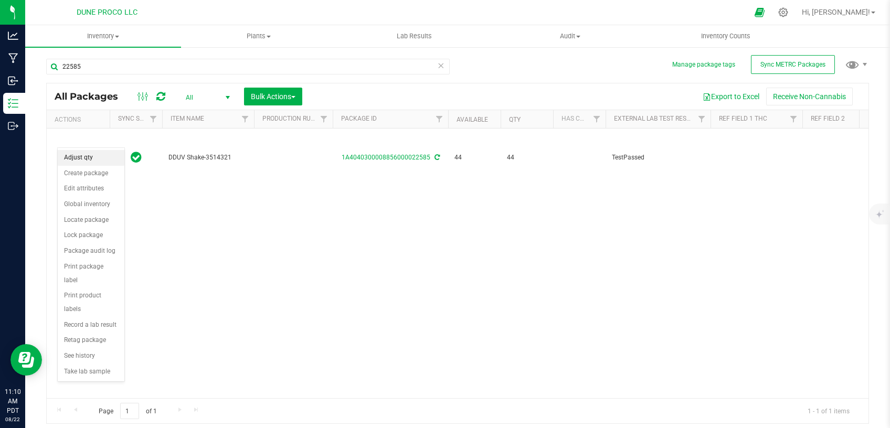
click at [70, 161] on li "Adjust qty" at bounding box center [91, 158] width 67 height 16
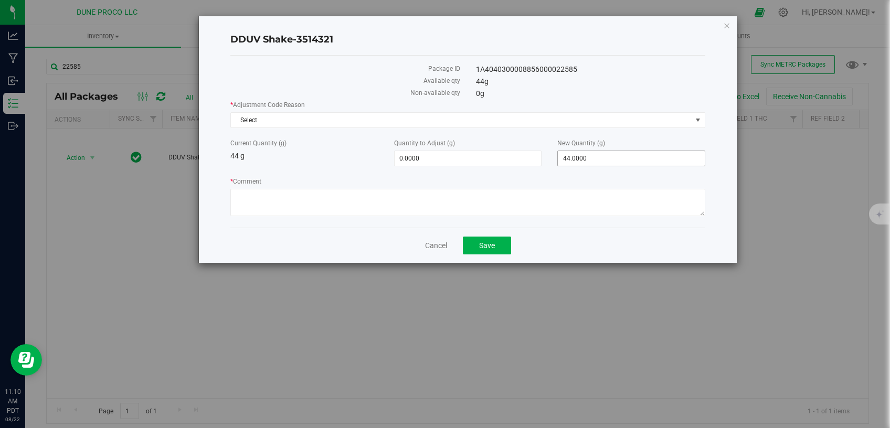
click at [579, 161] on span "44.0000 44" at bounding box center [632, 159] width 148 height 16
drag, startPoint x: 579, startPoint y: 160, endPoint x: 559, endPoint y: 161, distance: 19.4
click at [562, 160] on input "44" at bounding box center [631, 158] width 147 height 15
type input "0"
type input "-44.0000"
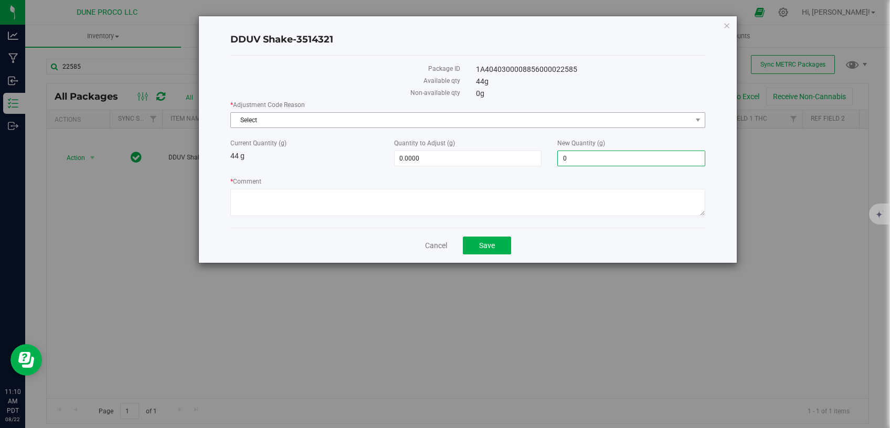
type input "0.0000"
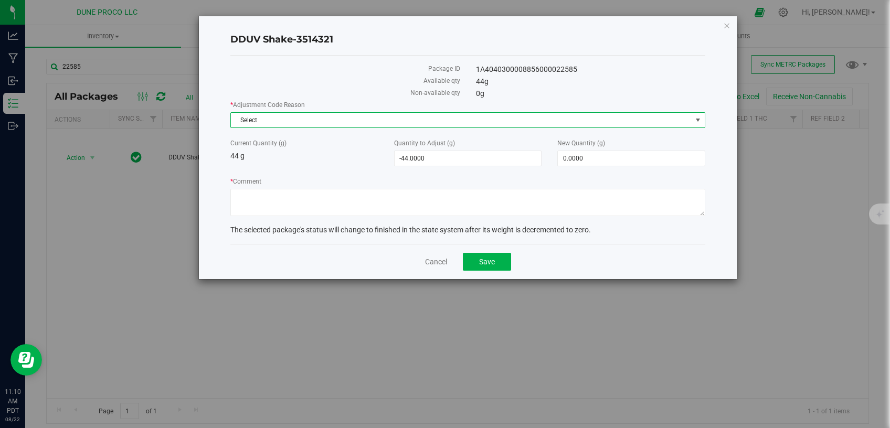
click at [532, 117] on span "Select" at bounding box center [461, 120] width 461 height 15
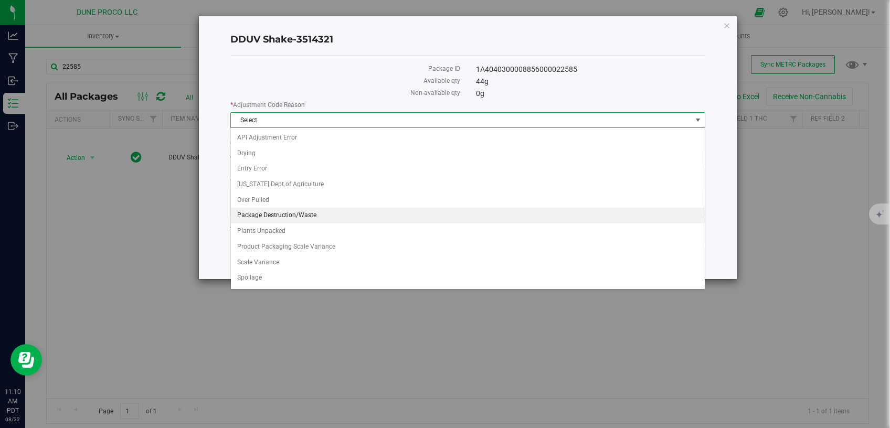
click at [331, 217] on li "Package Destruction/Waste" at bounding box center [468, 216] width 474 height 16
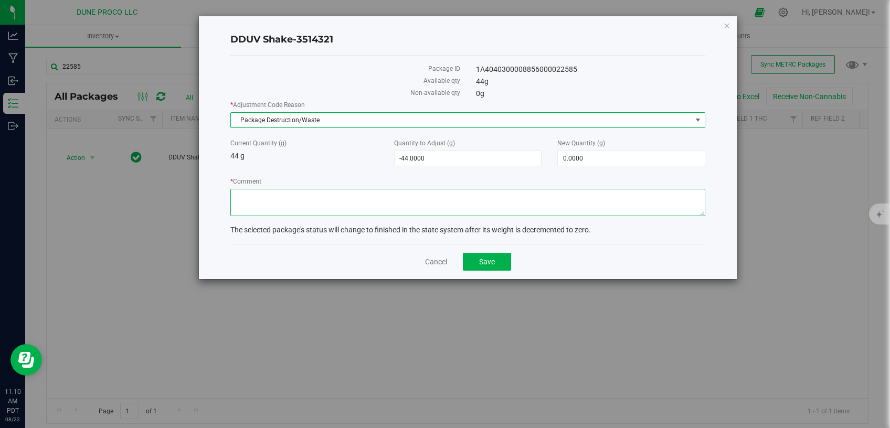
click at [376, 193] on textarea "* Comment" at bounding box center [467, 202] width 475 height 27
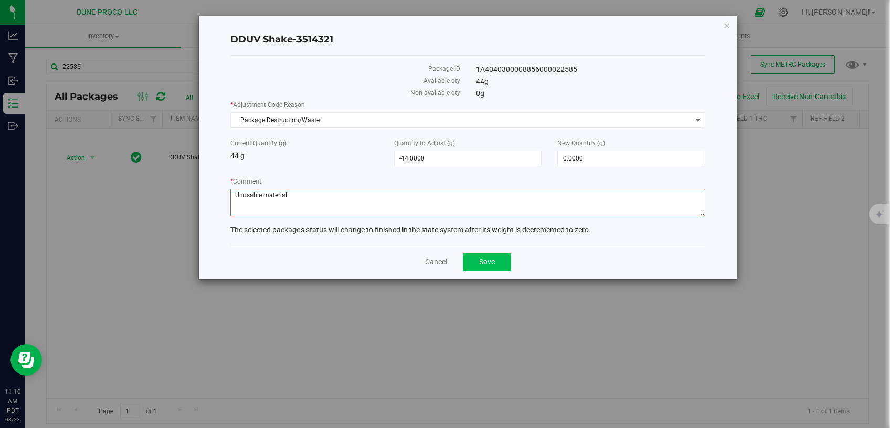
type textarea "Unusable material."
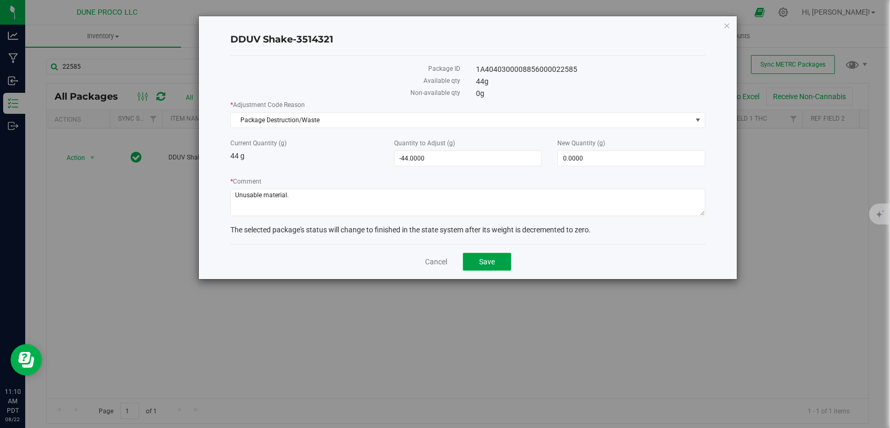
click at [491, 258] on span "Save" at bounding box center [487, 262] width 16 height 8
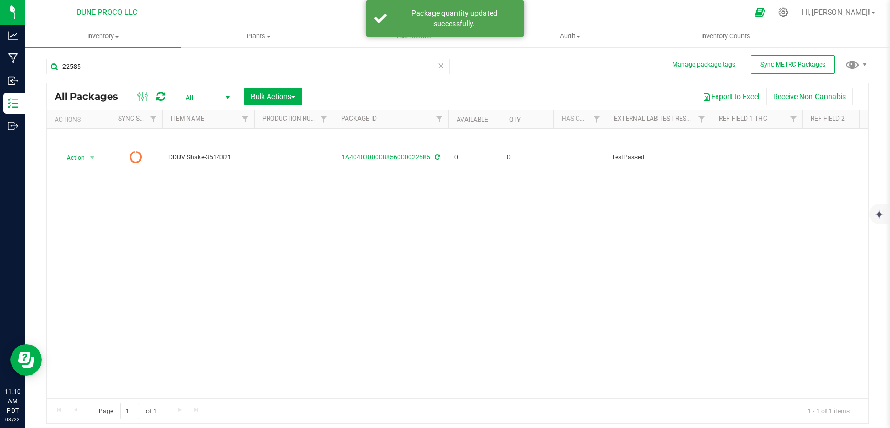
click at [443, 66] on icon at bounding box center [440, 65] width 7 height 13
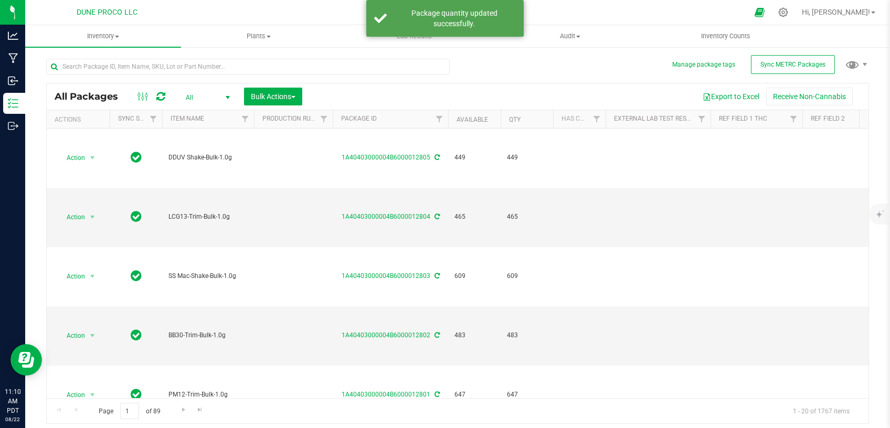
type input "[DATE]"
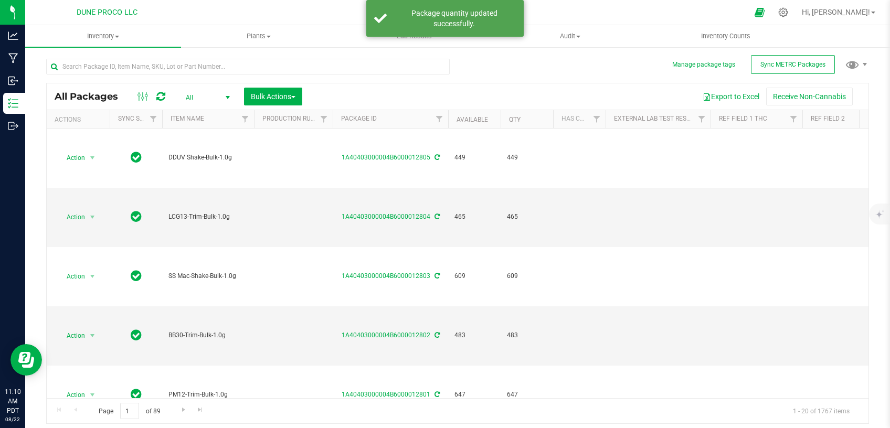
type input "[DATE]"
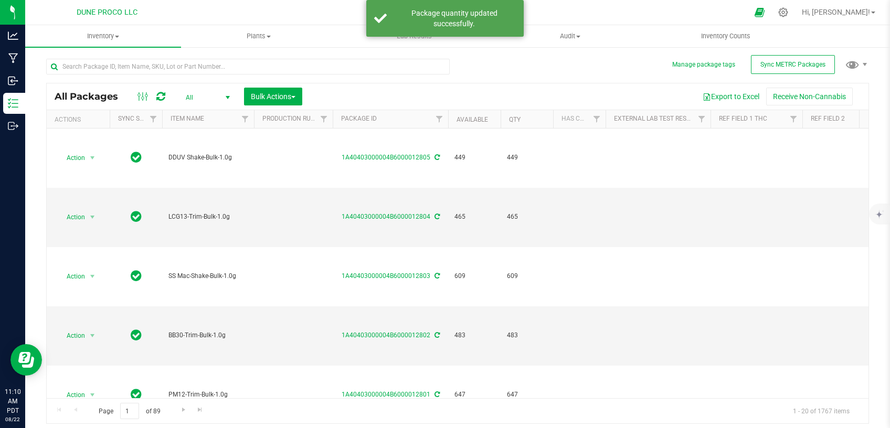
type input "[DATE]"
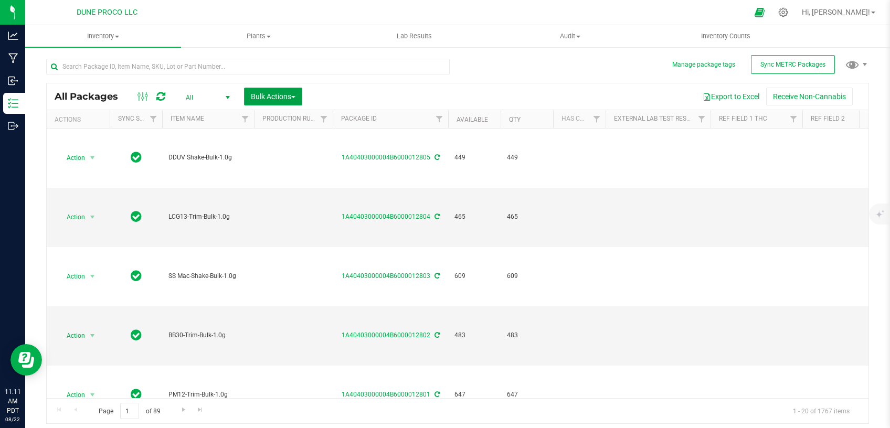
click at [275, 97] on span "Bulk Actions" at bounding box center [273, 96] width 45 height 8
click at [280, 138] on span "Add to outbound order" at bounding box center [285, 139] width 71 height 8
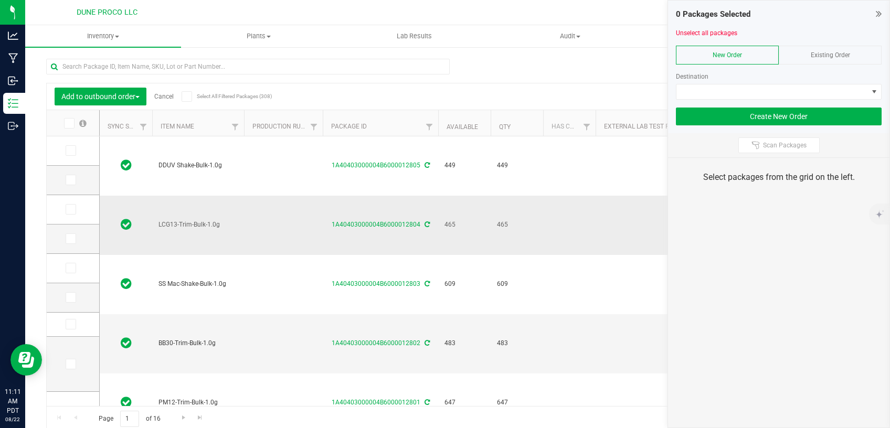
type input "[DATE]"
click at [67, 324] on icon at bounding box center [70, 324] width 7 height 0
click at [0, 0] on input "checkbox" at bounding box center [0, 0] width 0 height 0
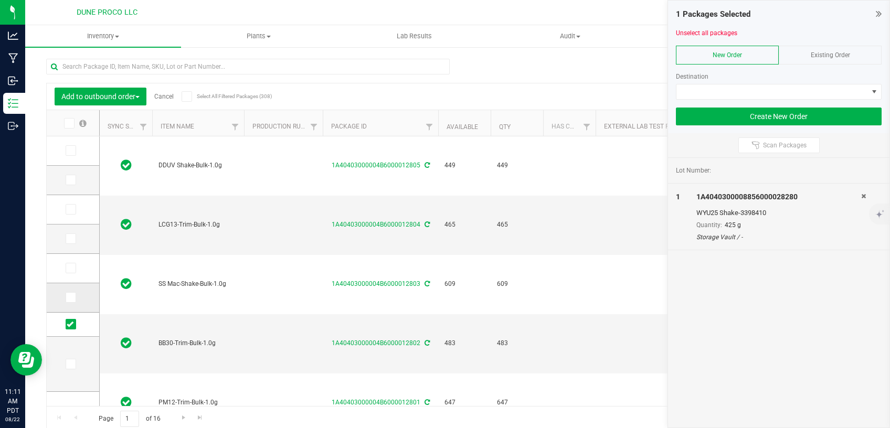
click at [66, 293] on span at bounding box center [71, 297] width 11 height 11
click at [0, 0] on input "checkbox" at bounding box center [0, 0] width 0 height 0
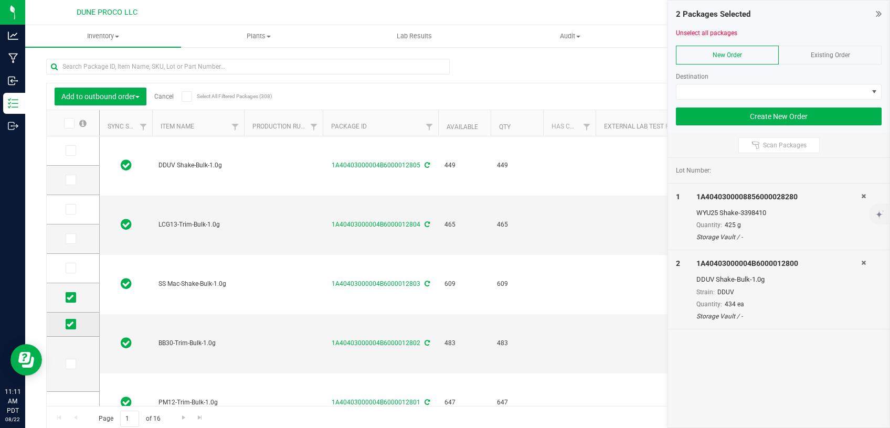
click at [67, 324] on icon at bounding box center [70, 324] width 7 height 0
click at [0, 0] on input "checkbox" at bounding box center [0, 0] width 0 height 0
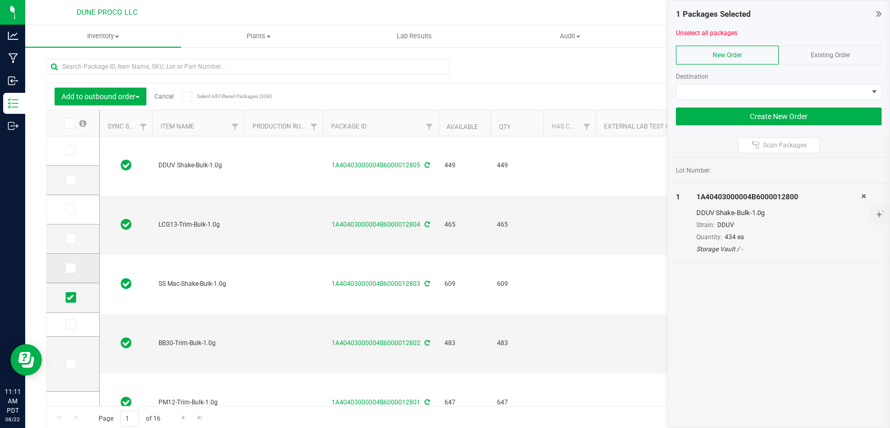
click at [67, 268] on icon at bounding box center [70, 268] width 7 height 0
click at [0, 0] on input "checkbox" at bounding box center [0, 0] width 0 height 0
click at [67, 239] on icon at bounding box center [70, 239] width 7 height 0
click at [0, 0] on input "checkbox" at bounding box center [0, 0] width 0 height 0
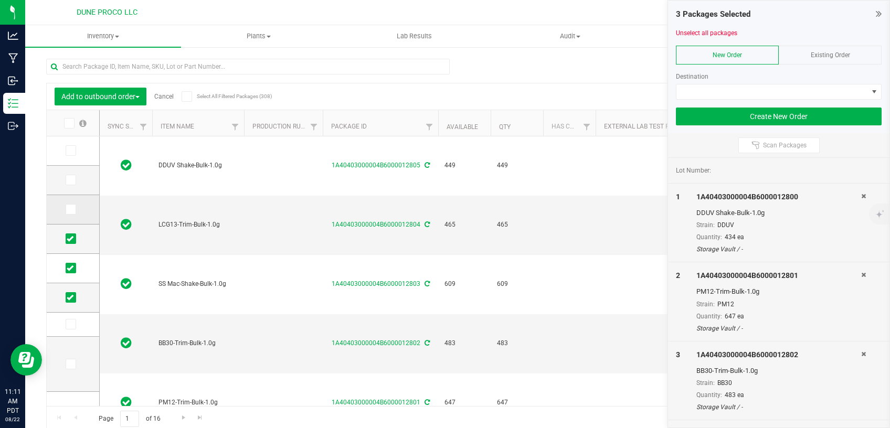
click at [67, 209] on icon at bounding box center [70, 209] width 7 height 0
click at [0, 0] on input "checkbox" at bounding box center [0, 0] width 0 height 0
click at [67, 180] on icon at bounding box center [70, 180] width 7 height 0
click at [0, 0] on input "checkbox" at bounding box center [0, 0] width 0 height 0
click at [66, 150] on span at bounding box center [71, 150] width 11 height 11
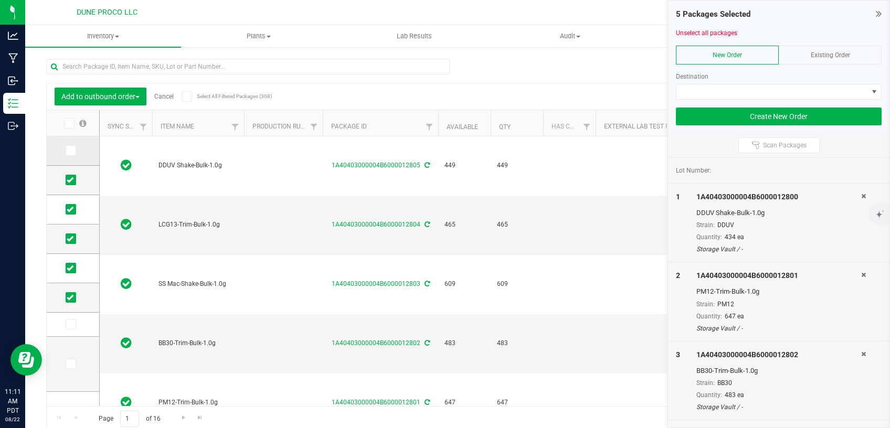
click at [0, 0] on input "checkbox" at bounding box center [0, 0] width 0 height 0
click at [719, 88] on span at bounding box center [773, 92] width 192 height 15
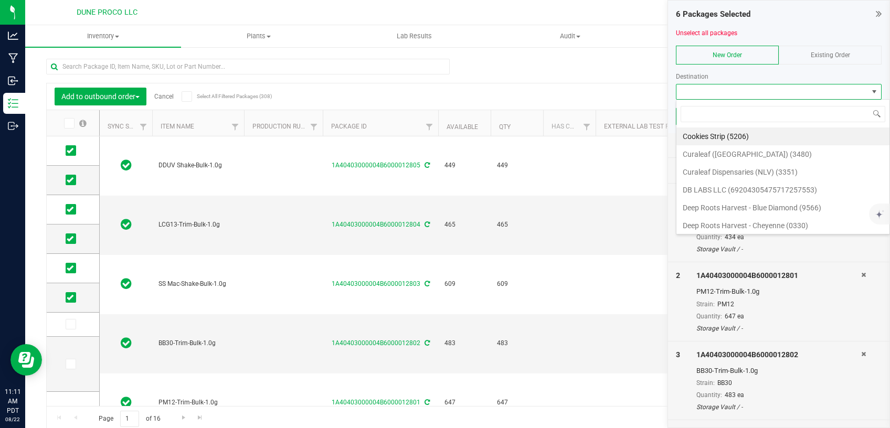
scroll to position [16, 206]
type input "dune"
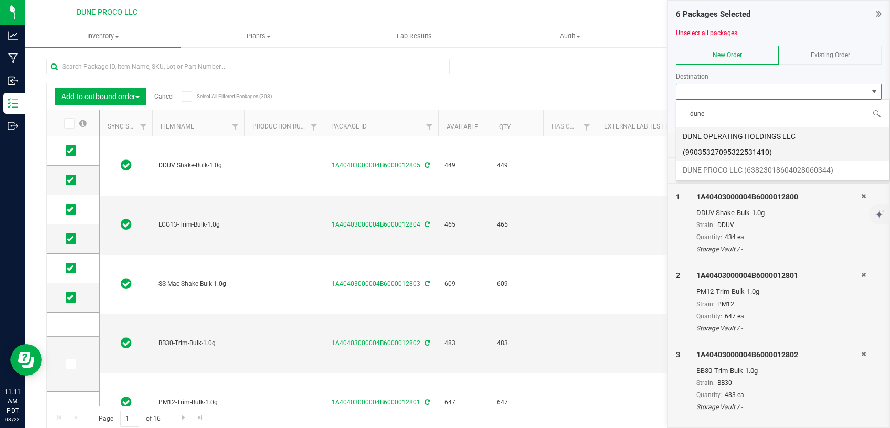
click at [721, 138] on li "DUNE OPERATING HOLDINGS LLC (99035327095322531410)" at bounding box center [783, 145] width 213 height 34
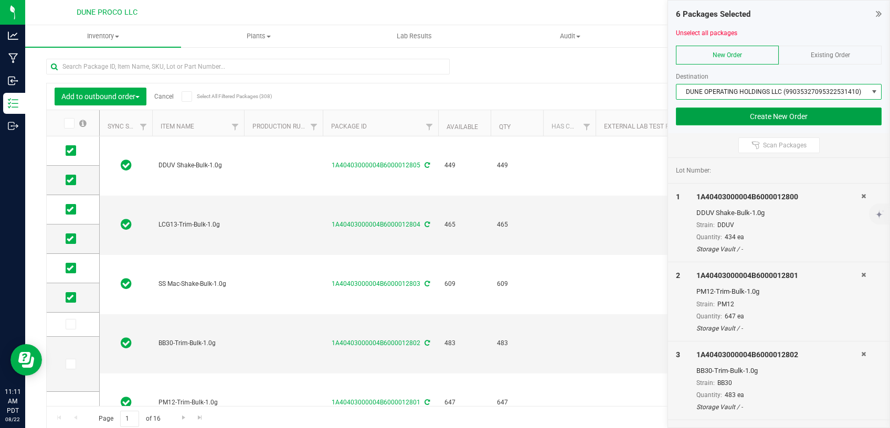
click at [714, 115] on button "Create New Order" at bounding box center [779, 117] width 206 height 18
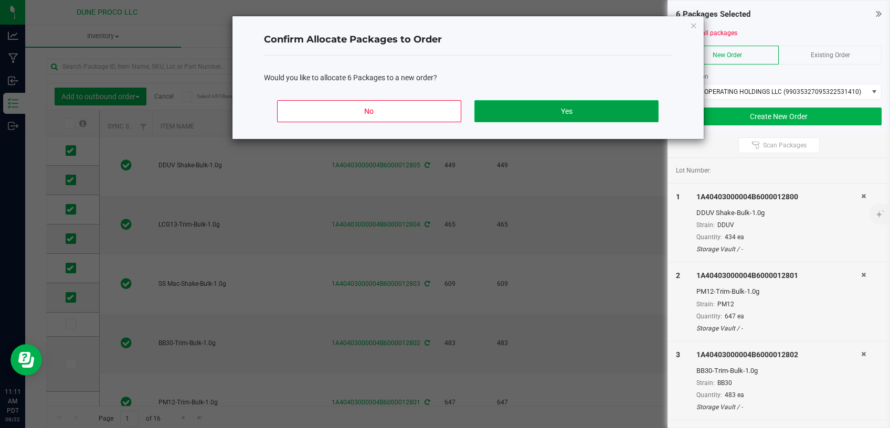
click at [552, 112] on button "Yes" at bounding box center [567, 111] width 184 height 22
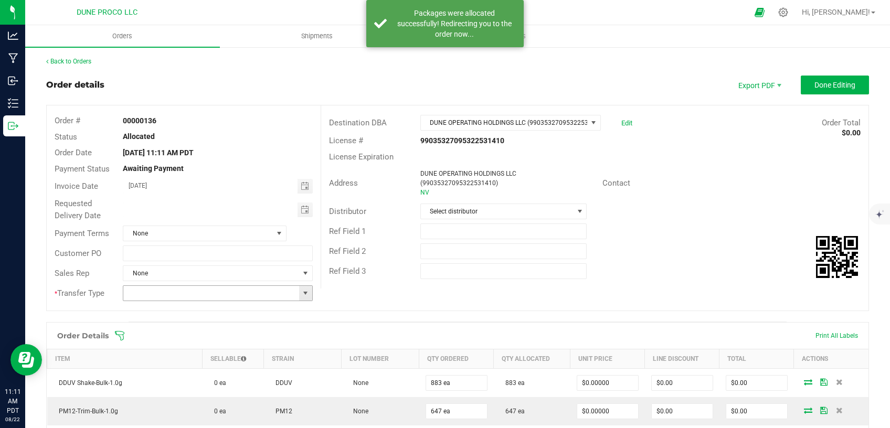
click at [301, 296] on span at bounding box center [305, 293] width 8 height 8
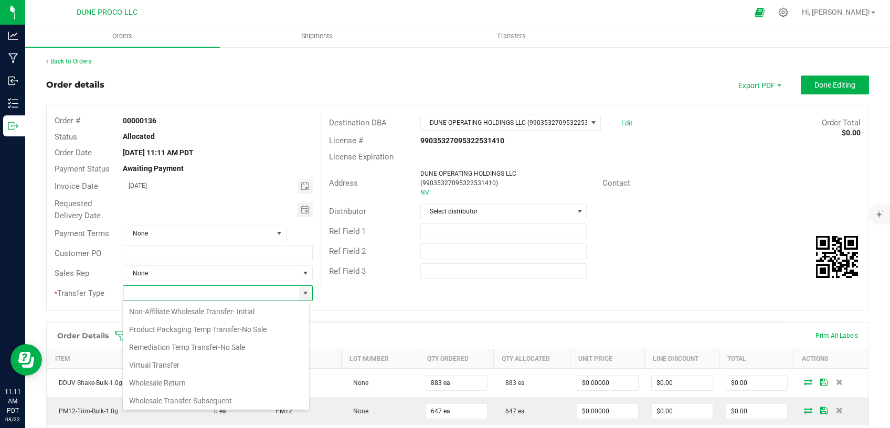
scroll to position [55, 0]
click at [213, 332] on li "Product Packaging Temp Transfer-No Sale" at bounding box center [216, 329] width 186 height 18
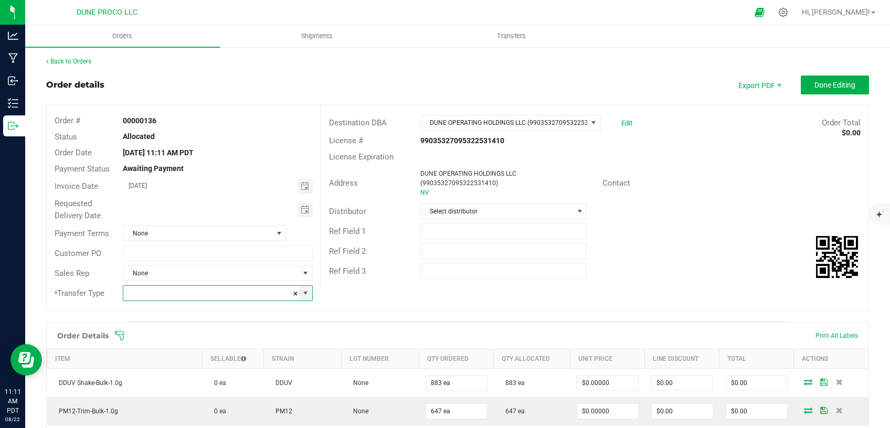
type input "Product Packaging Temp Transfer-No Sale"
click at [817, 82] on span "Done Editing" at bounding box center [835, 85] width 41 height 8
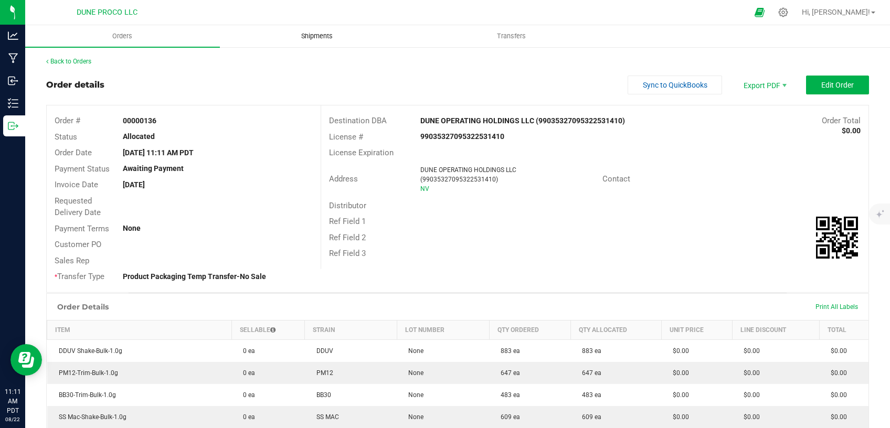
click at [311, 37] on span "Shipments" at bounding box center [317, 36] width 60 height 9
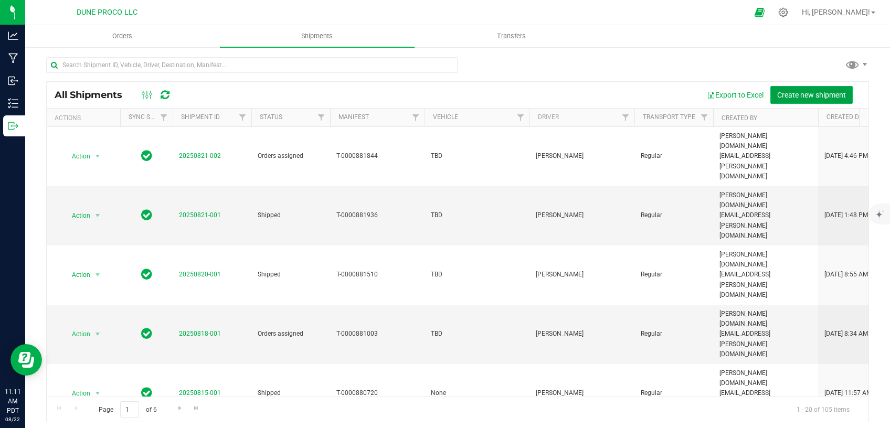
click at [813, 92] on span "Create new shipment" at bounding box center [812, 95] width 69 height 8
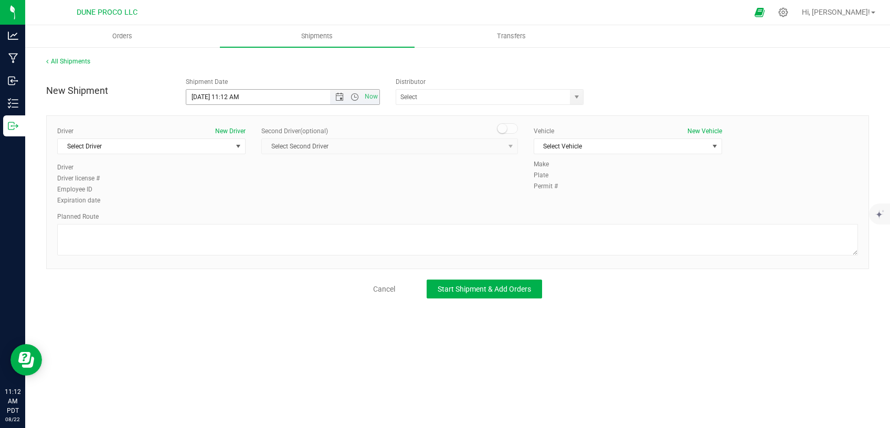
click at [239, 96] on input "[DATE] 11:12 AM" at bounding box center [267, 97] width 162 height 15
type input "[DATE] 11:15 AM"
click at [174, 147] on span "Select Driver" at bounding box center [145, 146] width 174 height 15
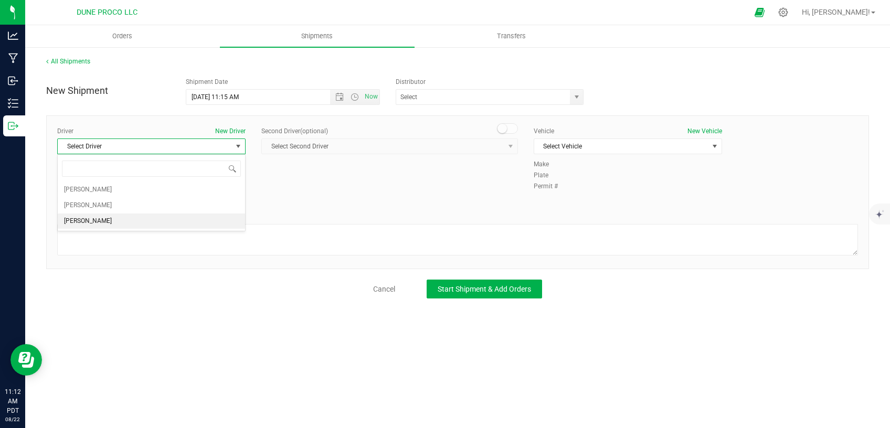
click at [129, 221] on li "[PERSON_NAME]" at bounding box center [151, 222] width 187 height 16
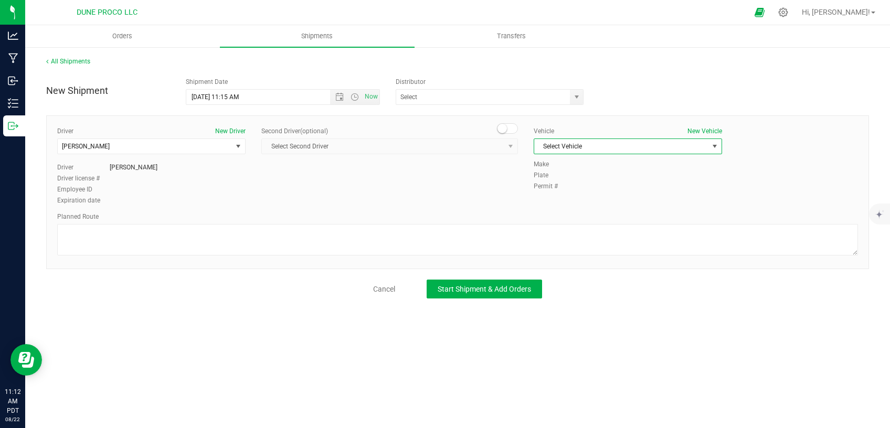
click at [581, 149] on span "Select Vehicle" at bounding box center [621, 146] width 174 height 15
click at [560, 183] on li "TBD" at bounding box center [627, 180] width 187 height 16
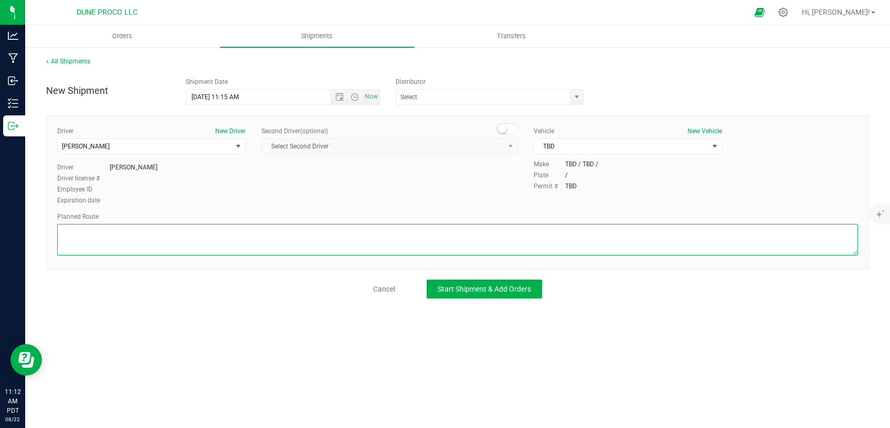
click at [148, 240] on textarea at bounding box center [457, 240] width 801 height 32
paste textarea "Walk from Dune ProCo, through roll up door, into Dune Operating Holdings"
click at [64, 240] on textarea at bounding box center [457, 240] width 801 height 32
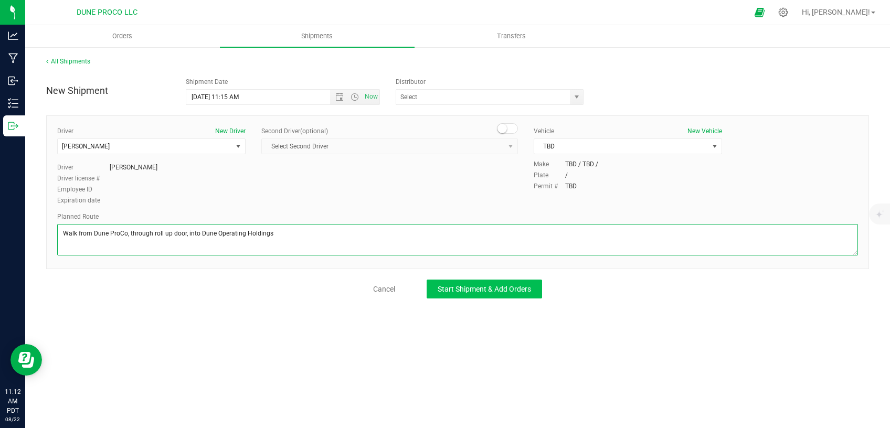
type textarea "Walk from Dune ProCo, through roll up door, into Dune Operating Holdings"
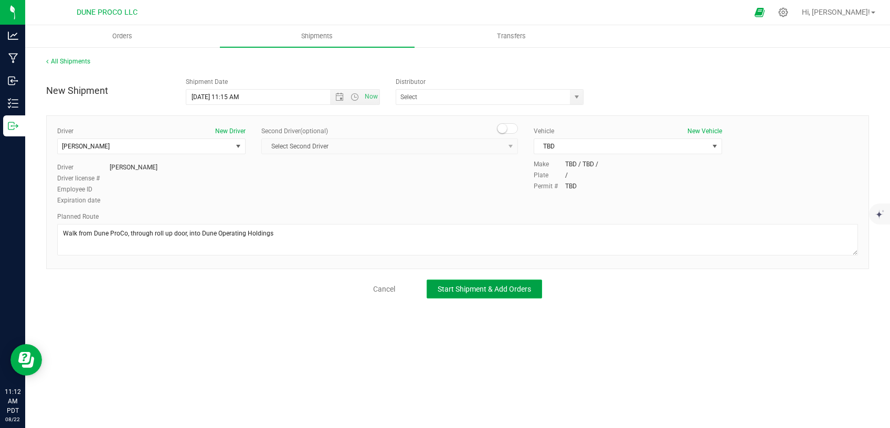
click at [444, 285] on span "Start Shipment & Add Orders" at bounding box center [484, 289] width 93 height 8
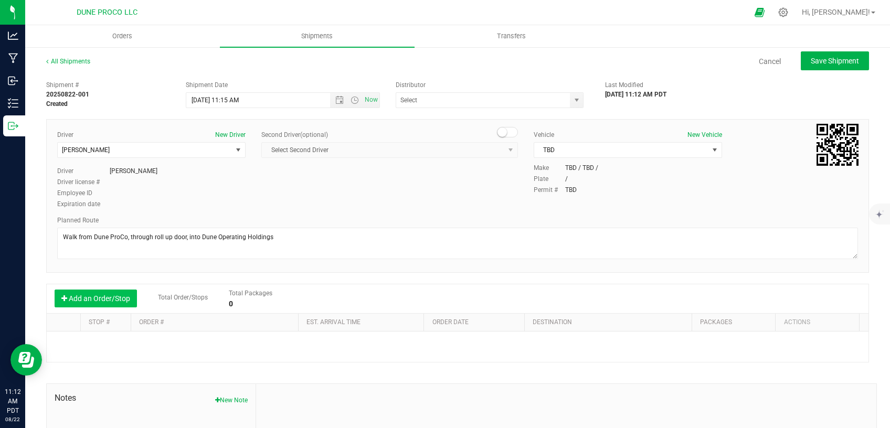
click at [117, 295] on button "Add an Order/Stop" at bounding box center [96, 299] width 82 height 18
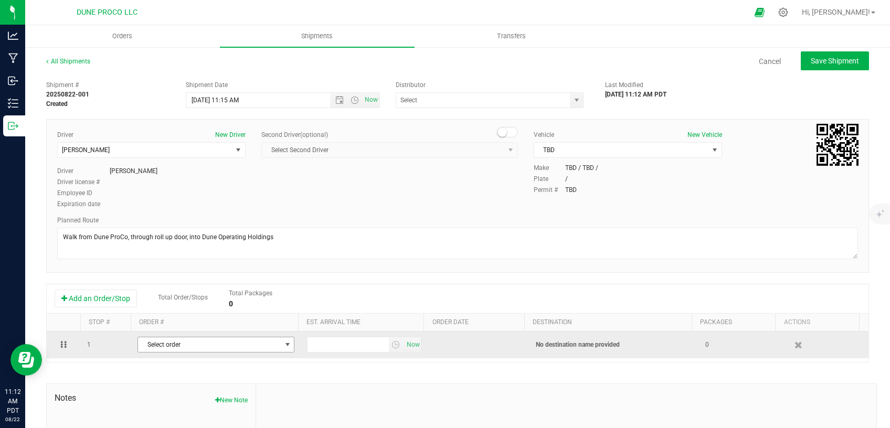
click at [199, 339] on span "Select order" at bounding box center [209, 345] width 143 height 15
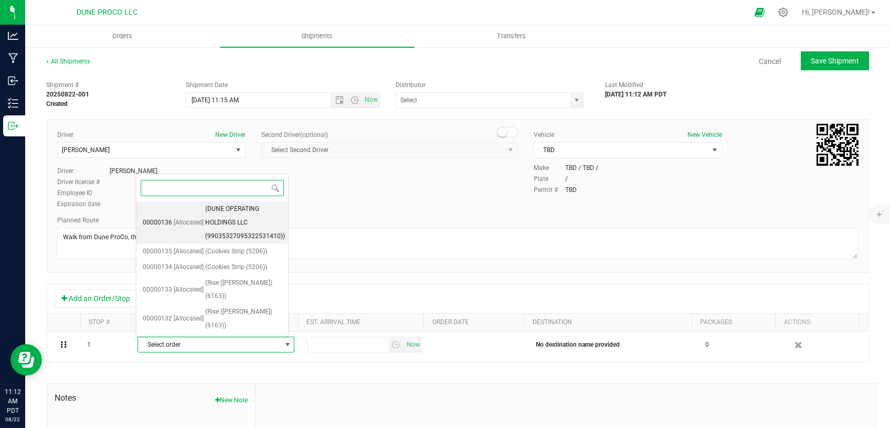
click at [203, 225] on li "00000136 [Allocated] (DUNE OPERATING HOLDINGS LLC (99035327095322531410))" at bounding box center [213, 223] width 152 height 43
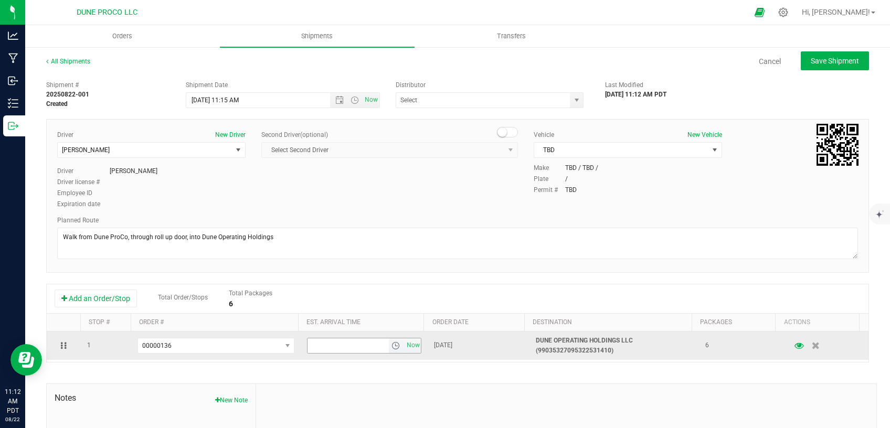
click at [319, 352] on input "text" at bounding box center [348, 346] width 81 height 15
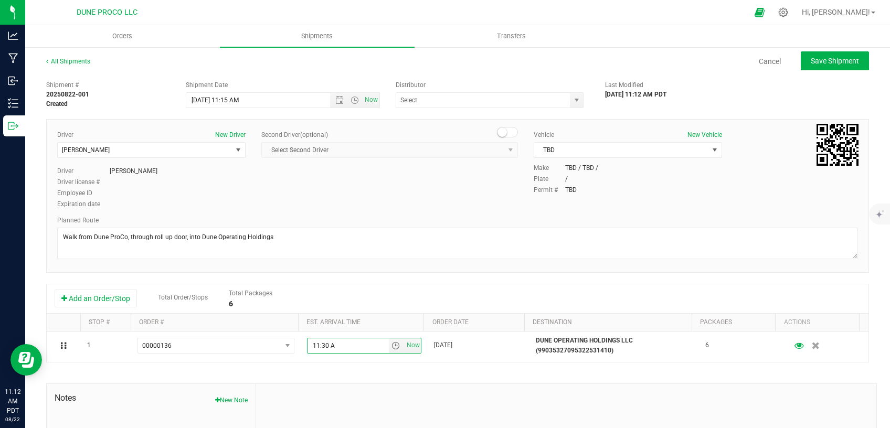
type input "11:30 AM"
click at [811, 61] on span "Save Shipment" at bounding box center [835, 61] width 48 height 8
type input "[DATE] 6:15 PM"
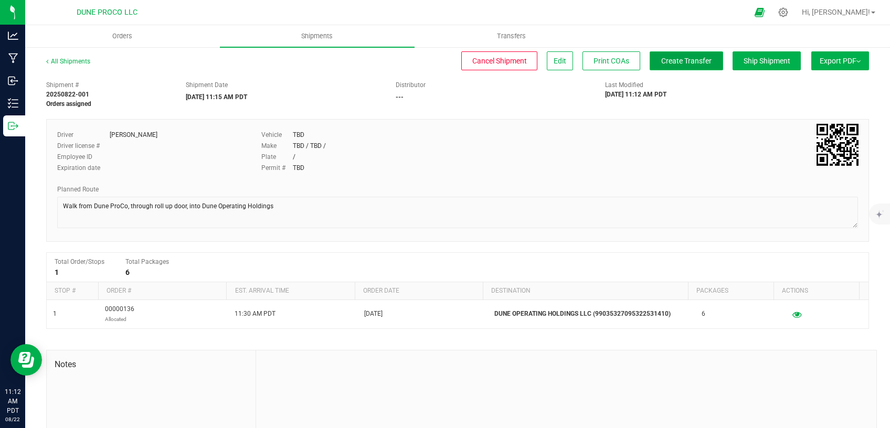
click at [676, 61] on span "Create Transfer" at bounding box center [687, 61] width 50 height 8
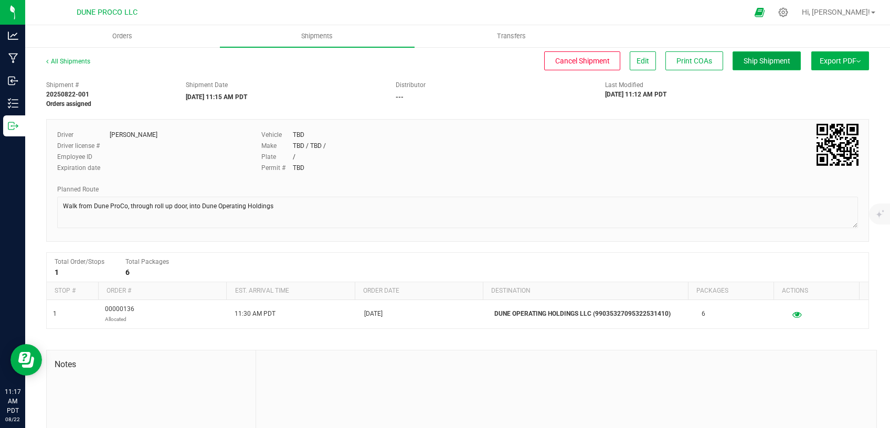
click at [761, 58] on span "Ship Shipment" at bounding box center [767, 61] width 47 height 8
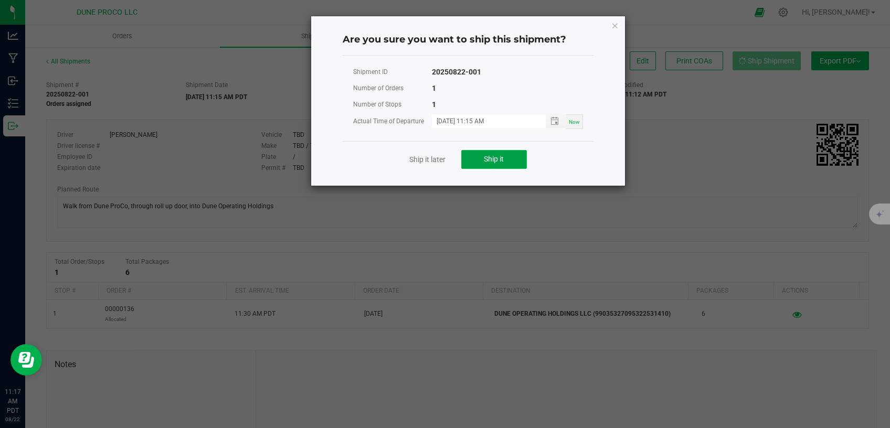
click at [466, 153] on button "Ship it" at bounding box center [495, 159] width 66 height 19
